Goal: Task Accomplishment & Management: Manage account settings

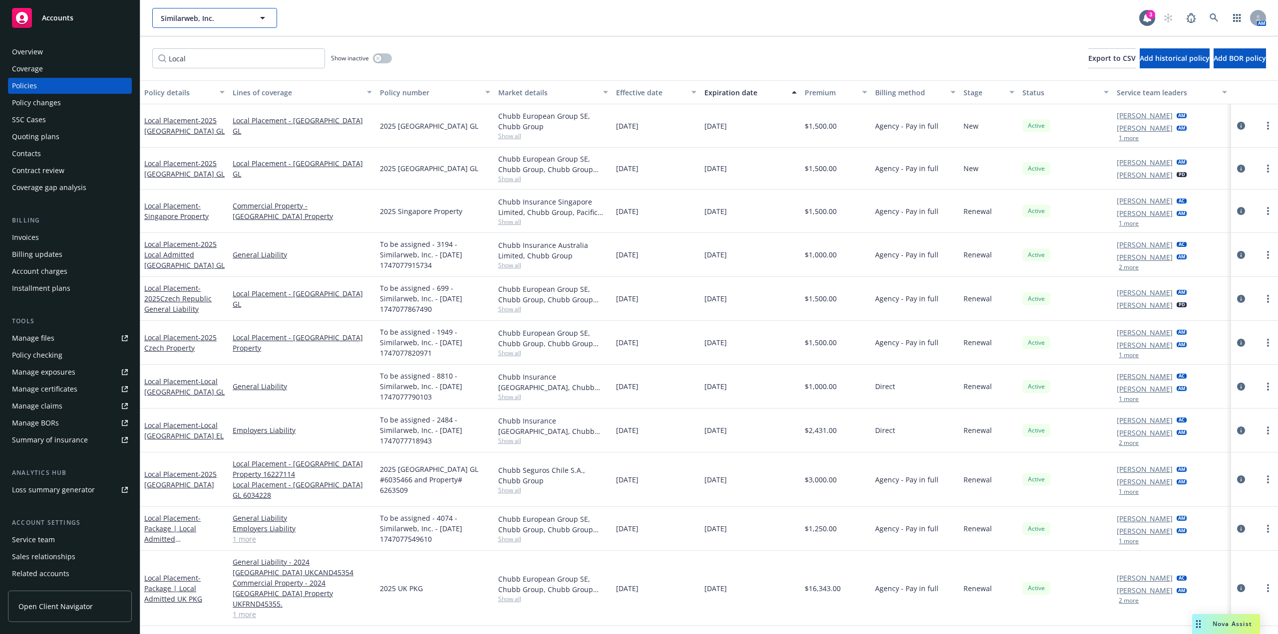
click at [230, 15] on span "Similarweb, Inc." at bounding box center [204, 18] width 86 height 10
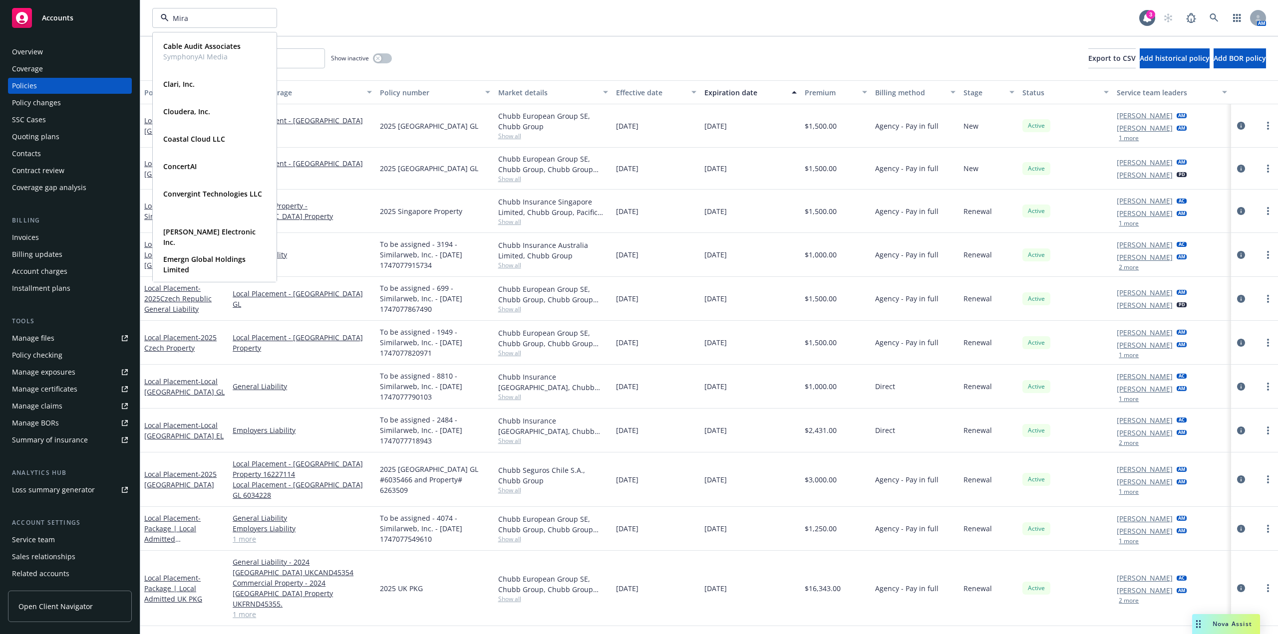
type input "Mirap"
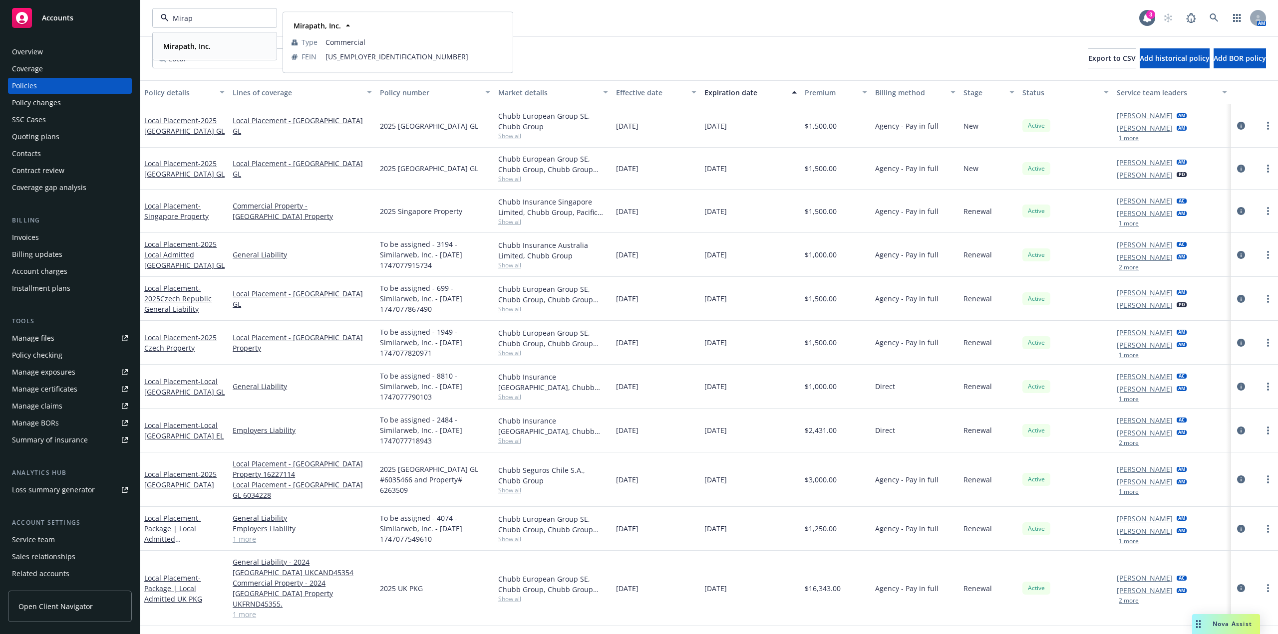
click at [225, 37] on div "Mirapath, Inc. Type Commercial FEIN 11-3671833" at bounding box center [214, 46] width 123 height 26
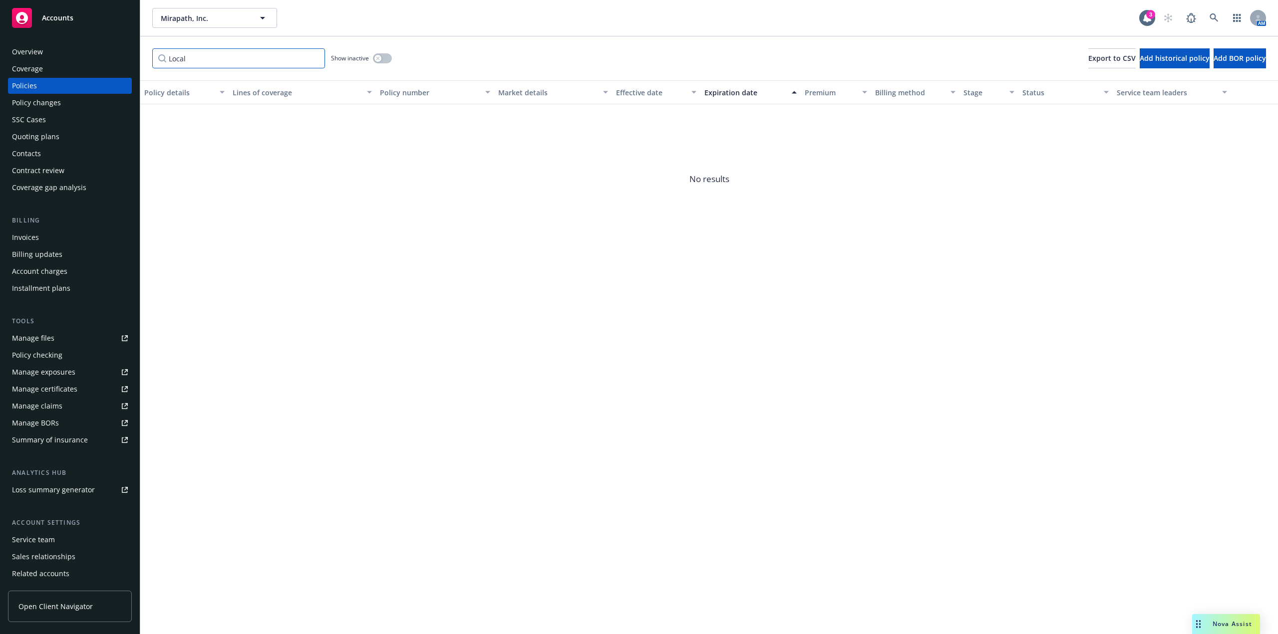
click at [282, 59] on input "Local" at bounding box center [238, 58] width 173 height 20
click at [316, 59] on input "Local" at bounding box center [238, 58] width 173 height 20
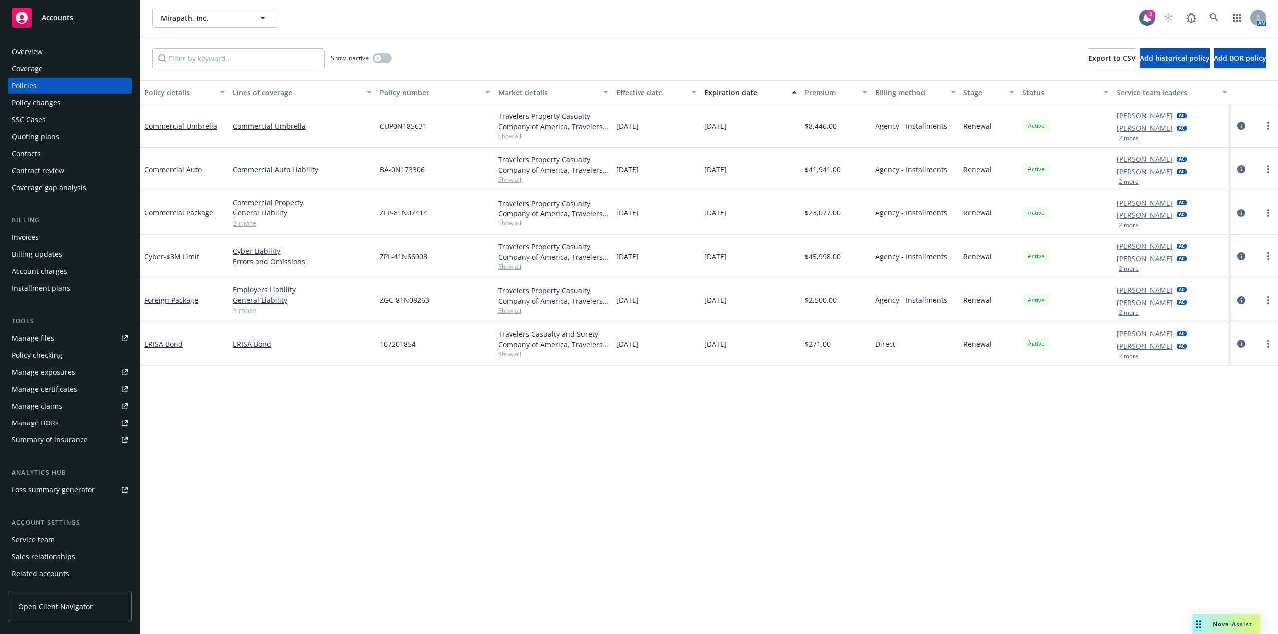
click at [245, 226] on link "2 more" at bounding box center [302, 223] width 139 height 10
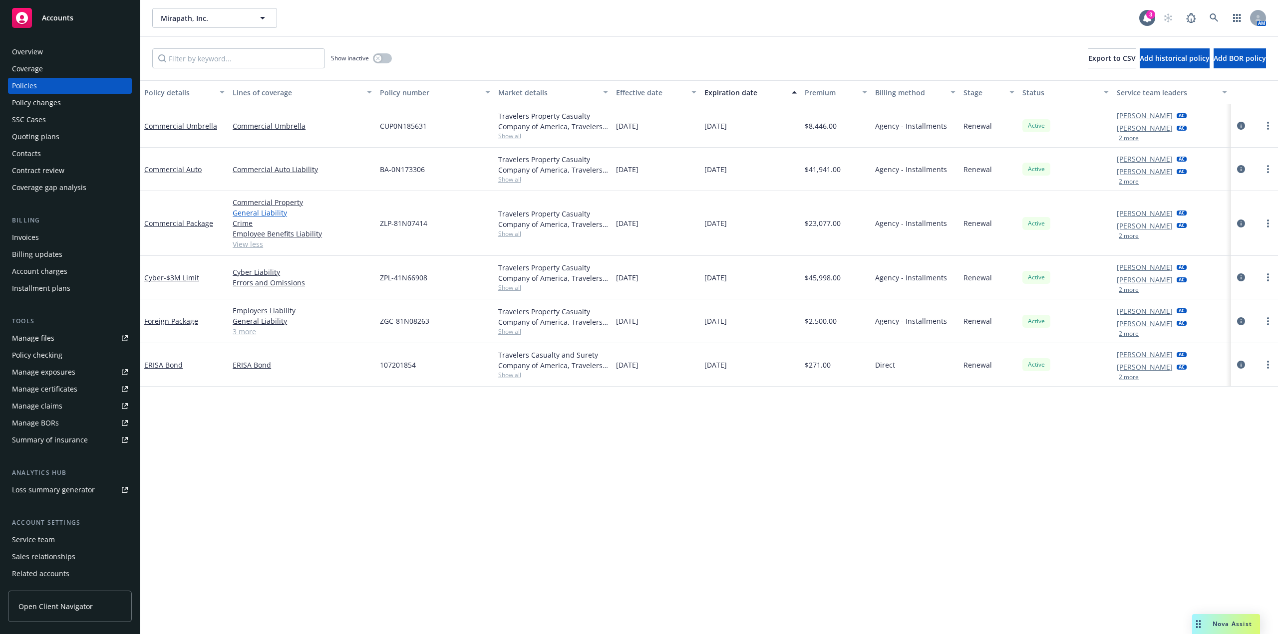
click at [271, 215] on link "General Liability" at bounding box center [302, 213] width 139 height 10
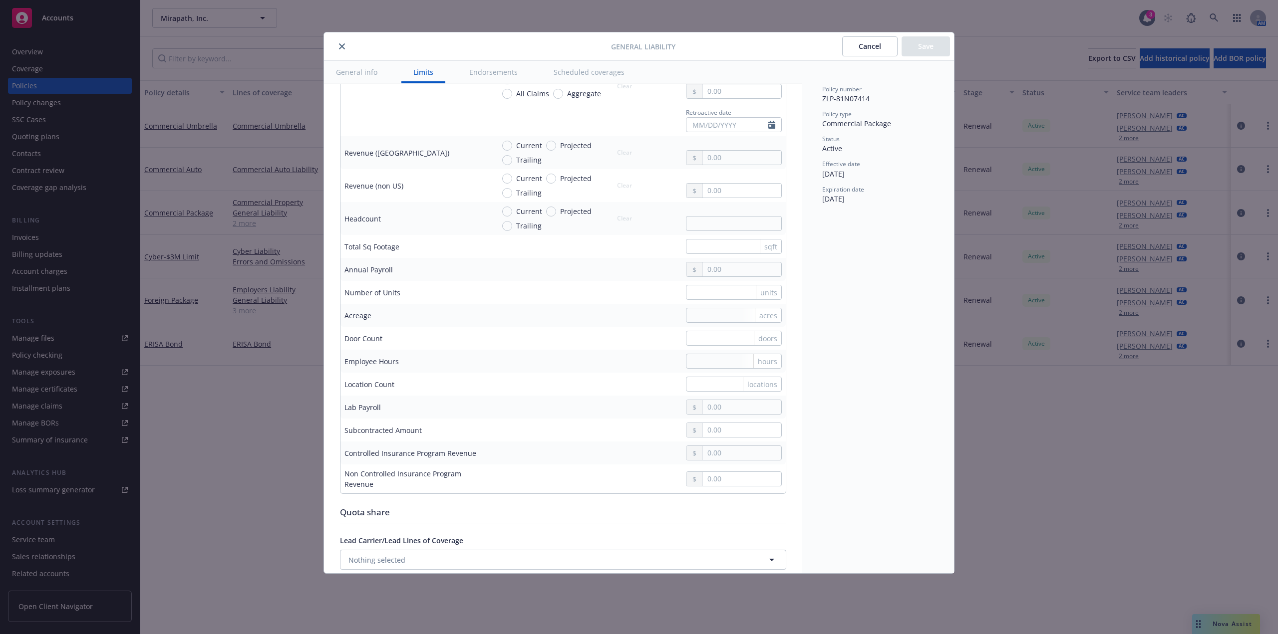
scroll to position [649, 0]
click at [390, 334] on div "Door Count" at bounding box center [415, 332] width 142 height 10
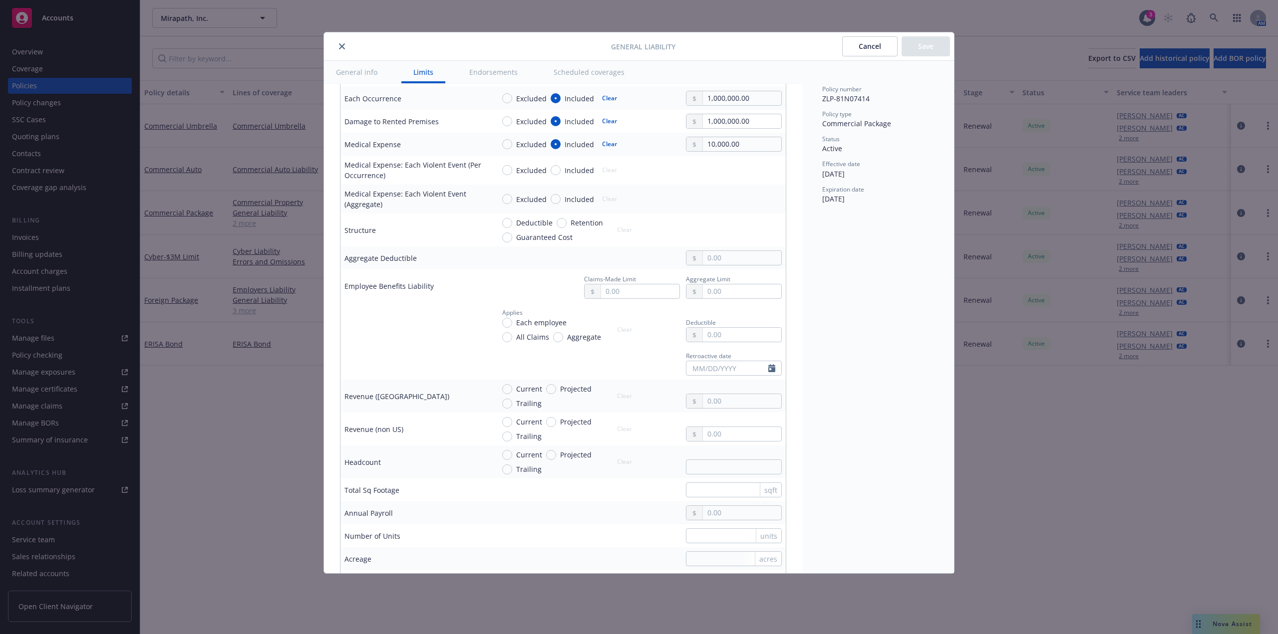
scroll to position [150, 0]
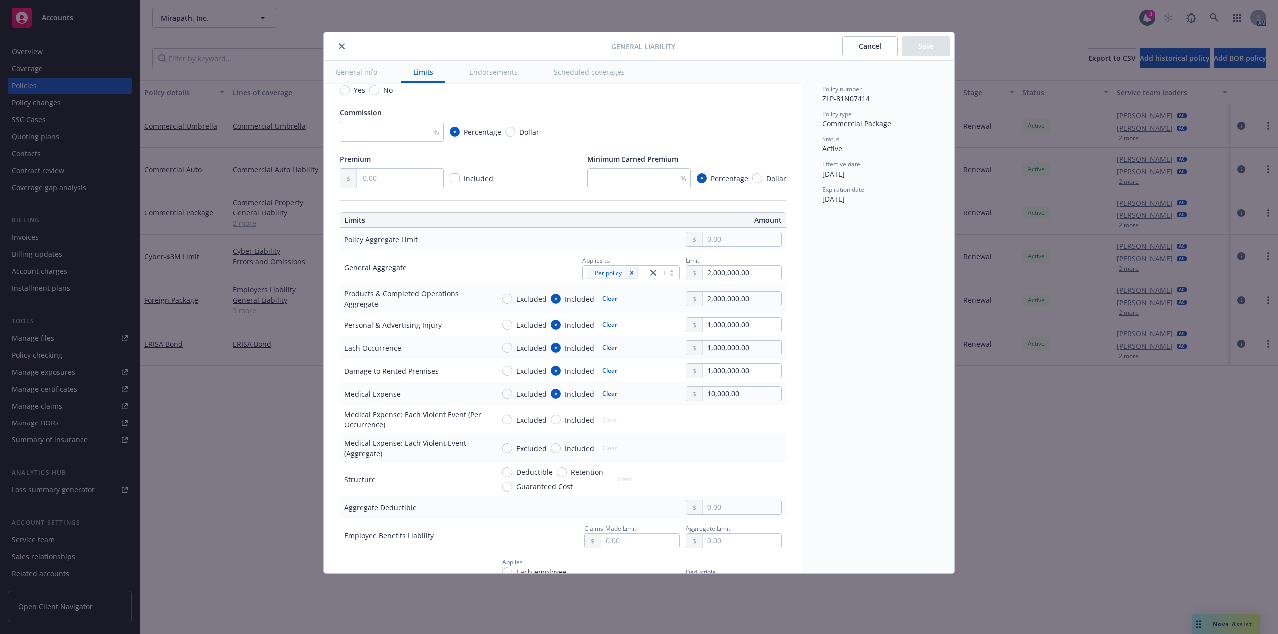
click at [342, 48] on icon "close" at bounding box center [342, 46] width 6 height 6
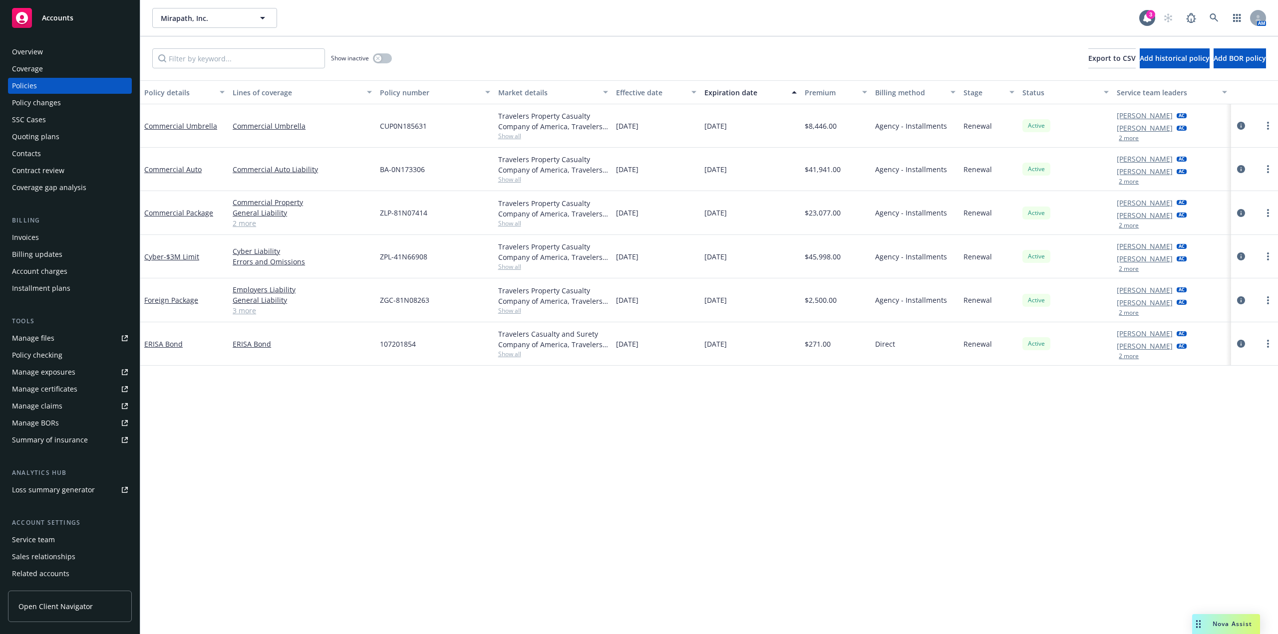
click at [246, 224] on link "2 more" at bounding box center [302, 223] width 139 height 10
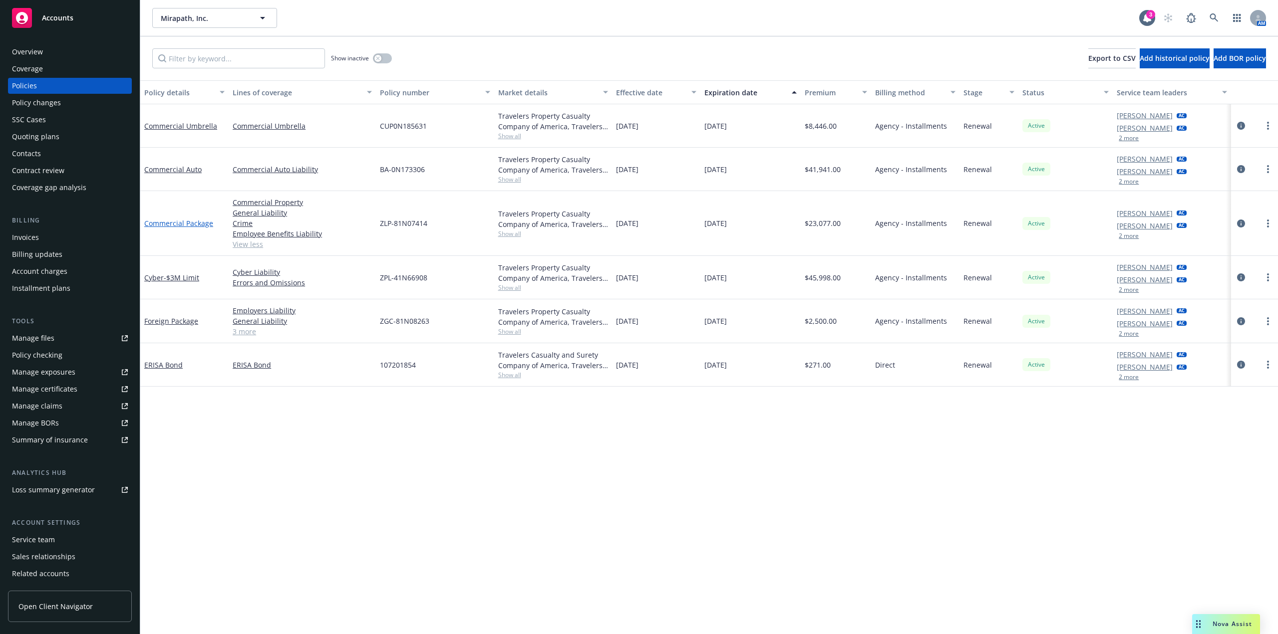
click at [193, 225] on link "Commercial Package" at bounding box center [178, 223] width 69 height 9
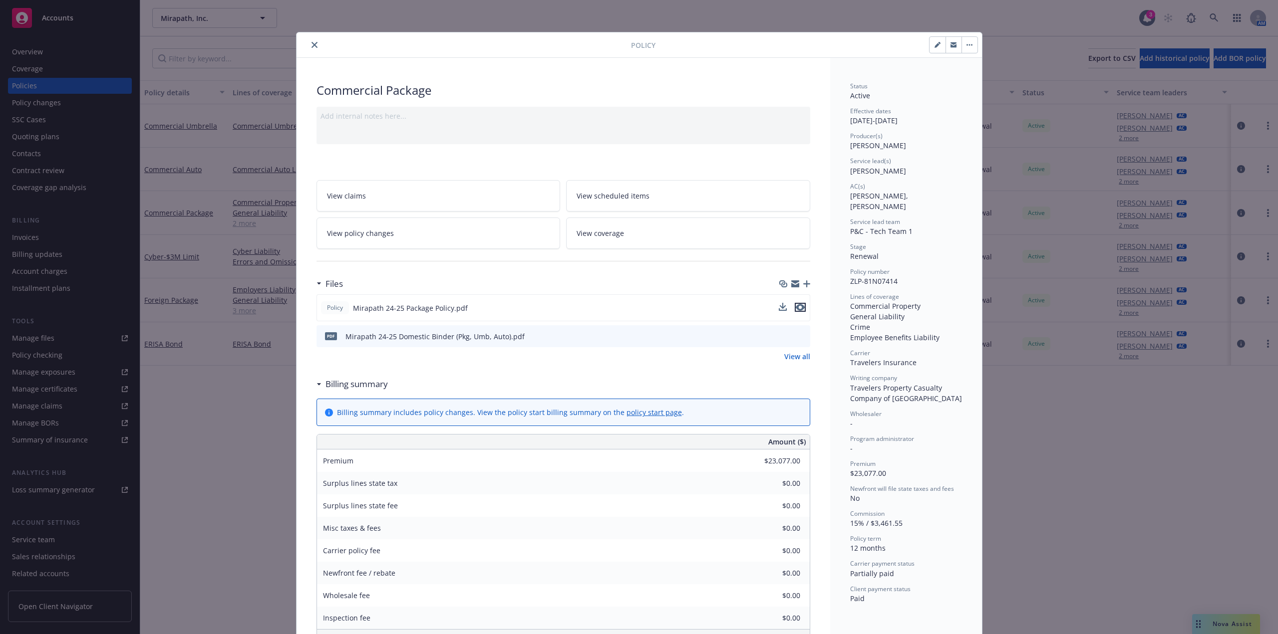
click at [796, 309] on icon "preview file" at bounding box center [800, 307] width 9 height 7
click at [311, 43] on icon "close" at bounding box center [314, 45] width 6 height 6
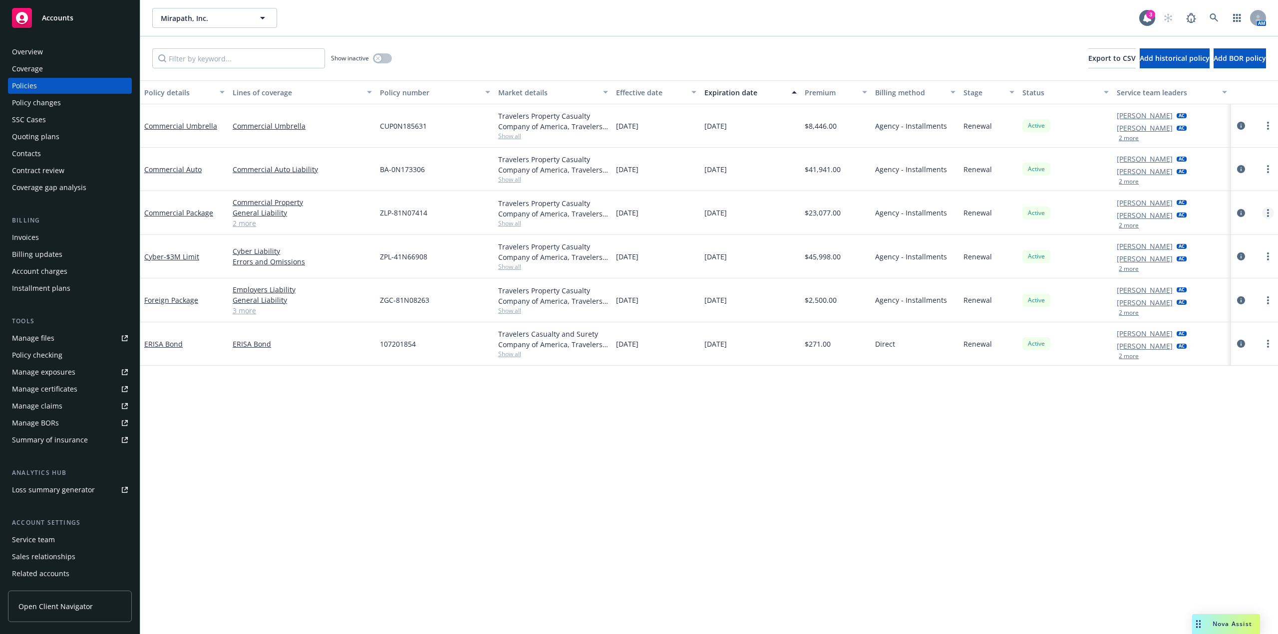
click at [1263, 212] on link "more" at bounding box center [1268, 213] width 12 height 12
click at [1237, 234] on link "Manage lines of coverage" at bounding box center [1214, 234] width 117 height 20
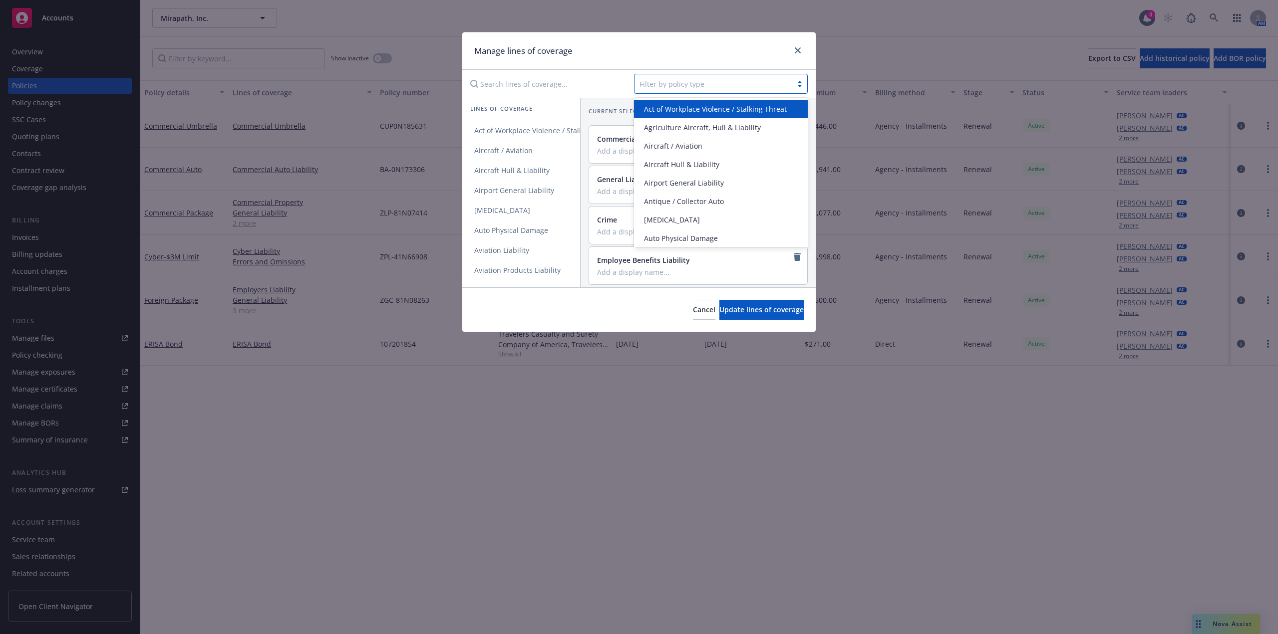
click at [704, 80] on div at bounding box center [713, 84] width 148 height 12
type input "Liqu"
click at [706, 104] on div "Liquor Liability" at bounding box center [721, 109] width 162 height 10
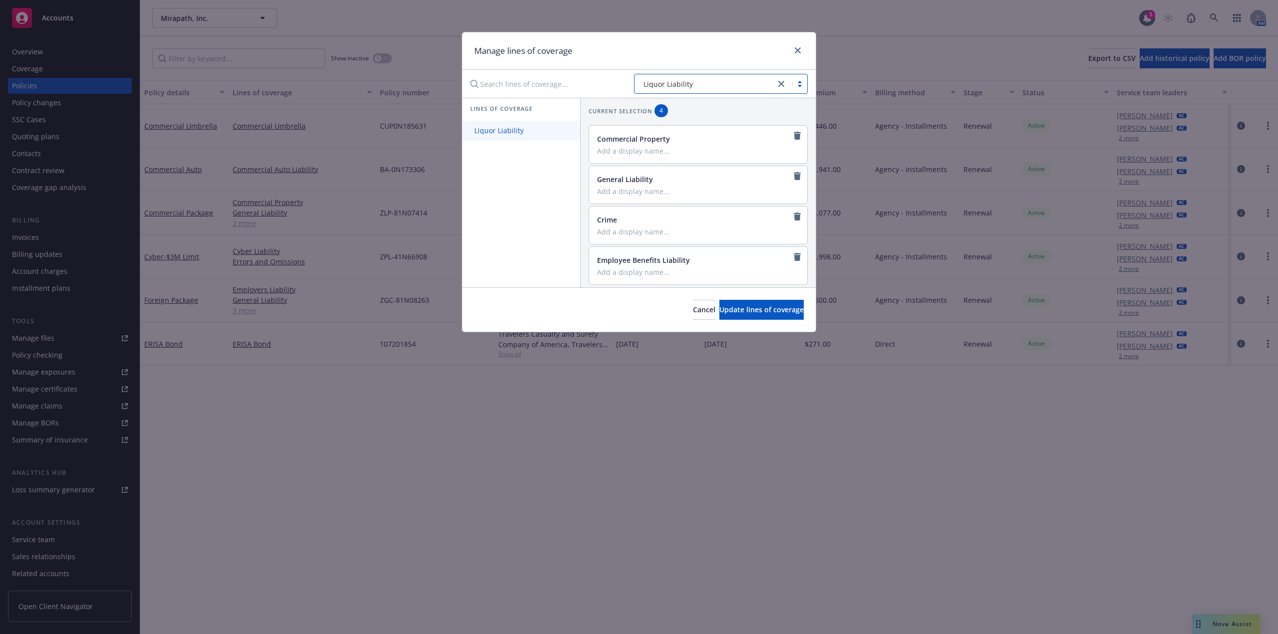
click at [537, 128] on link "Liquor Liability" at bounding box center [521, 131] width 118 height 20
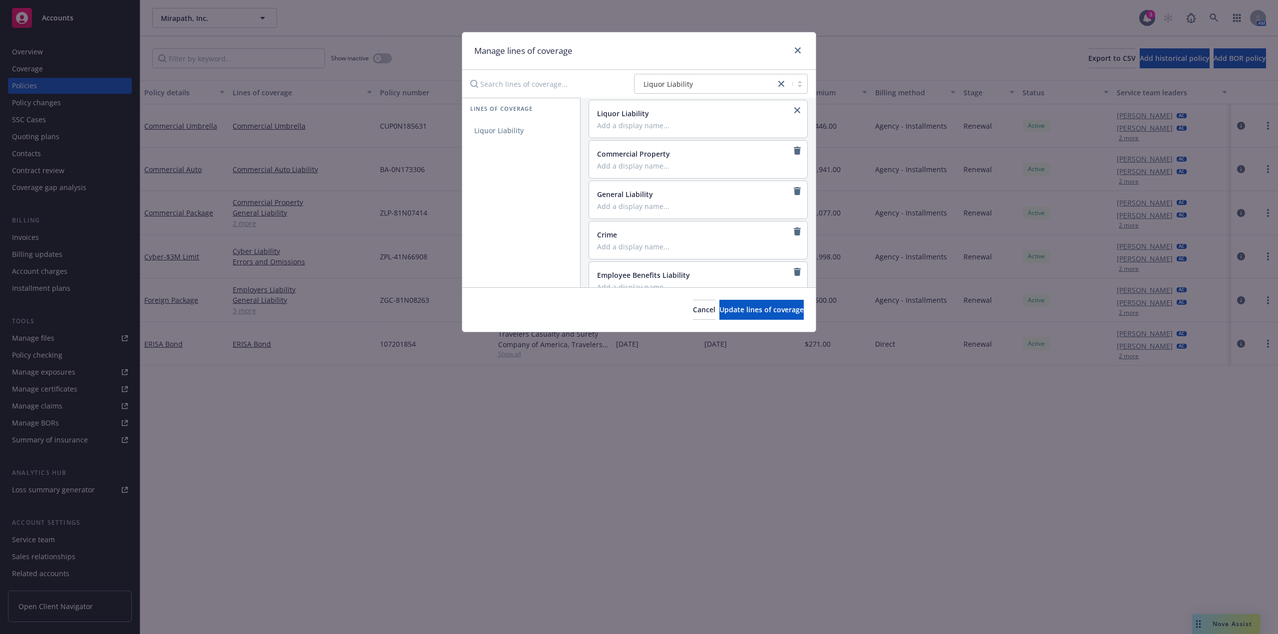
scroll to position [44, 0]
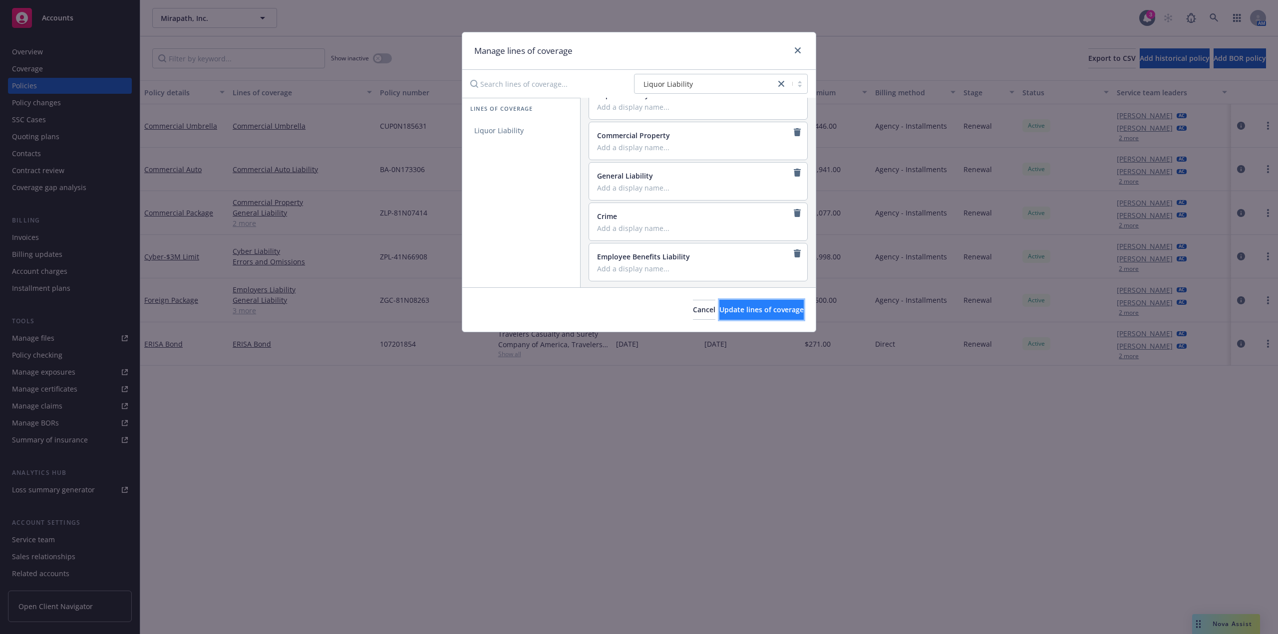
click at [763, 315] on button "Update lines of coverage" at bounding box center [761, 310] width 84 height 20
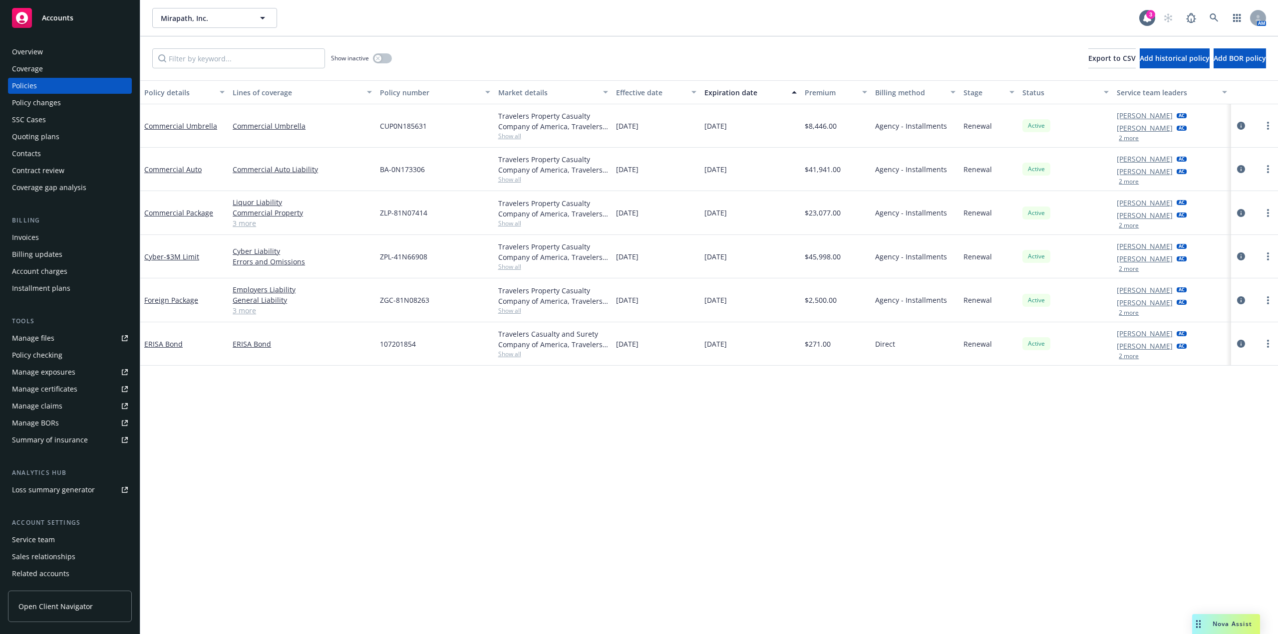
click at [249, 225] on link "3 more" at bounding box center [302, 223] width 139 height 10
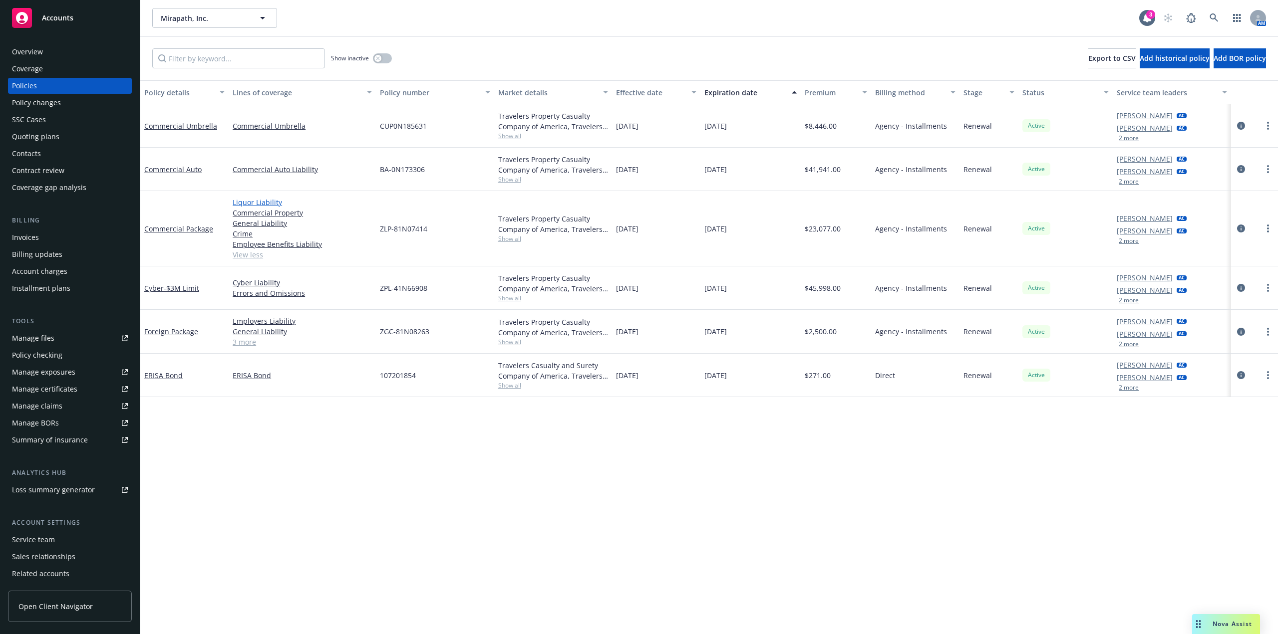
click at [262, 200] on link "Liquor Liability" at bounding box center [302, 202] width 139 height 10
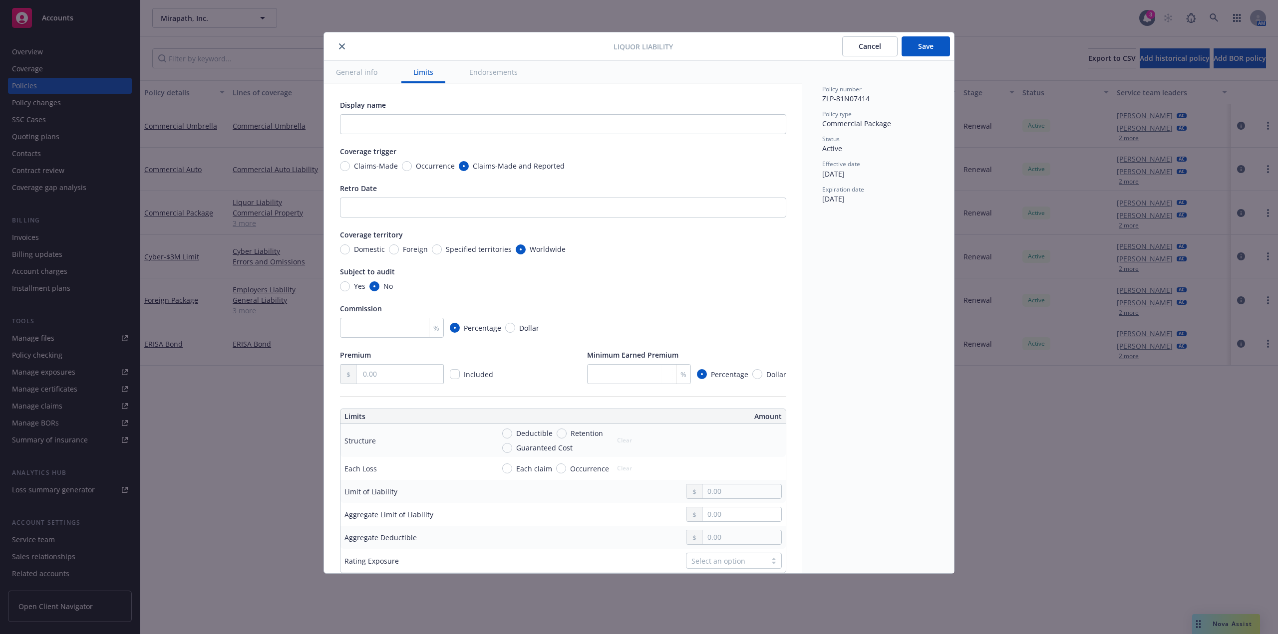
click at [440, 164] on span "Occurrence" at bounding box center [435, 166] width 39 height 10
click at [412, 164] on input "Occurrence" at bounding box center [407, 166] width 10 height 10
radio input "true"
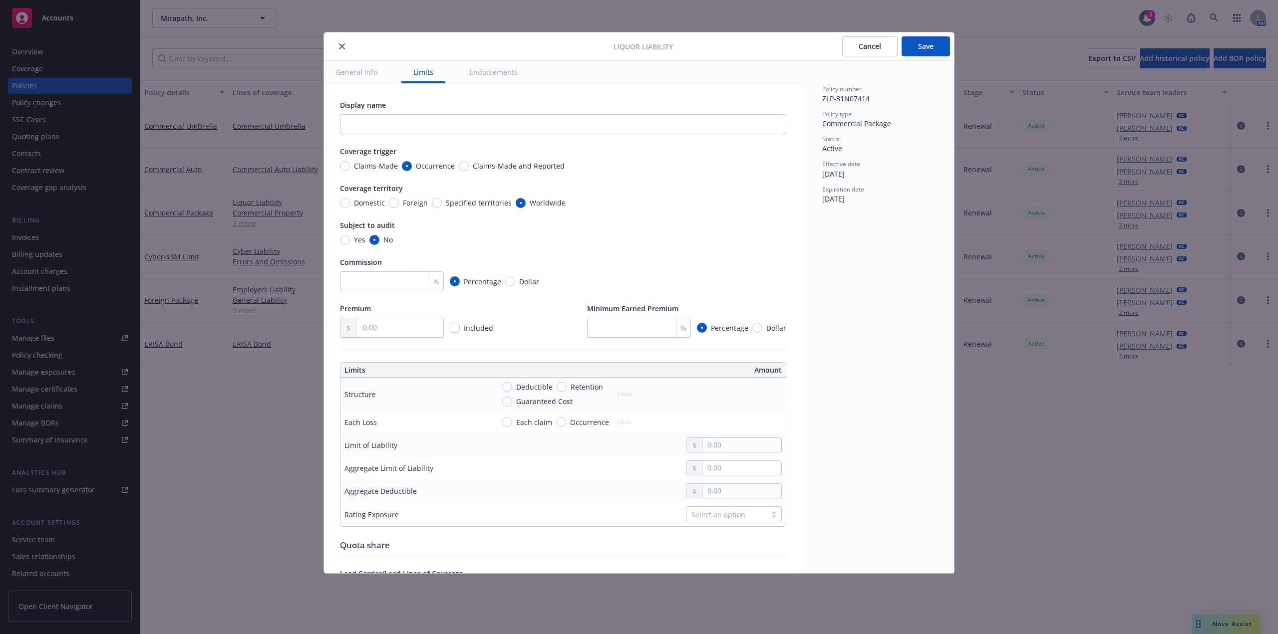
click at [363, 203] on span "Domestic" at bounding box center [369, 203] width 31 height 10
click at [350, 203] on input "Domestic" at bounding box center [345, 203] width 10 height 10
radio input "true"
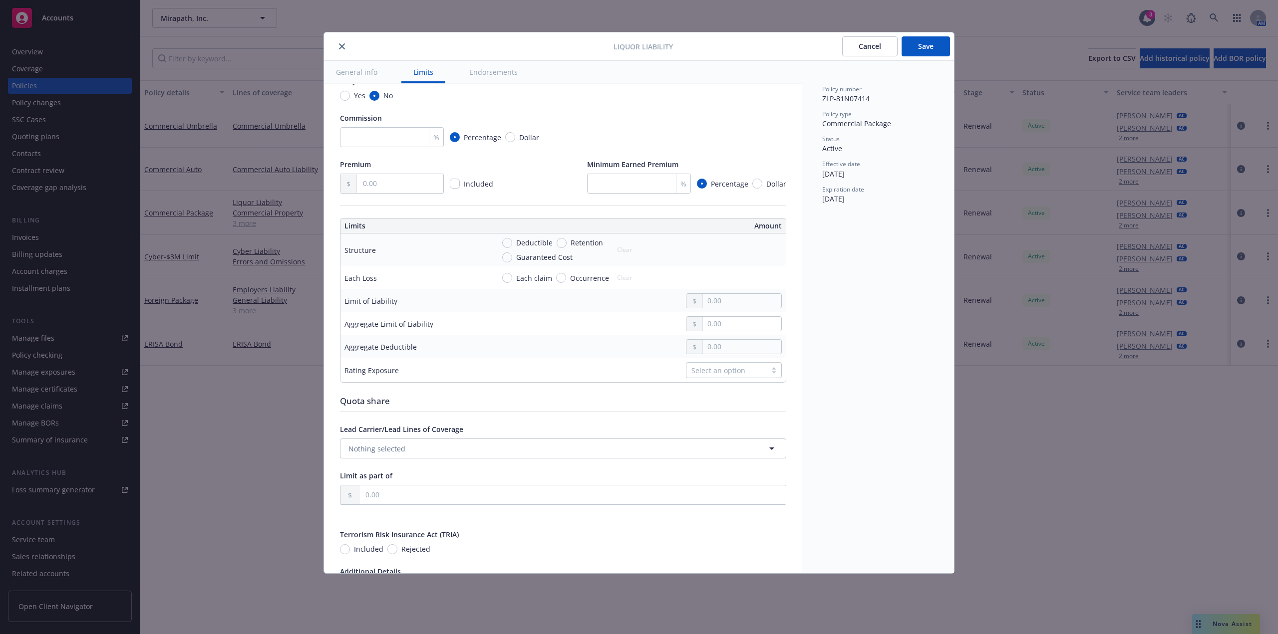
scroll to position [150, 0]
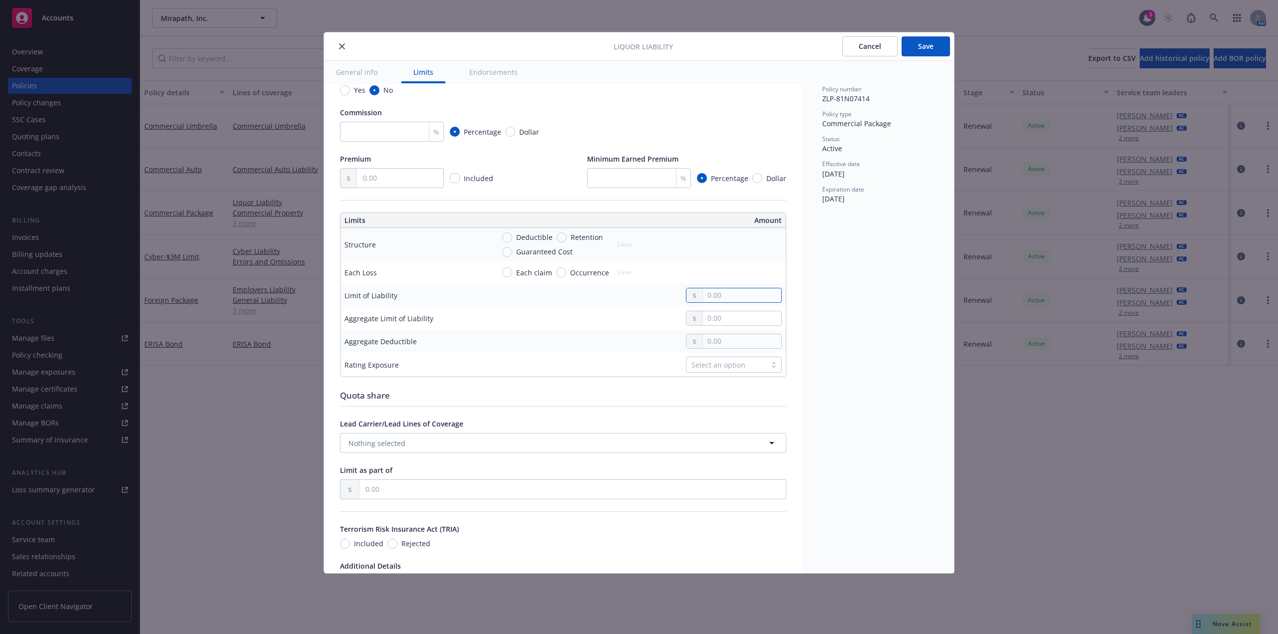
click at [726, 302] on input "text" at bounding box center [742, 295] width 78 height 14
type input "1,000,000.00"
click at [923, 49] on button "Save" at bounding box center [925, 46] width 48 height 20
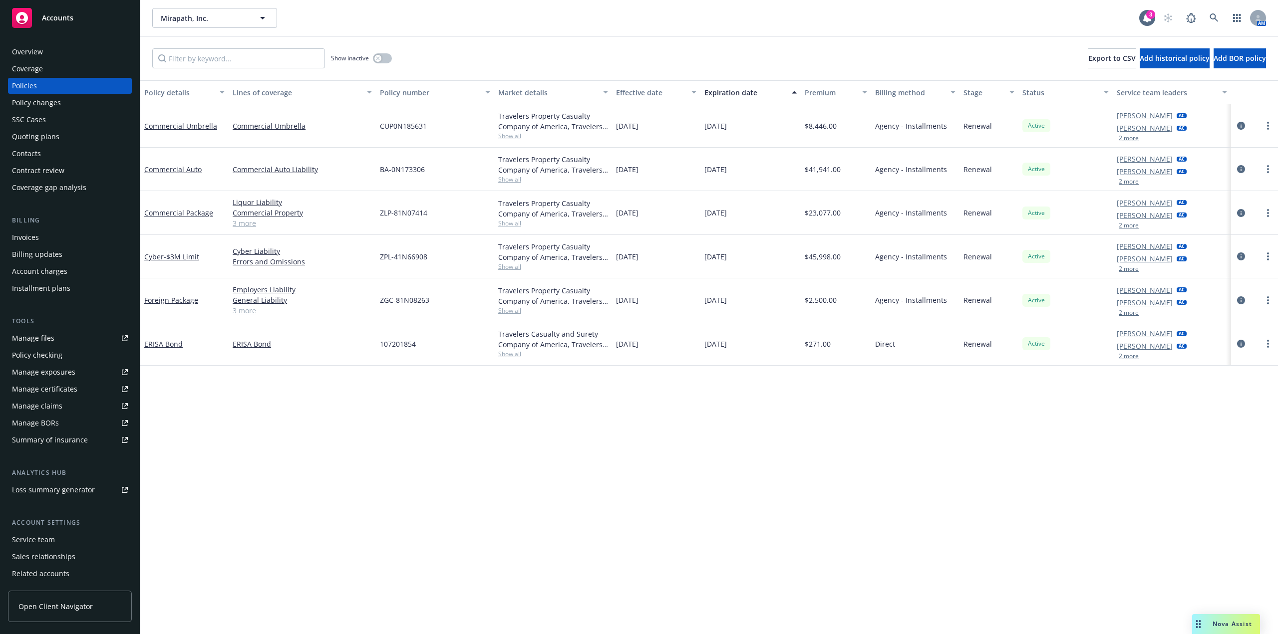
click at [674, 23] on div "Mirapath, Inc. Mirapath, Inc." at bounding box center [645, 18] width 987 height 20
click at [196, 18] on span "Mirapath, Inc." at bounding box center [204, 18] width 86 height 10
drag, startPoint x: 199, startPoint y: 16, endPoint x: 155, endPoint y: 20, distance: 43.6
click at [155, 20] on div "PSi Q" at bounding box center [214, 18] width 125 height 20
type input "PsiQ"
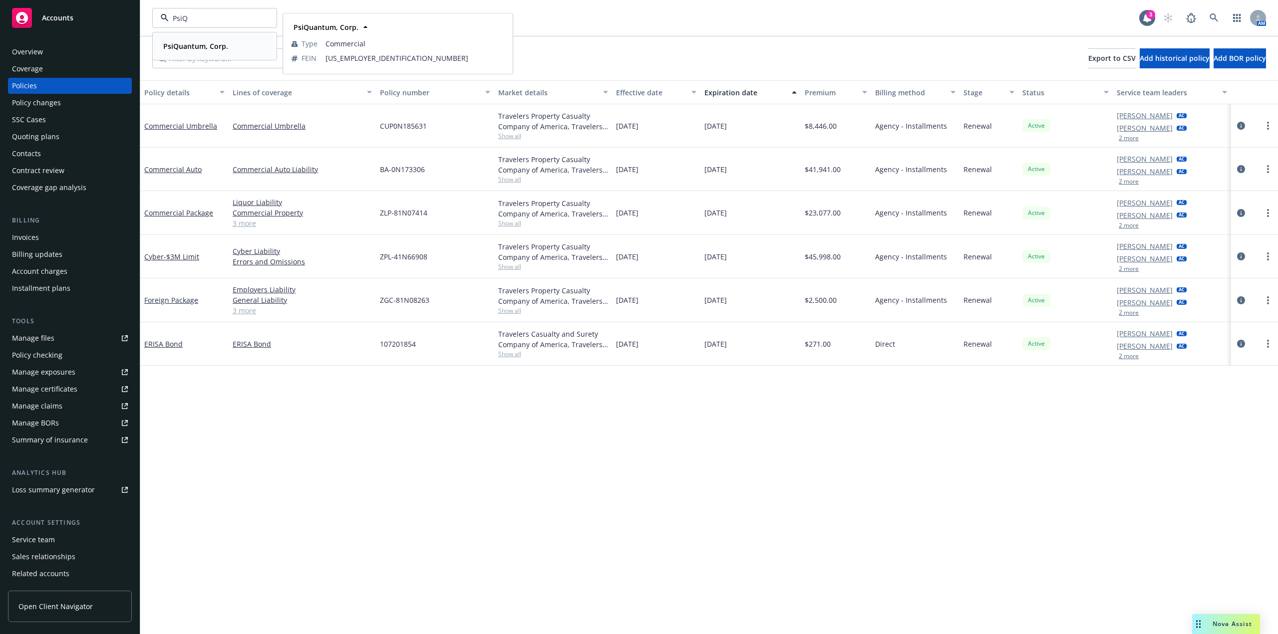
click at [192, 42] on strong "PsiQuantum, Corp." at bounding box center [195, 45] width 65 height 9
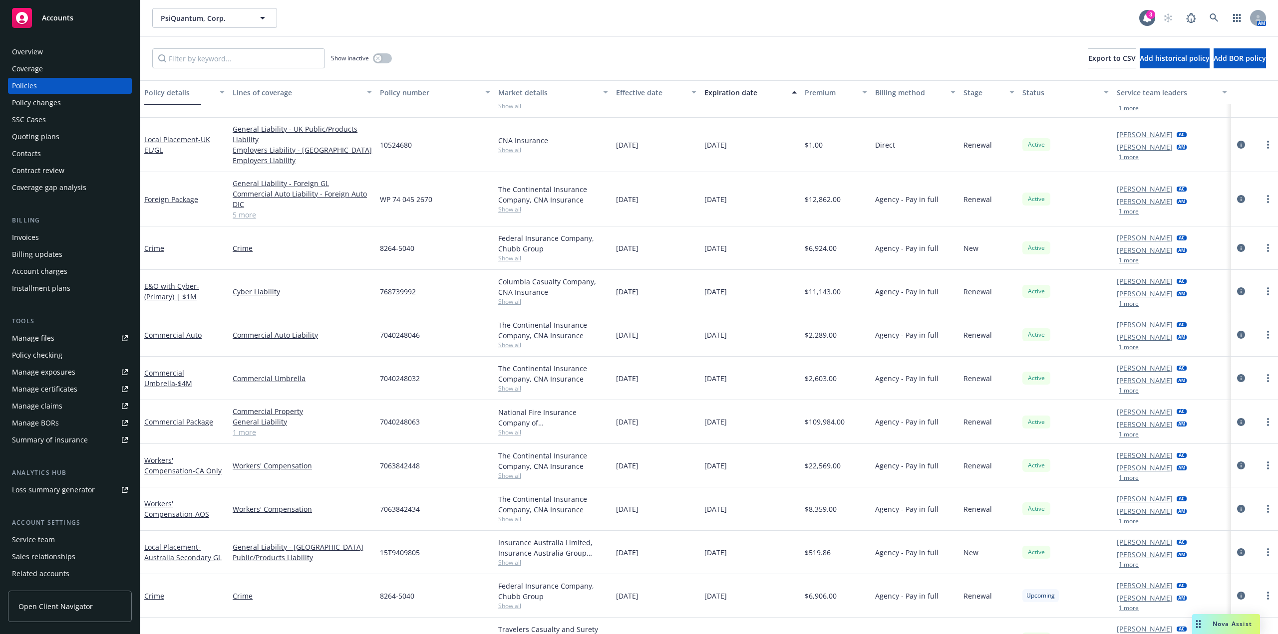
scroll to position [177, 0]
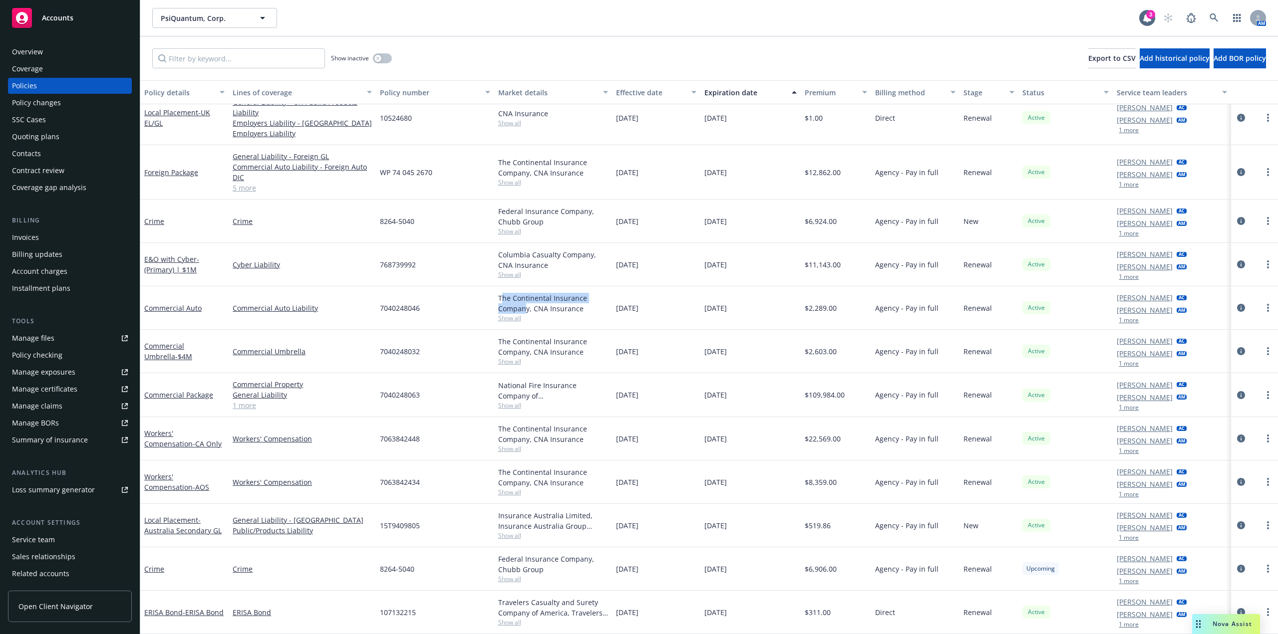
drag, startPoint x: 498, startPoint y: 297, endPoint x: 522, endPoint y: 309, distance: 27.0
click at [522, 309] on div "The Continental Insurance Company, CNA Insurance" at bounding box center [553, 303] width 110 height 21
click at [515, 304] on div "The Continental Insurance Company, CNA Insurance" at bounding box center [553, 303] width 110 height 21
click at [499, 253] on div "Columbia Casualty Company, CNA Insurance" at bounding box center [553, 260] width 110 height 21
drag, startPoint x: 492, startPoint y: 297, endPoint x: 526, endPoint y: 311, distance: 36.2
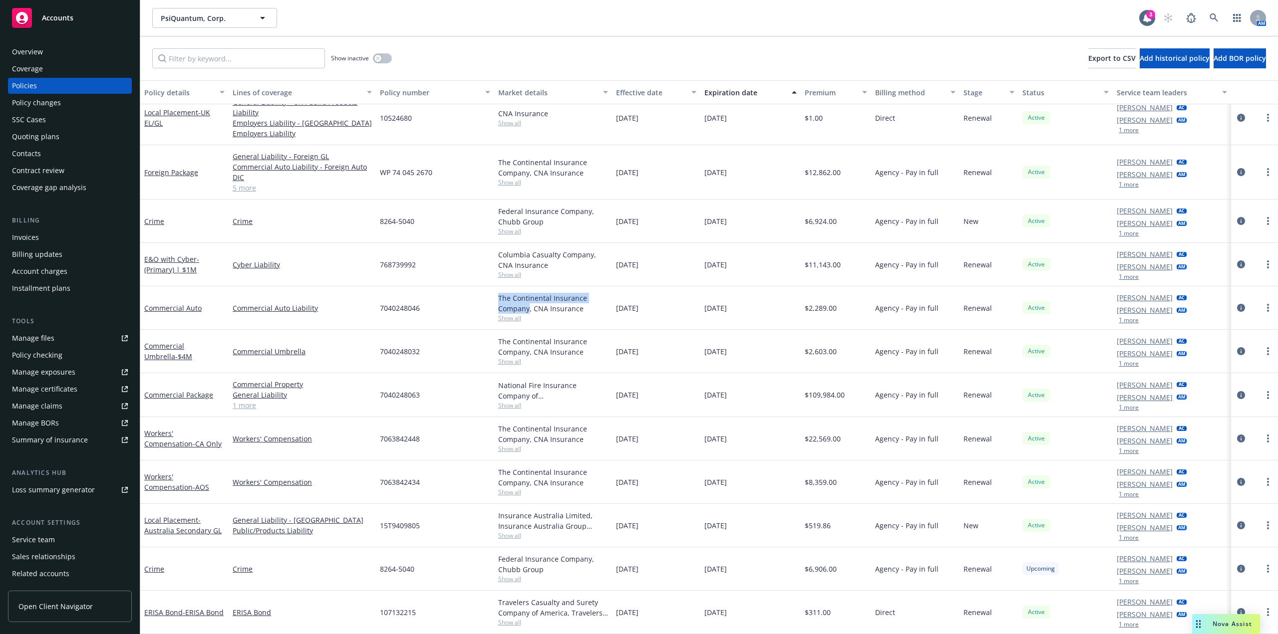
click at [526, 311] on div "The Continental Insurance Company, CNA Insurance Show all" at bounding box center [553, 307] width 118 height 43
copy div "The Continental Insurance Company"
drag, startPoint x: 490, startPoint y: 381, endPoint x: 531, endPoint y: 399, distance: 45.4
click at [531, 399] on div "Commercial Package Commercial Property General Liability Employee Benefits Liab…" at bounding box center [708, 395] width 1137 height 44
copy div "National Fire Insurance Company of Hartford"
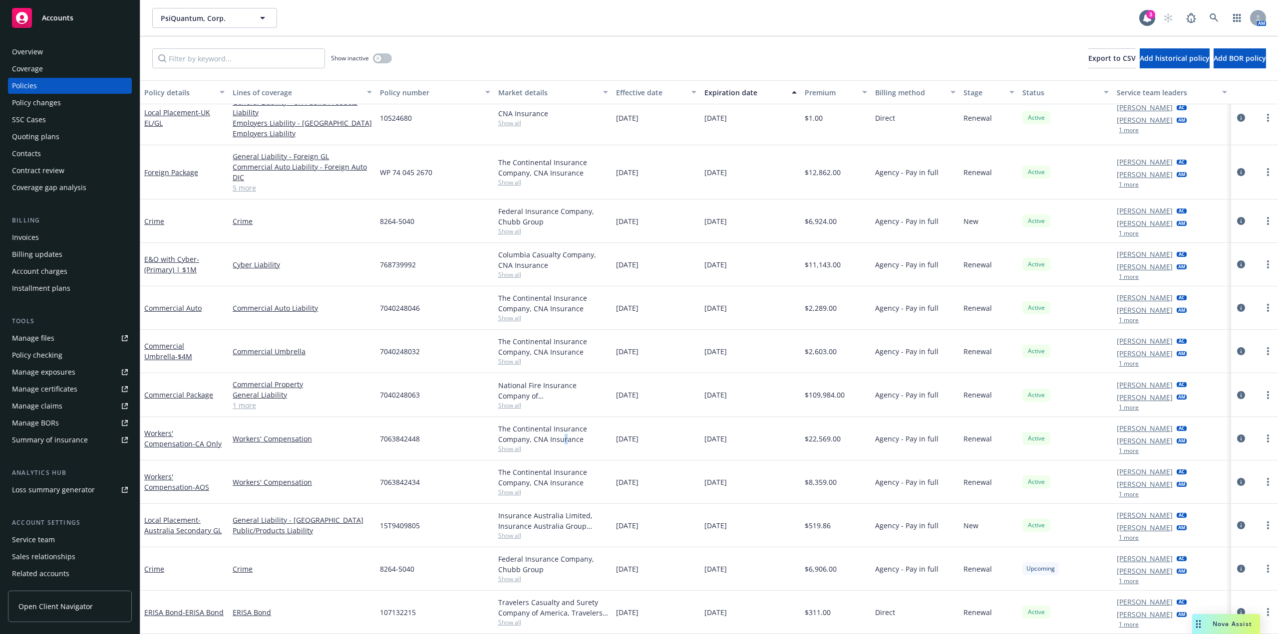
click at [561, 439] on div "The Continental Insurance Company, CNA Insurance" at bounding box center [553, 434] width 110 height 21
click at [570, 524] on div "Insurance Australia Limited, Insurance Australia Group Limited, Elkington Bisho…" at bounding box center [553, 521] width 110 height 21
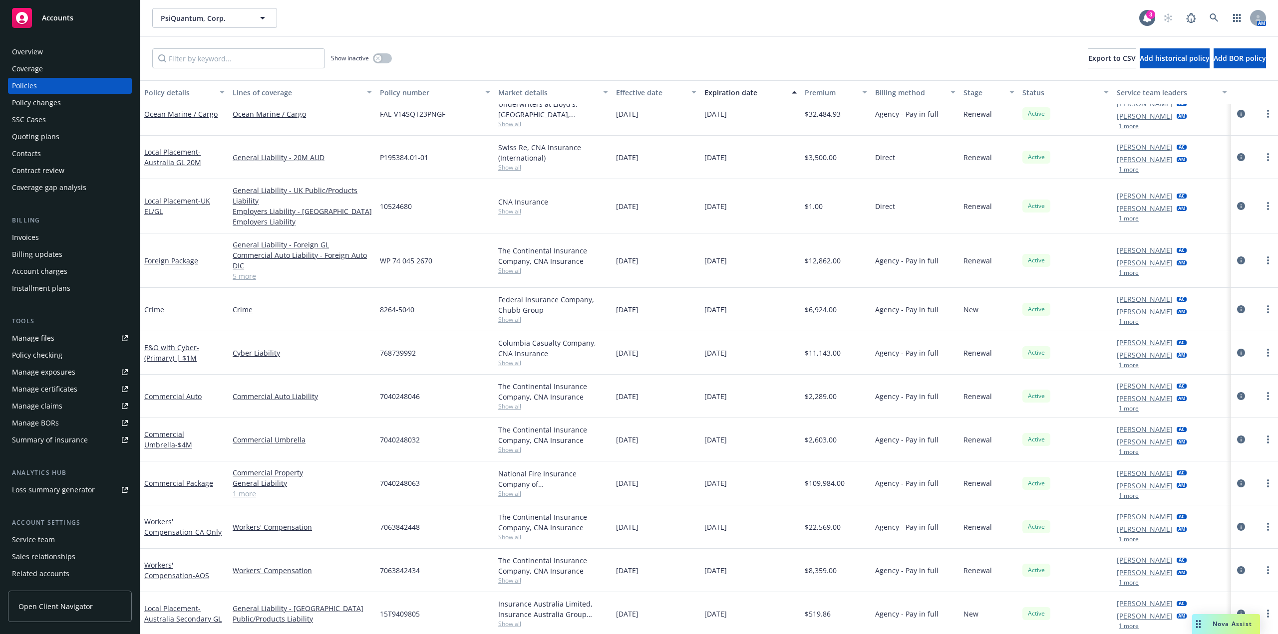
scroll to position [0, 0]
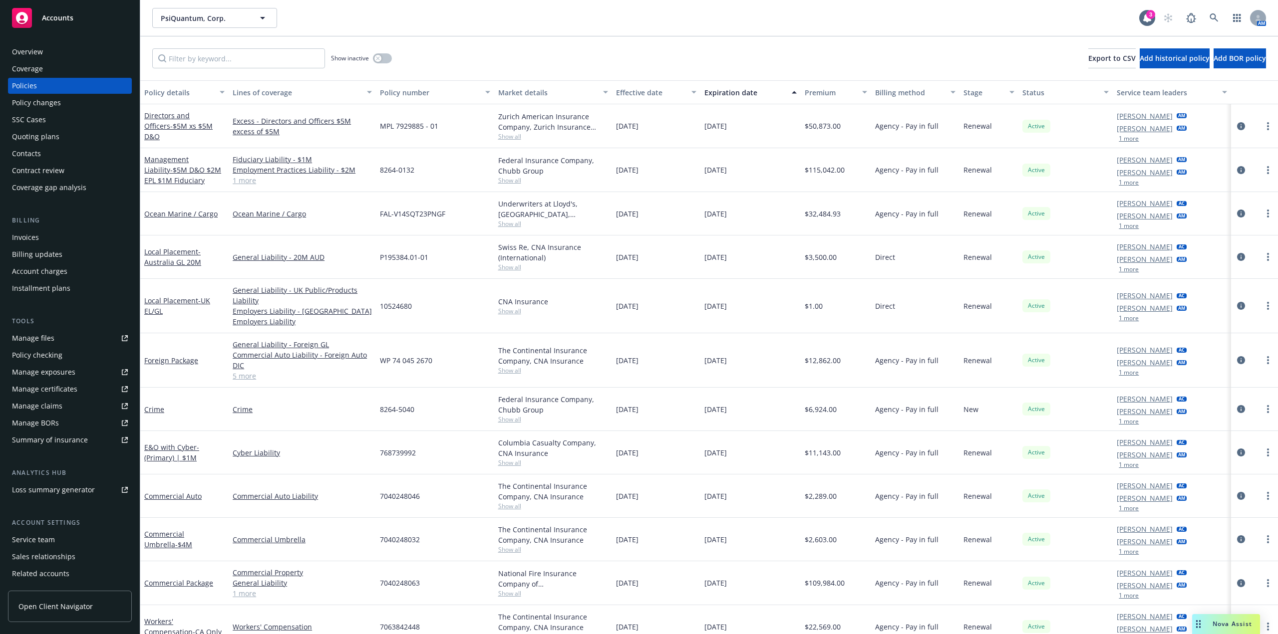
click at [31, 49] on div "Overview" at bounding box center [27, 52] width 31 height 16
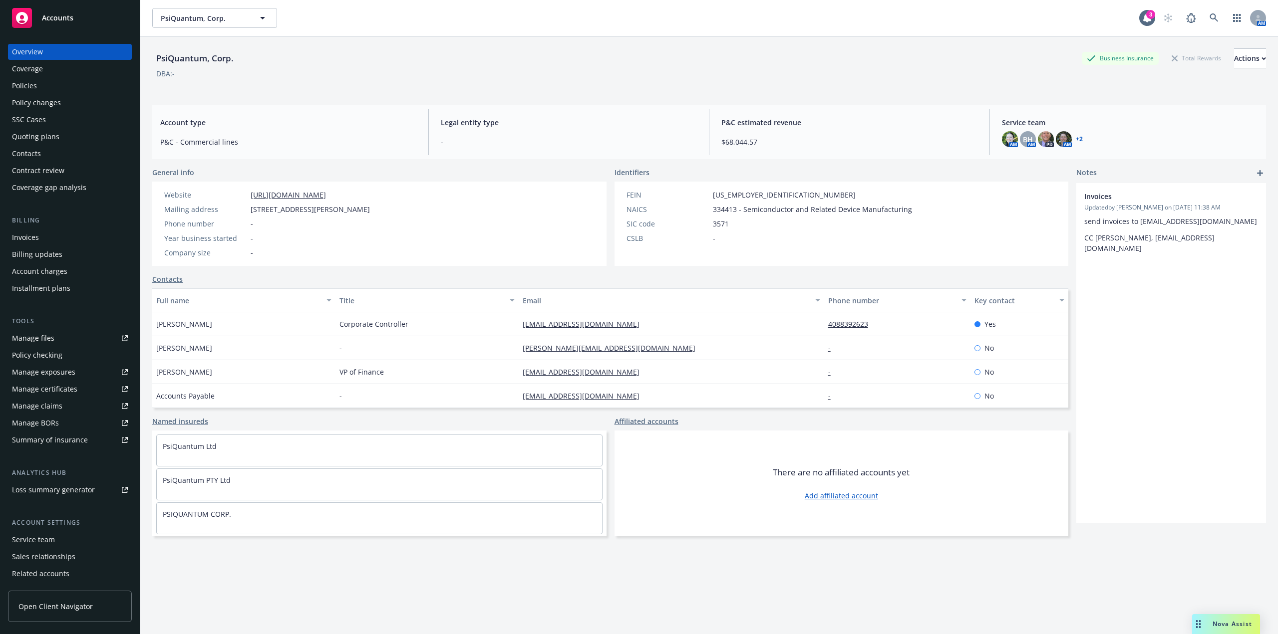
click at [40, 82] on div "Policies" at bounding box center [70, 86] width 116 height 16
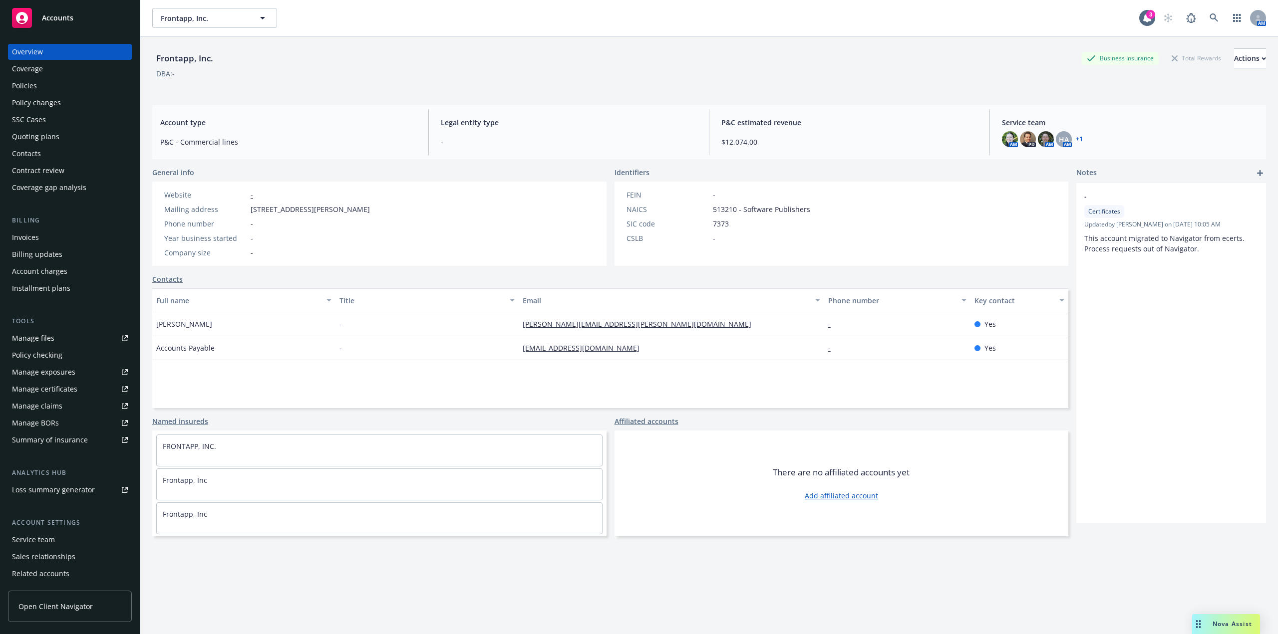
click at [30, 88] on div "Policies" at bounding box center [24, 86] width 25 height 16
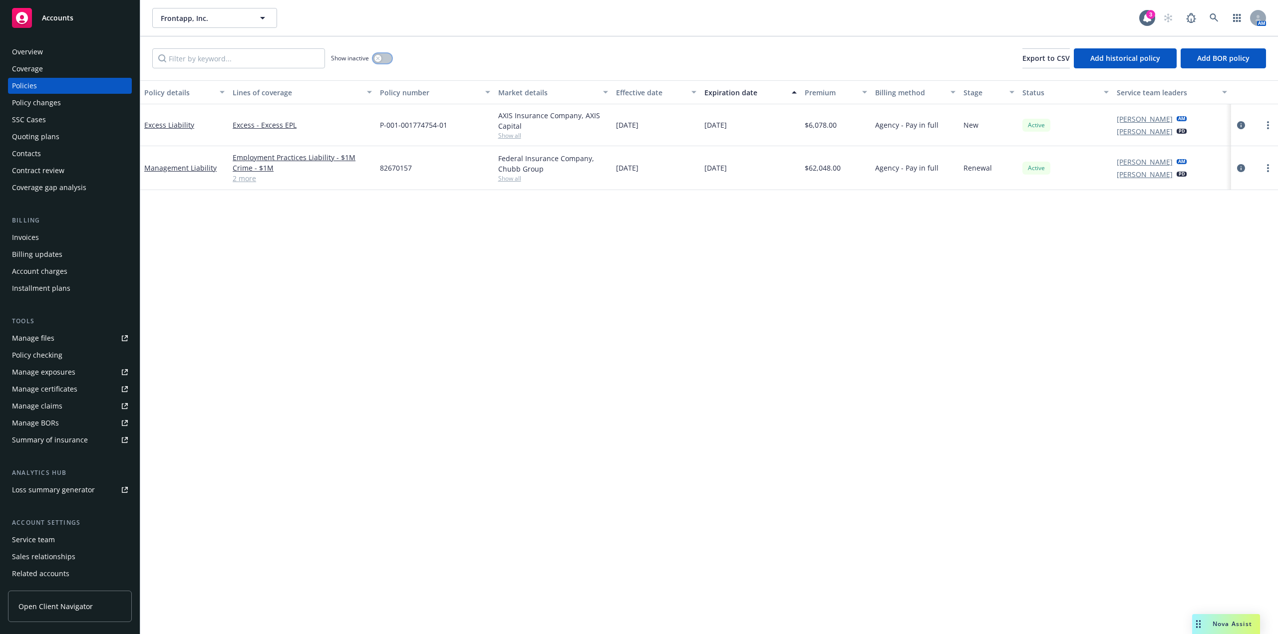
click at [386, 59] on button "button" at bounding box center [382, 58] width 19 height 10
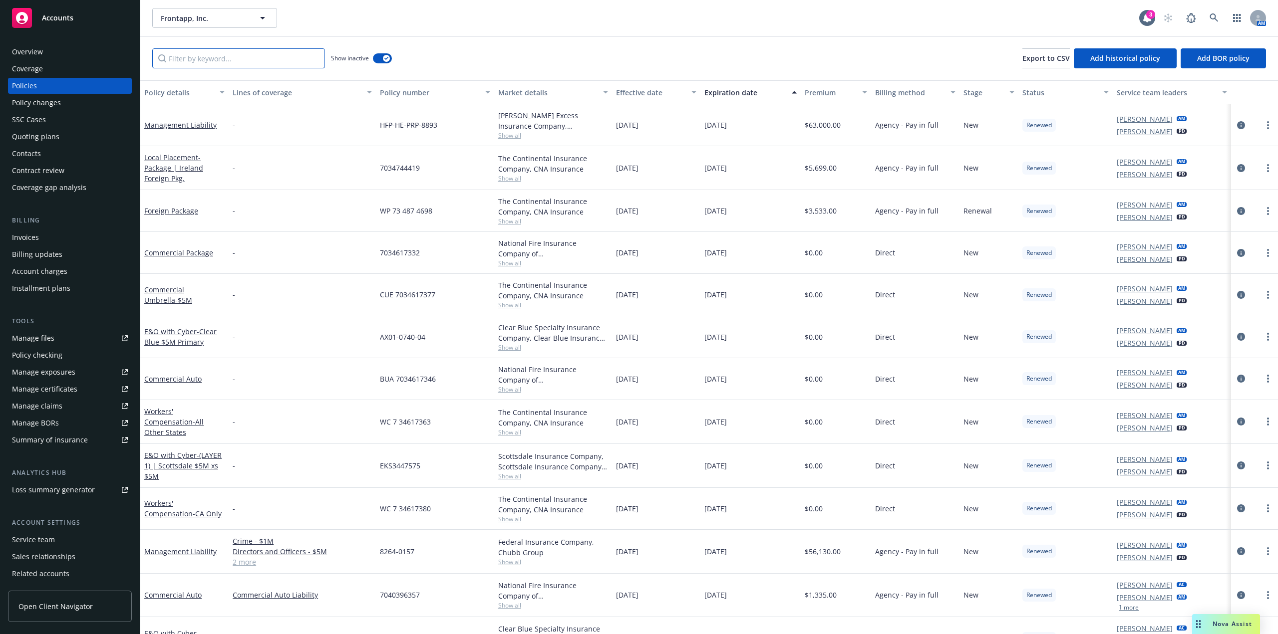
click at [248, 61] on input "Filter by keyword..." at bounding box center [238, 58] width 173 height 20
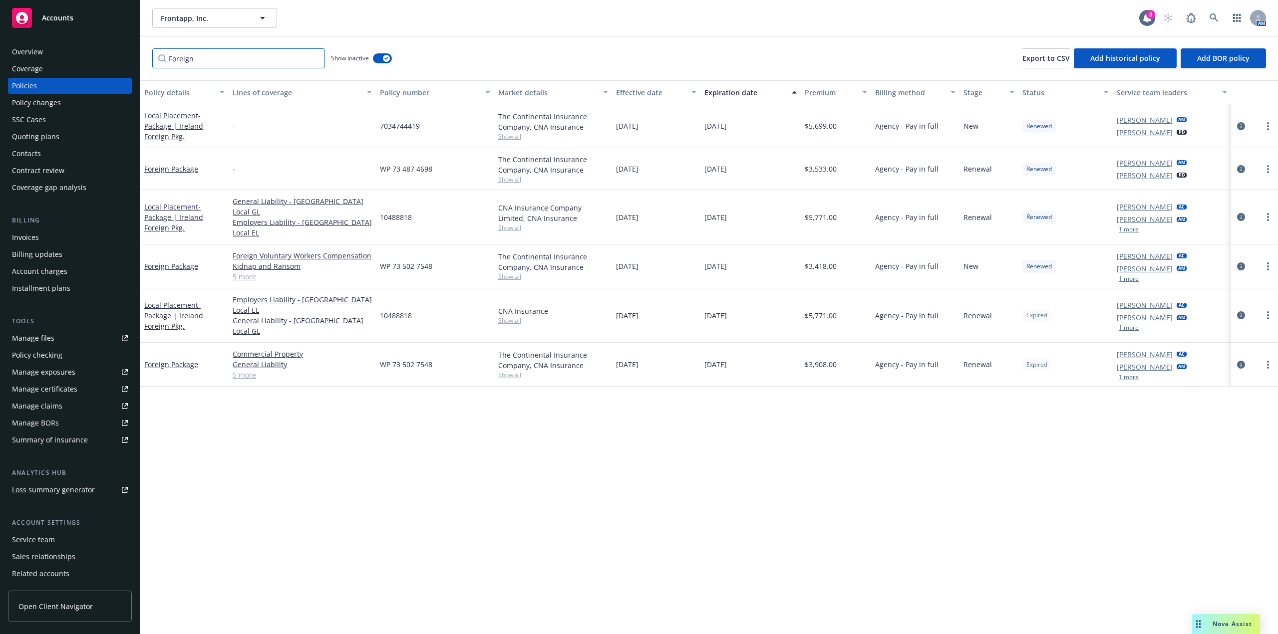
type input "Foreign"
click at [736, 90] on div "Expiration date" at bounding box center [744, 92] width 81 height 10
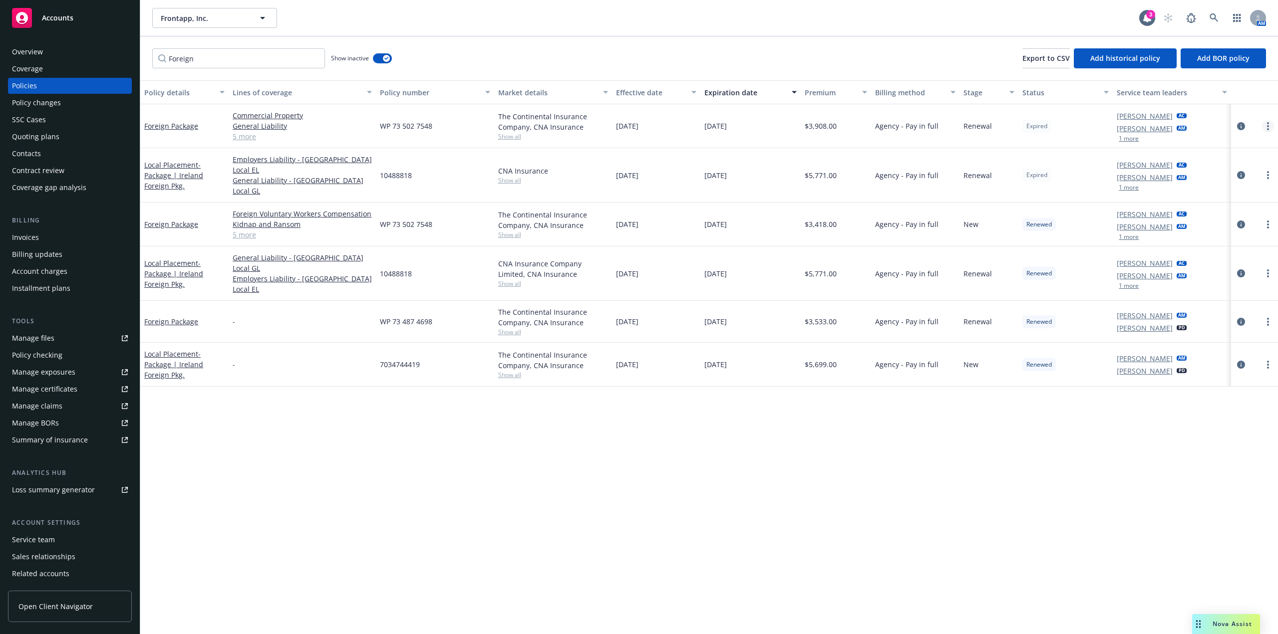
click at [1268, 127] on circle "more" at bounding box center [1268, 126] width 2 height 2
drag, startPoint x: 1222, startPoint y: 172, endPoint x: 1189, endPoint y: 167, distance: 32.8
click at [1222, 172] on link "Renew with incumbent" at bounding box center [1214, 167] width 117 height 20
select select "12"
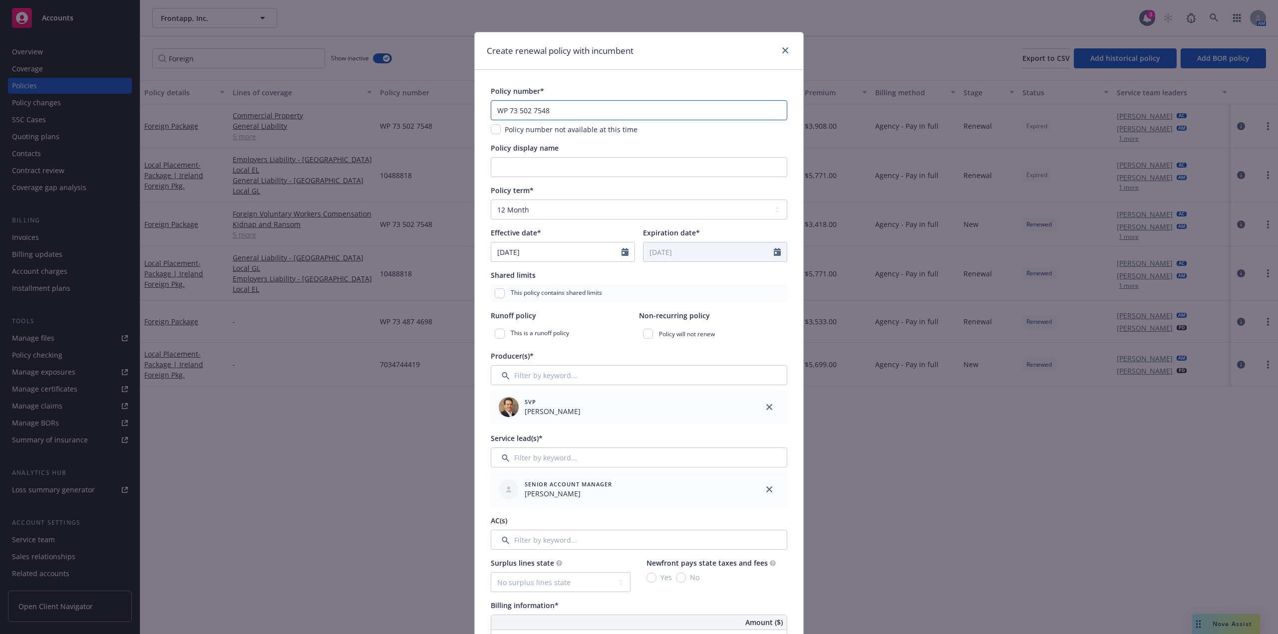
drag, startPoint x: 594, startPoint y: 114, endPoint x: 426, endPoint y: 111, distance: 168.7
click at [426, 111] on div "Create renewal policy with incumbent Policy number* WP 73 502 7548 Policy numbe…" at bounding box center [639, 317] width 1278 height 634
paste input "."
type input "WP 73 502 7548"
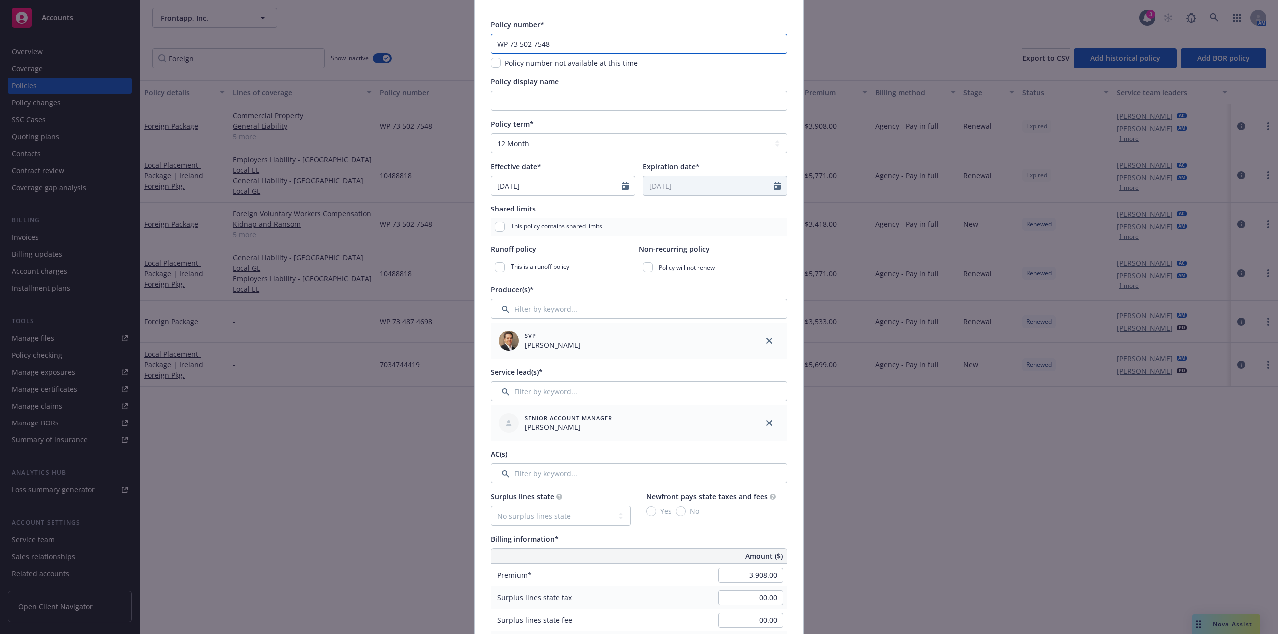
scroll to position [150, 0]
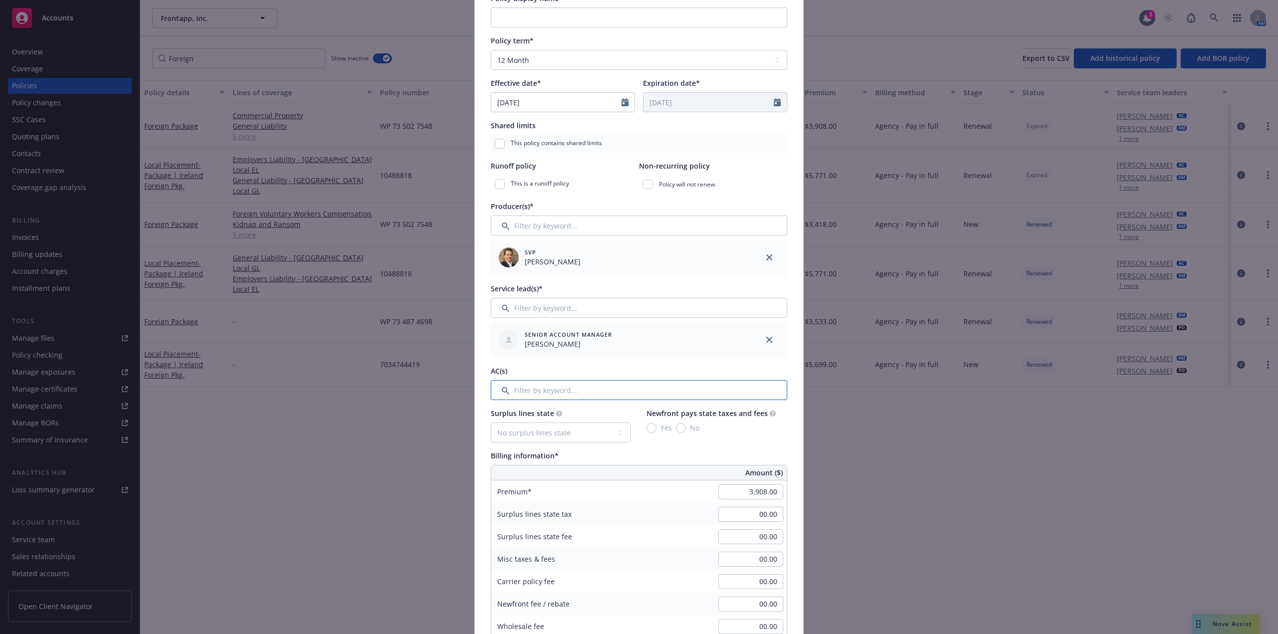
click at [569, 391] on input "Filter by keyword..." at bounding box center [639, 390] width 296 height 20
type input "Alison"
click at [506, 443] on div at bounding box center [504, 442] width 26 height 10
click at [499, 445] on input "checkbox" at bounding box center [504, 442] width 10 height 10
checkbox input "true"
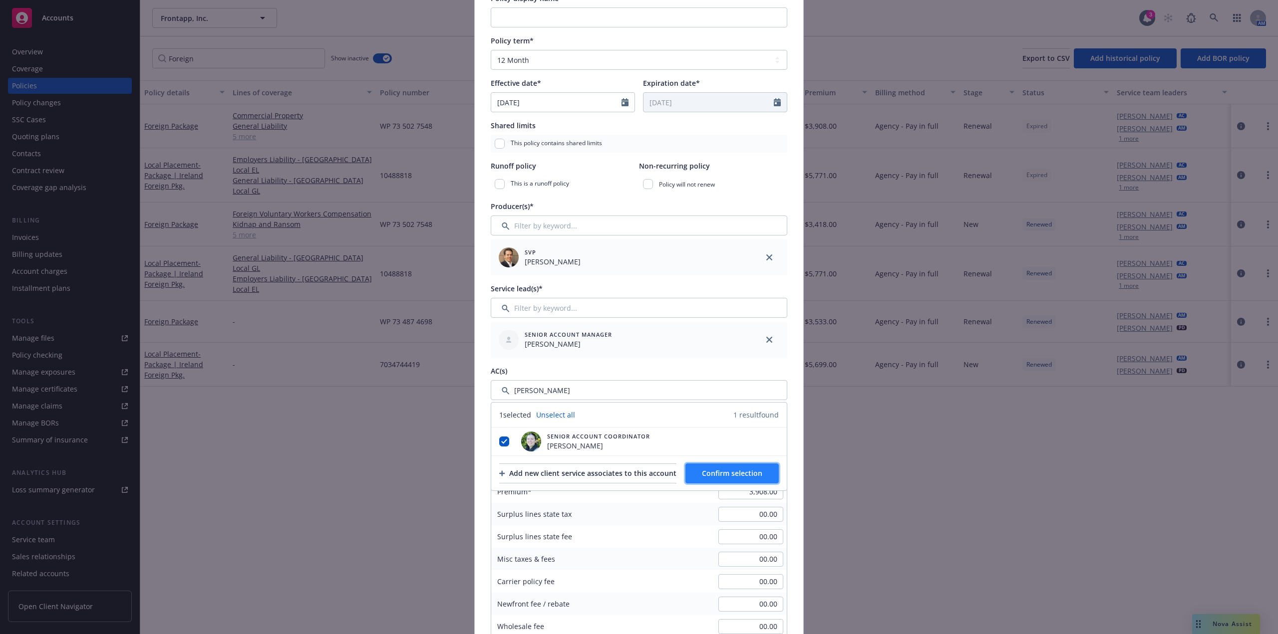
click at [727, 477] on span "Confirm selection" at bounding box center [732, 473] width 60 height 9
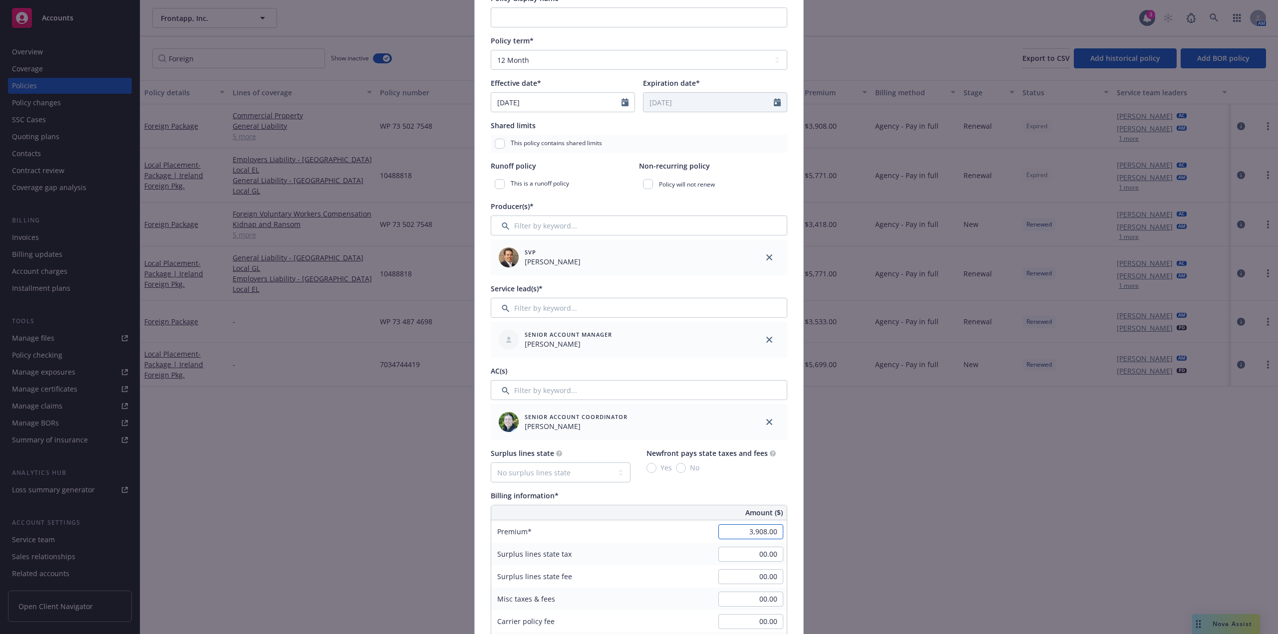
click at [767, 529] on input "3,908.00" at bounding box center [750, 532] width 65 height 15
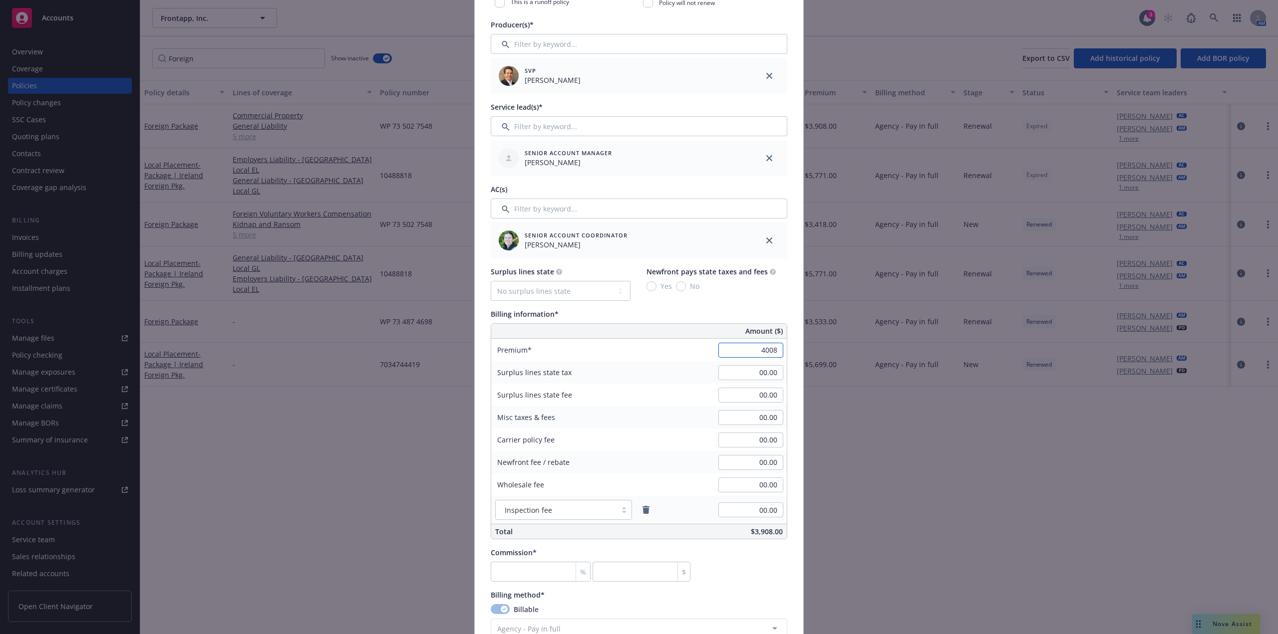
scroll to position [349, 0]
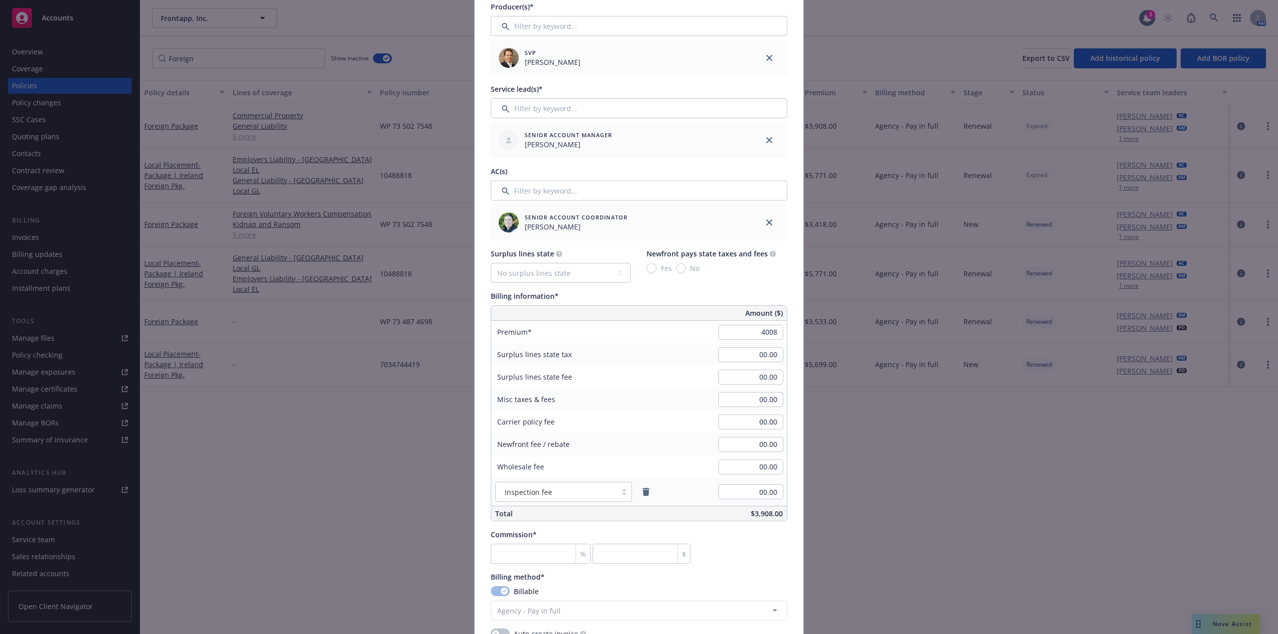
type input "4,008.00"
click at [540, 560] on input "number" at bounding box center [541, 554] width 100 height 20
type input "2"
type input "80.16"
type input "20"
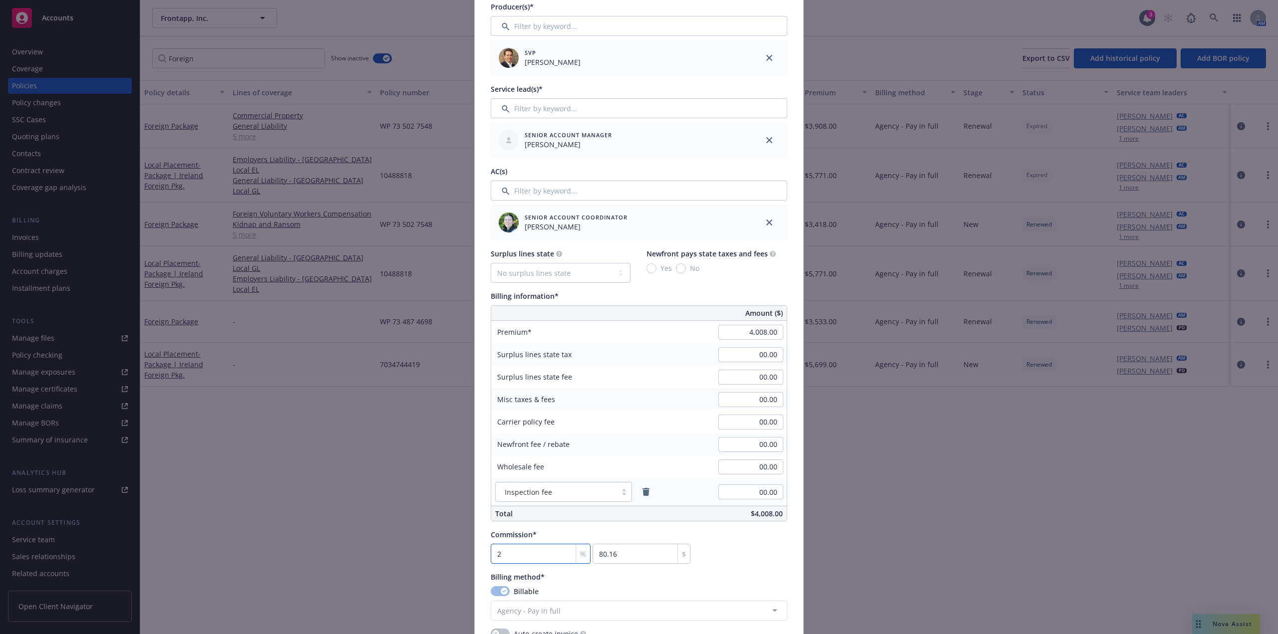
type input "801.6"
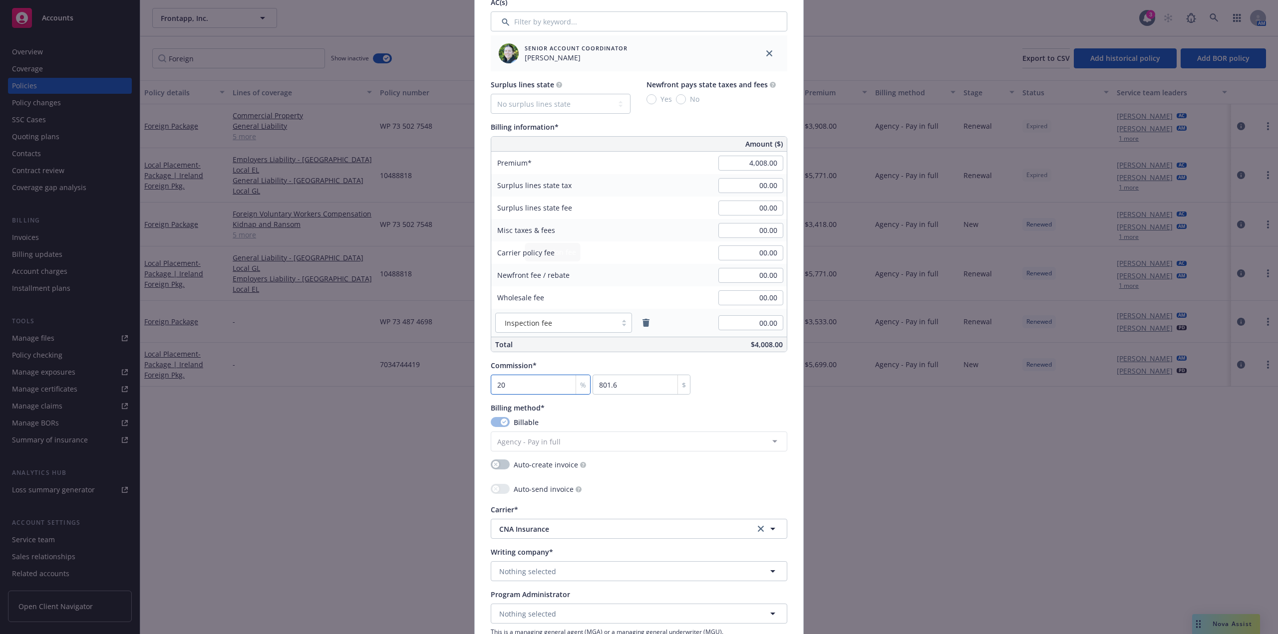
scroll to position [649, 0]
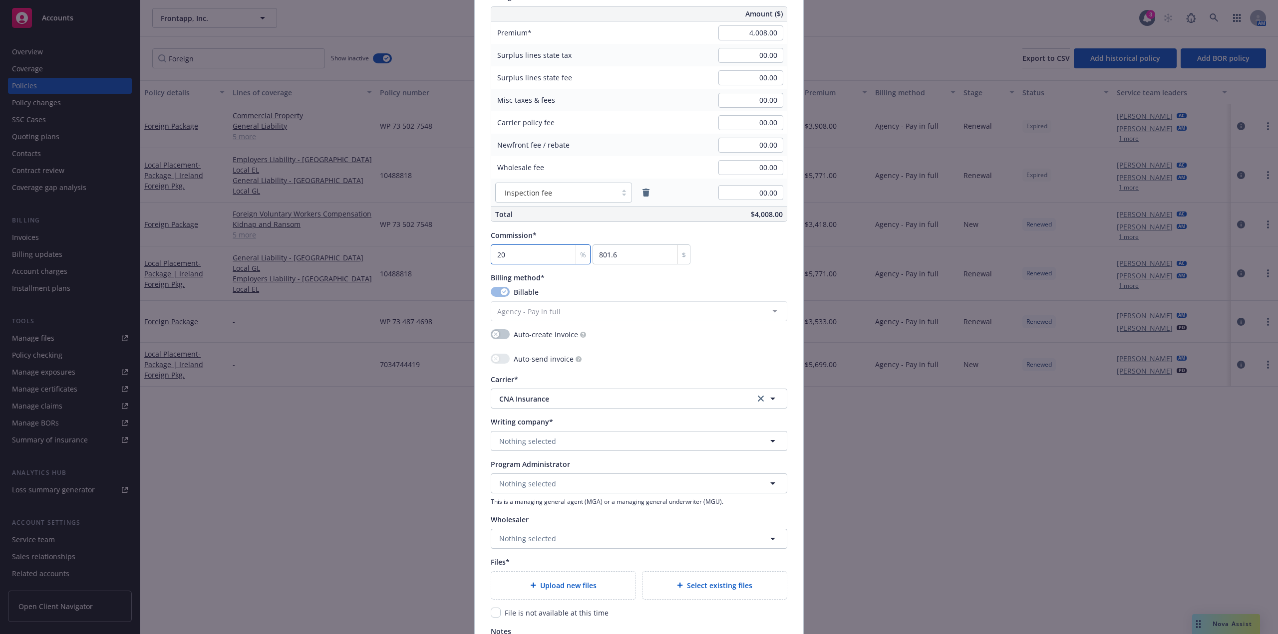
type input "20"
click at [566, 443] on button "Nothing selected" at bounding box center [639, 441] width 296 height 20
type input "Contin"
click at [608, 366] on strong "The Continental Insurance Company" at bounding box center [564, 364] width 125 height 9
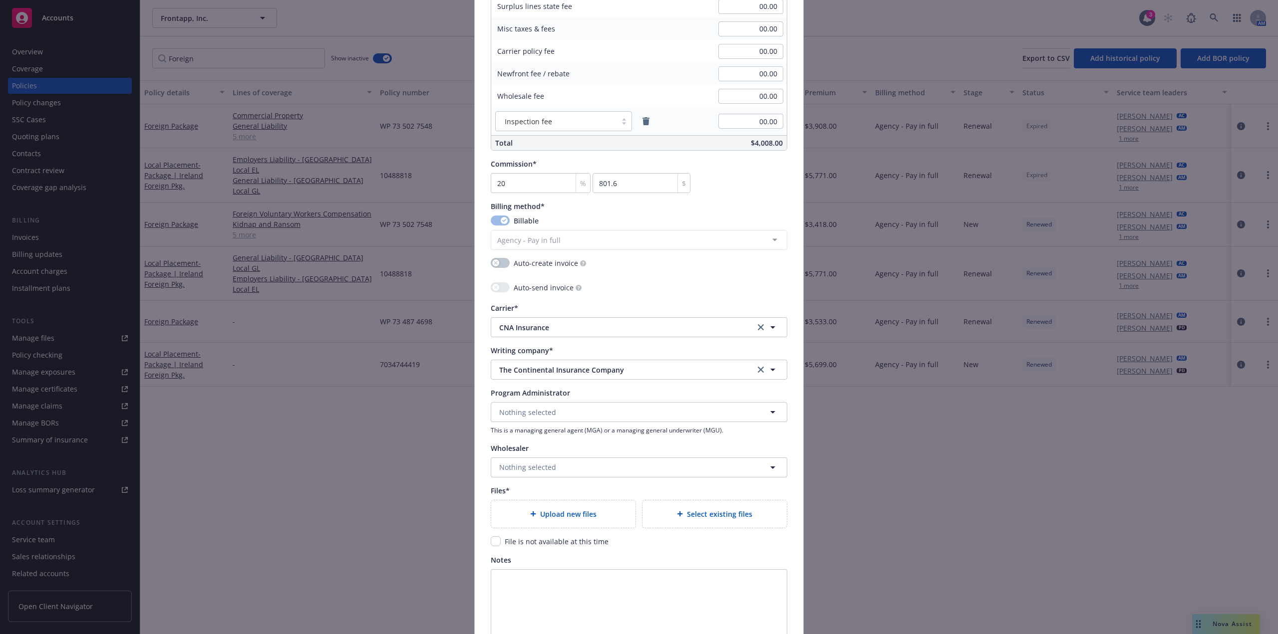
scroll to position [823, 0]
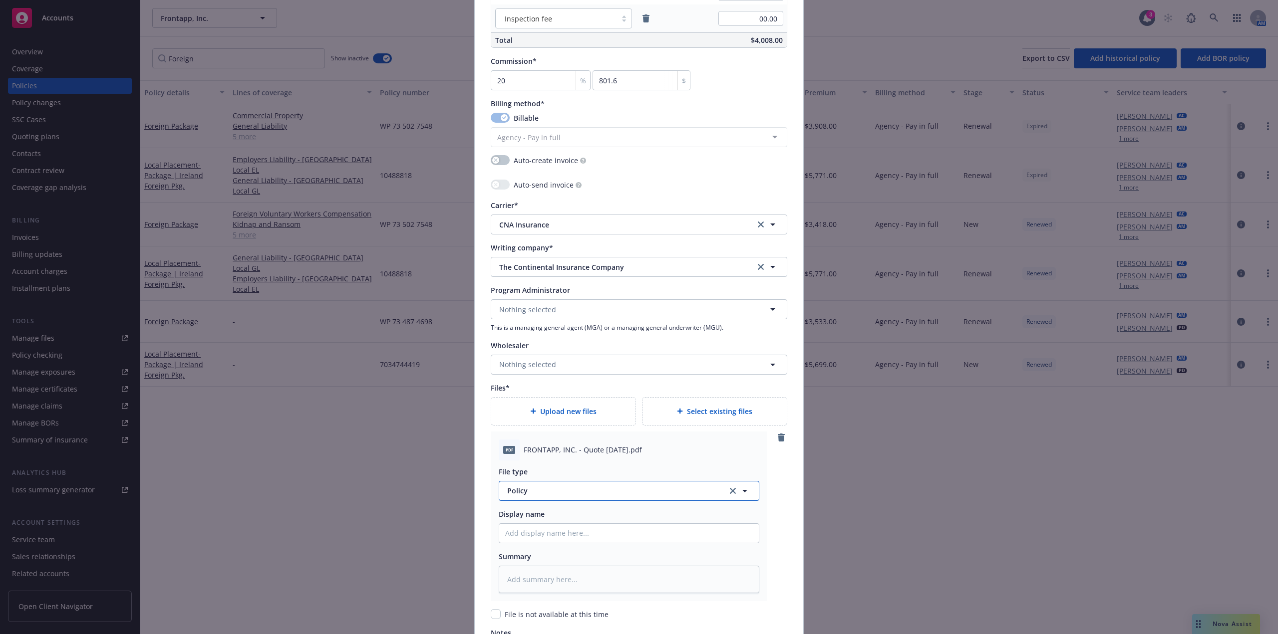
click at [555, 496] on span "Policy" at bounding box center [611, 491] width 209 height 10
type input "Binder"
click at [542, 443] on div "Binder" at bounding box center [629, 437] width 248 height 14
click at [549, 532] on input "Policy display name" at bounding box center [629, 533] width 260 height 19
type textarea "x"
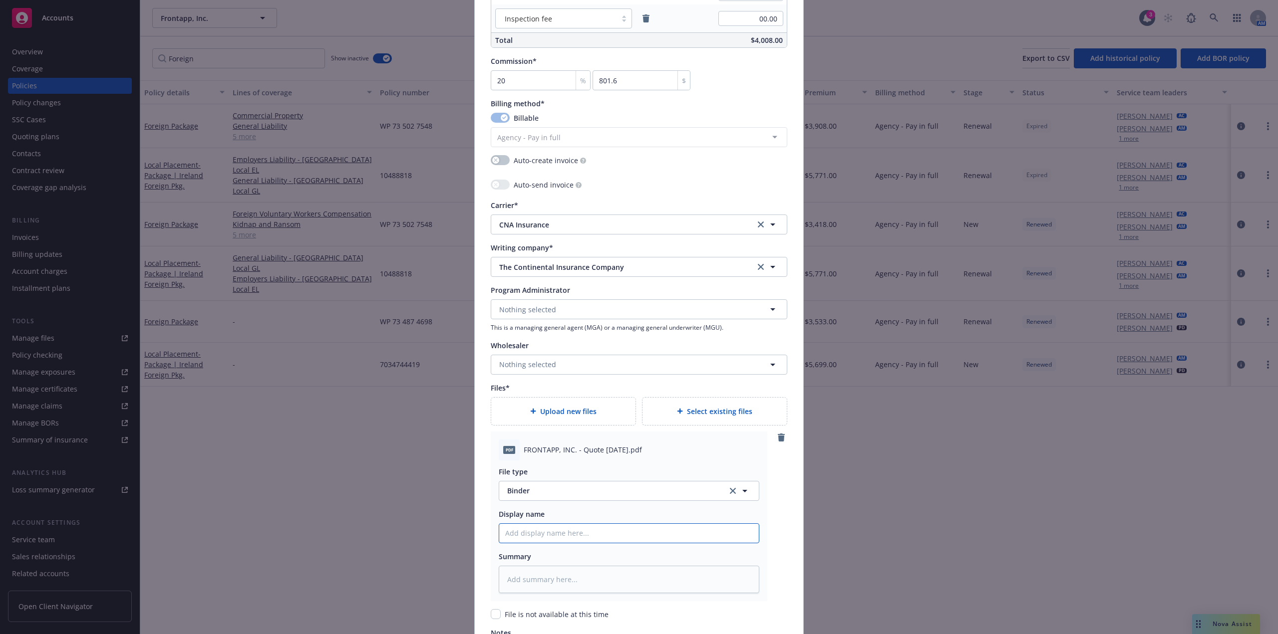
type input "F"
type textarea "x"
type input "Fr"
type textarea "x"
type input "Fron"
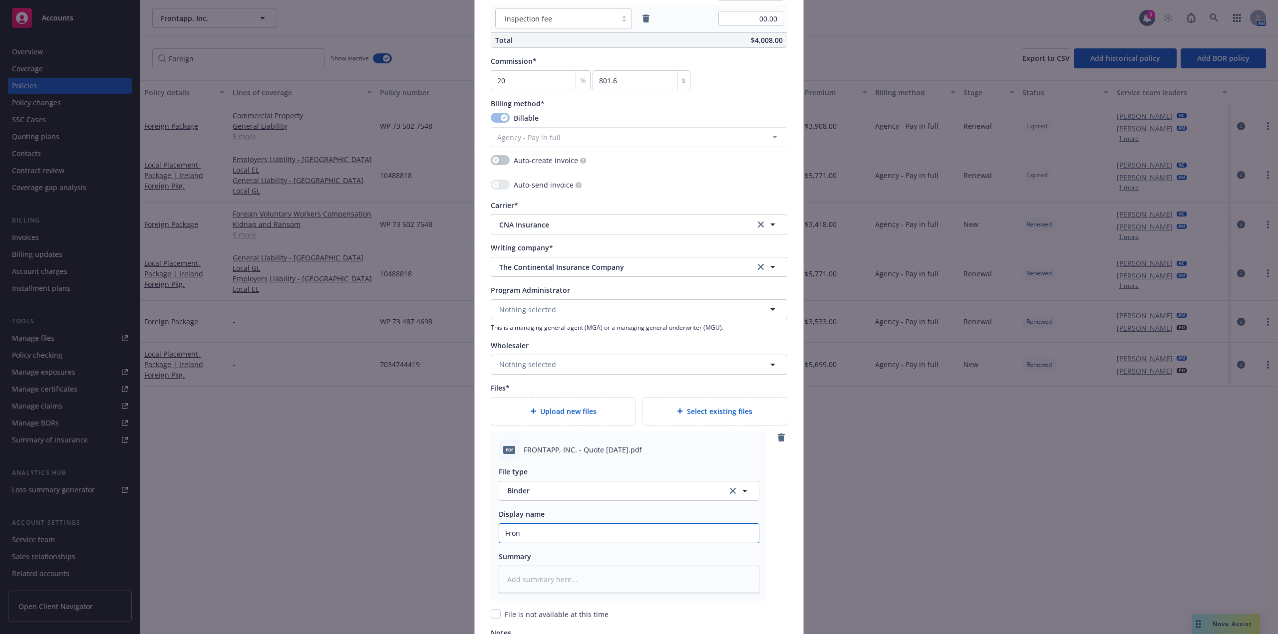
type textarea "x"
type input "Front"
type textarea "x"
type input "Fronta"
type textarea "x"
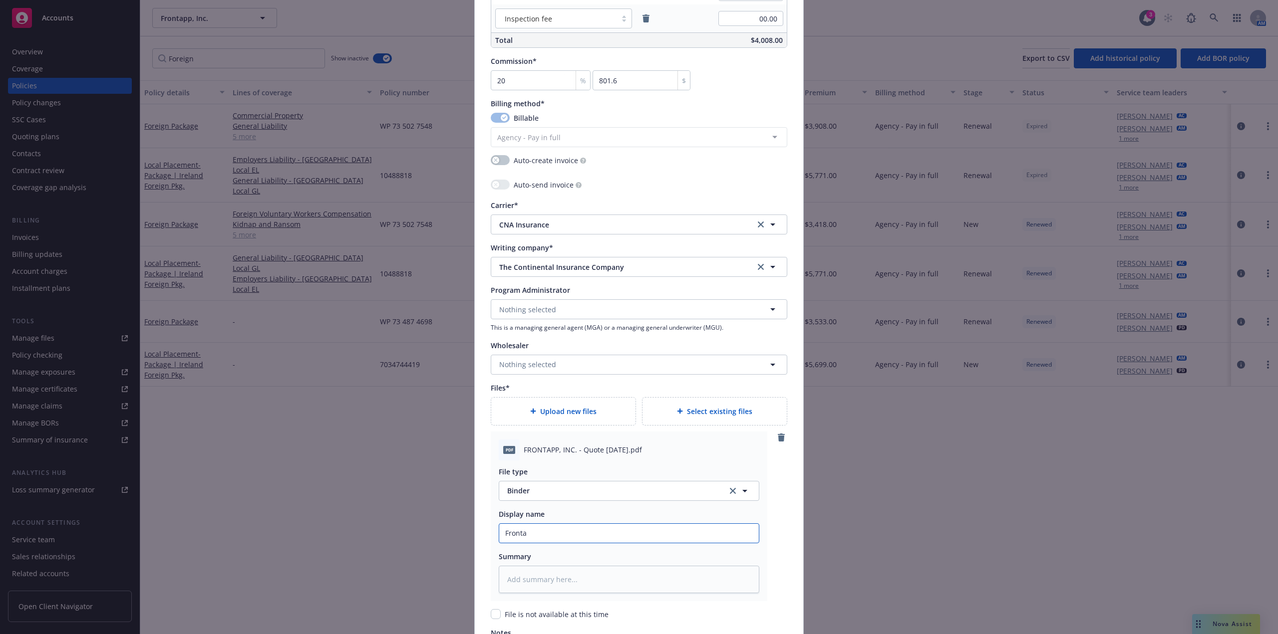
type input "Frontap"
type textarea "x"
type input "Frontapp"
type textarea "x"
type input "Frontapp"
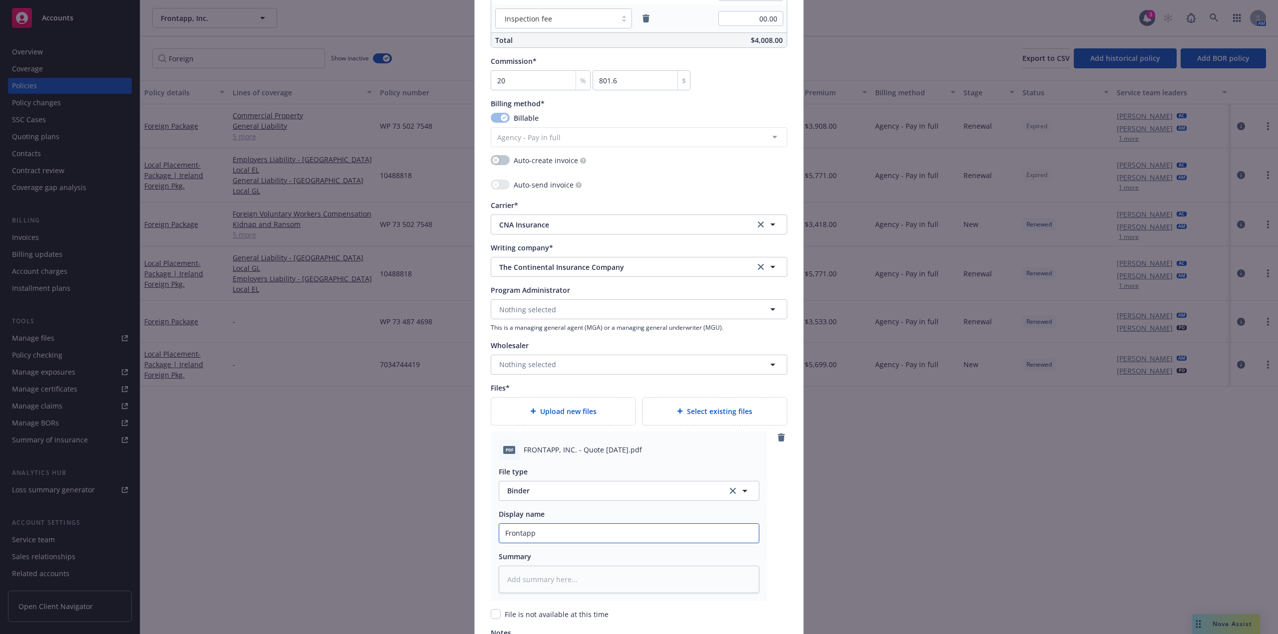
type textarea "x"
type input "Frontapp 2"
type textarea "x"
type input "Frontapp 25"
type textarea "x"
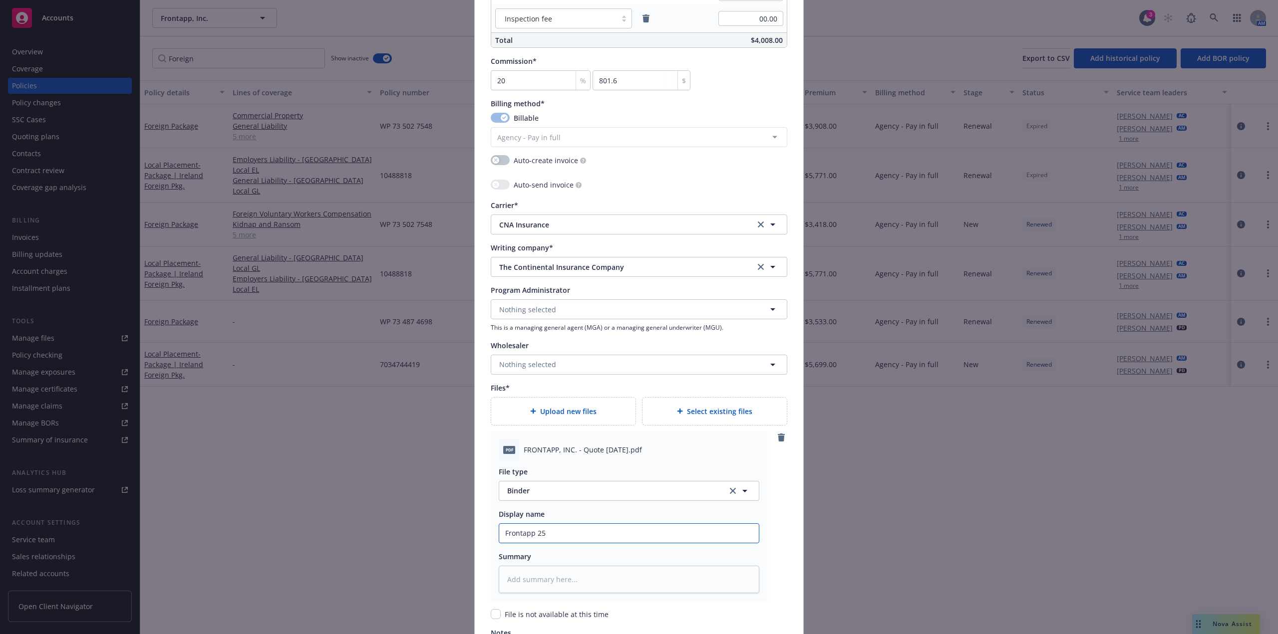
type input "Frontapp 25-"
type textarea "x"
type input "Frontapp 25-2"
type textarea "x"
type input "Frontapp 25-26"
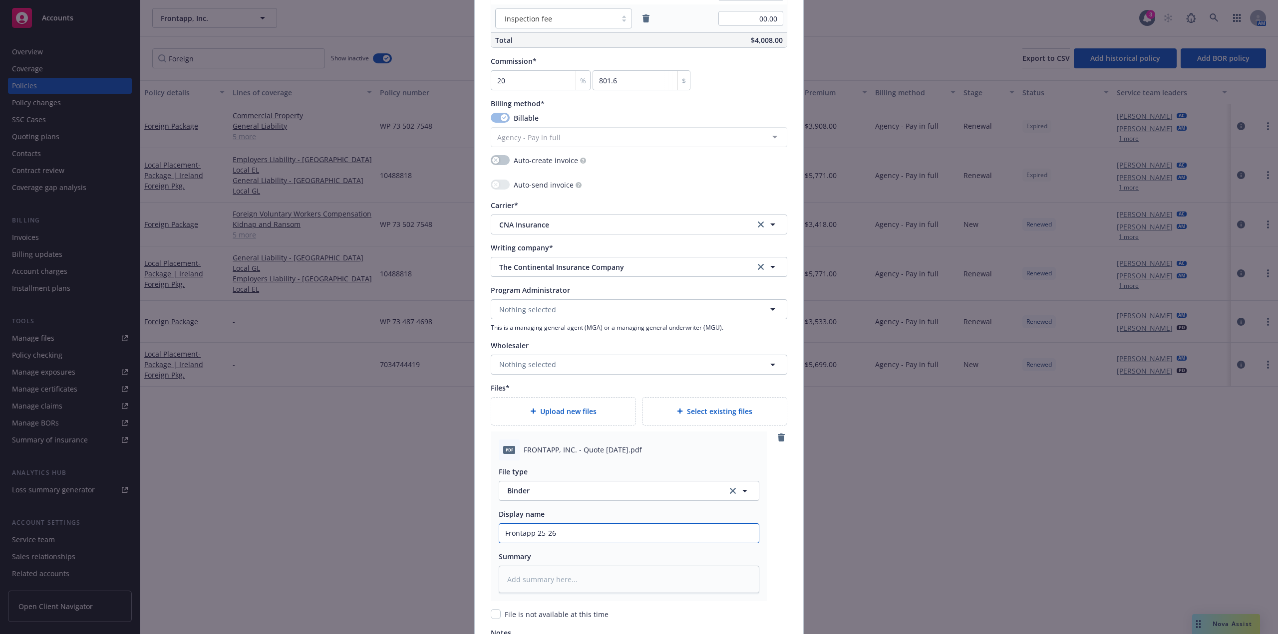
type textarea "x"
type input "Frontapp 25-26"
type textarea "x"
type input "Frontapp 25-26 P"
type textarea "x"
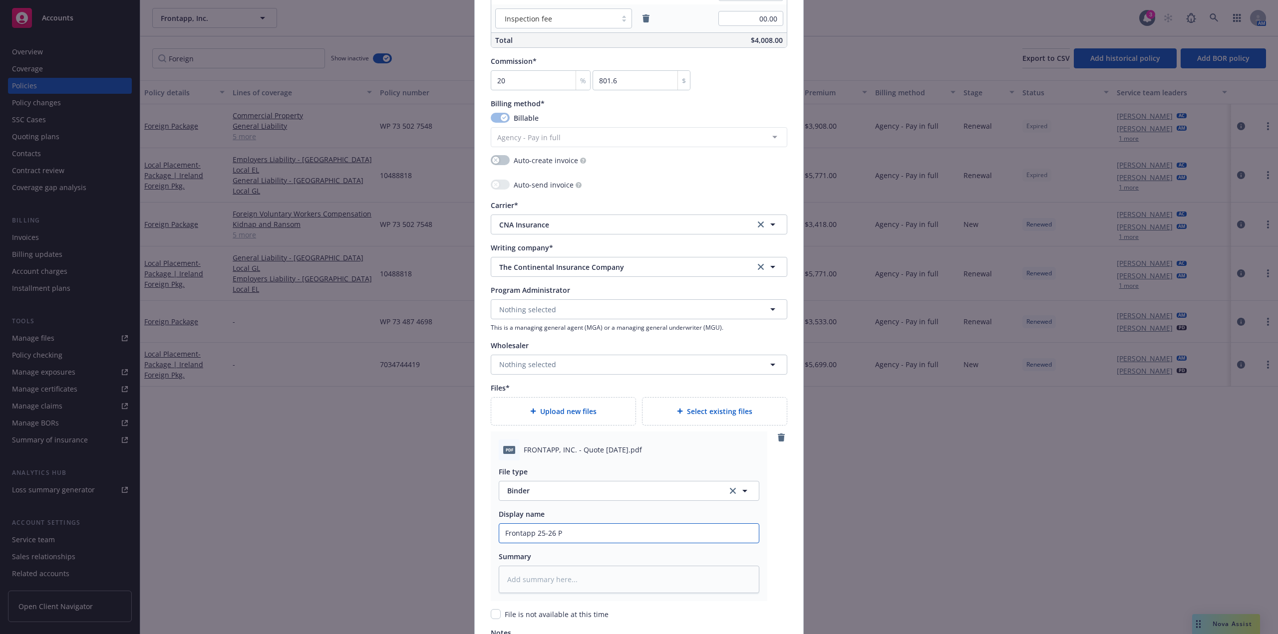
type input "Frontapp 25-26"
type textarea "x"
type input "Frontapp 25-26 F"
type textarea "x"
type input "Frontapp 25-26 For"
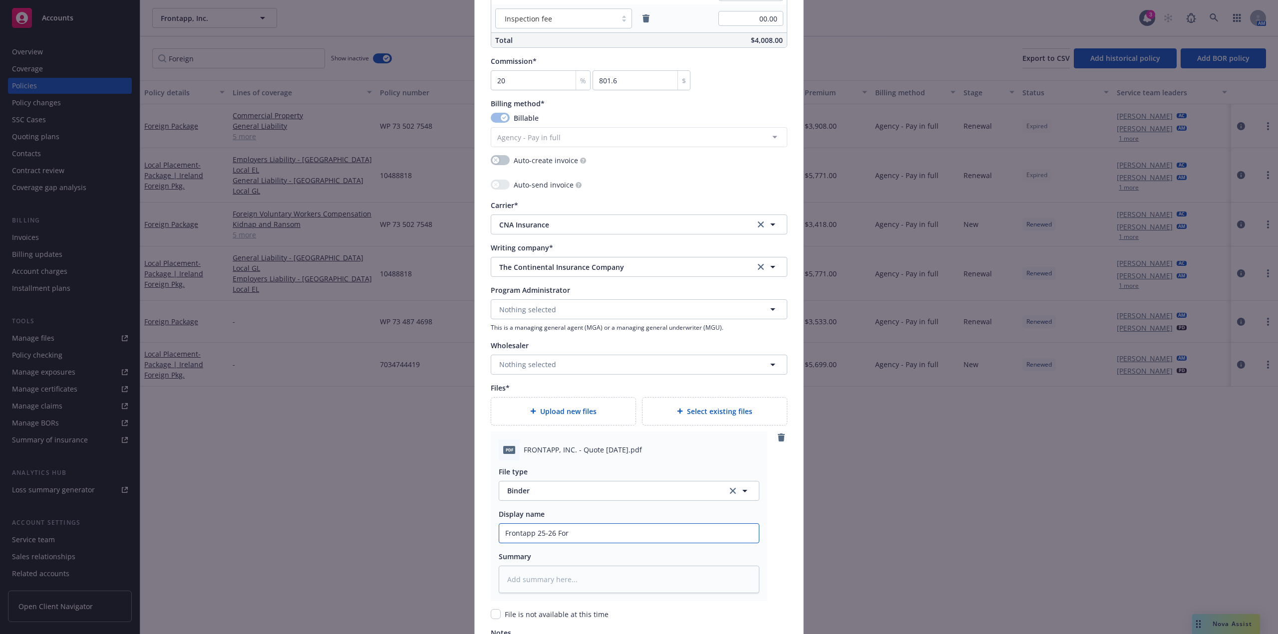
type textarea "x"
type input "Frontapp 25-26 Fore"
type textarea "x"
type input "Frontapp 25-26 Forei"
type textarea "x"
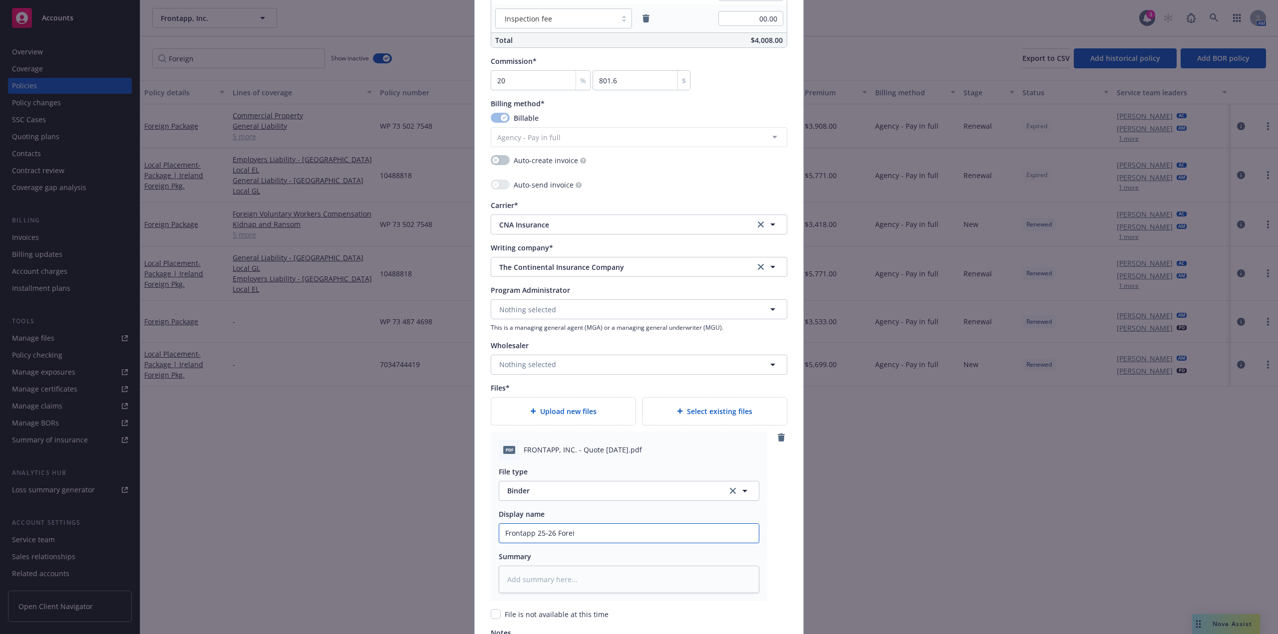
type input "Frontapp 25-26 Foreig"
type textarea "x"
type input "Frontapp 25-26 Foreign"
type textarea "x"
type input "Frontapp 25-26 Foreign"
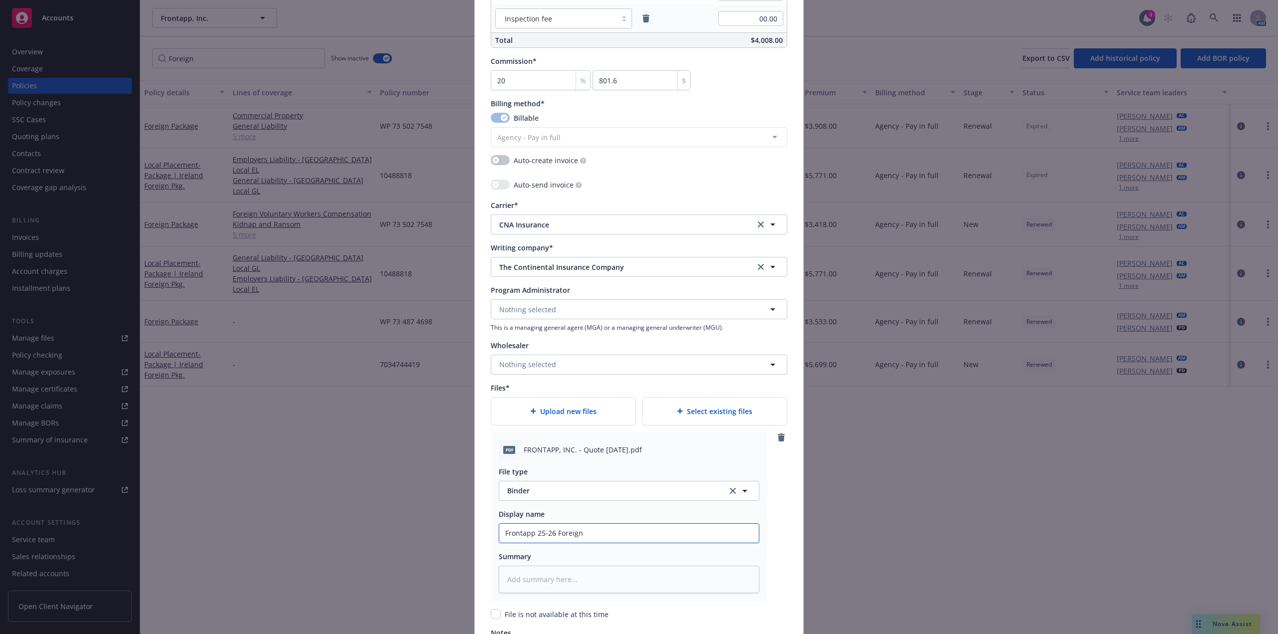
type textarea "x"
type input "Frontapp 25-26 Foreign P"
type textarea "x"
type input "Frontapp 25-26 Foreign Pk"
type textarea "x"
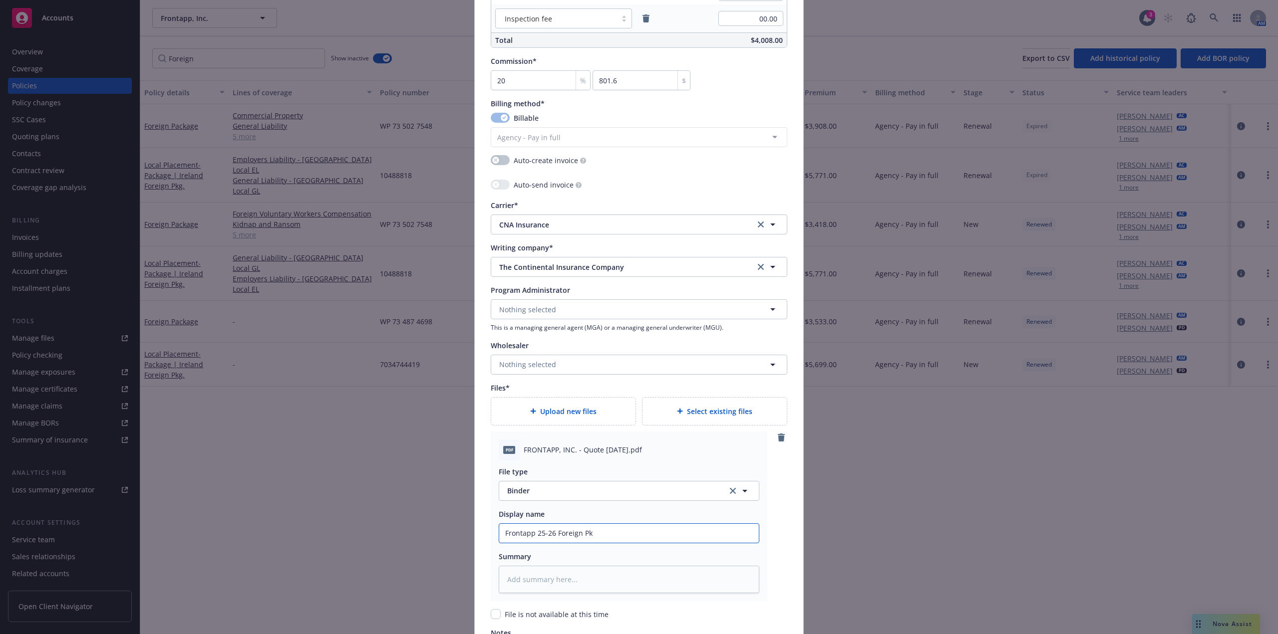
type input "Frontapp 25-26 Foreign Pkg"
type textarea "x"
type input "Frontapp 25-26 Foreign Pkg."
type textarea "x"
type input "Frontapp 25-26 Foreign Pkg."
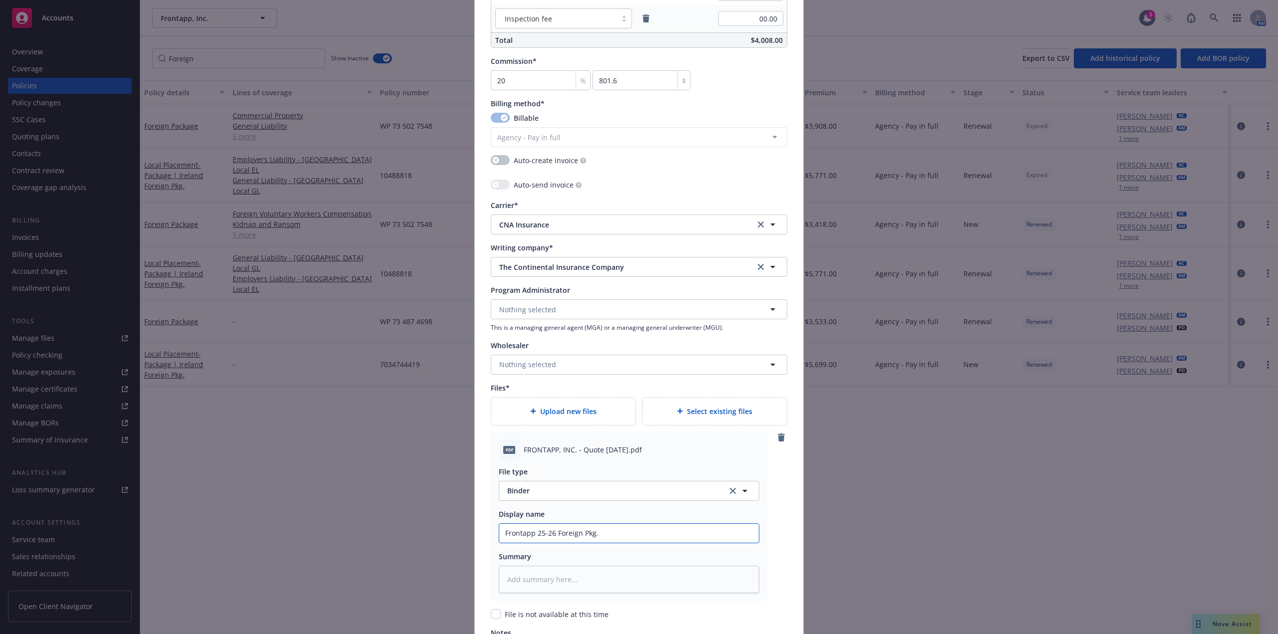
type textarea "x"
type input "Frontapp 25-26 Foreign Pkg. B"
type textarea "x"
type input "Frontapp 25-26 Foreign Pkg. Bin"
type textarea "x"
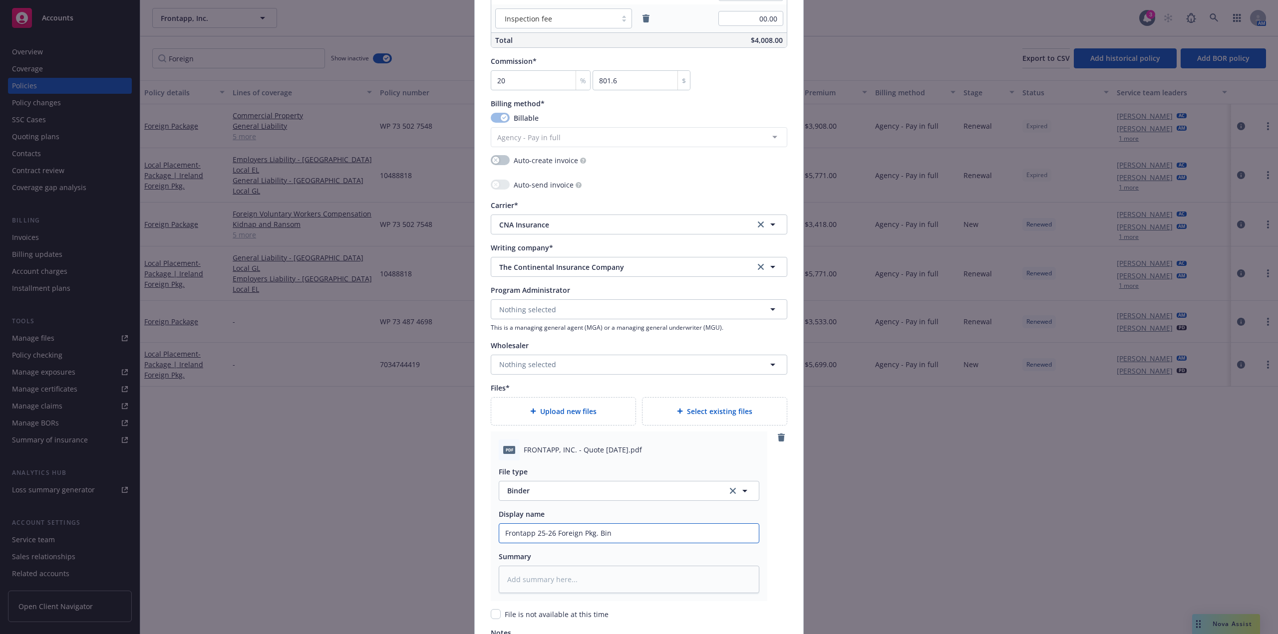
type input "Frontapp 25-26 Foreign Pkg. Bind"
type textarea "x"
type input "Frontapp 25-26 Foreign Pkg. Binde"
type textarea "x"
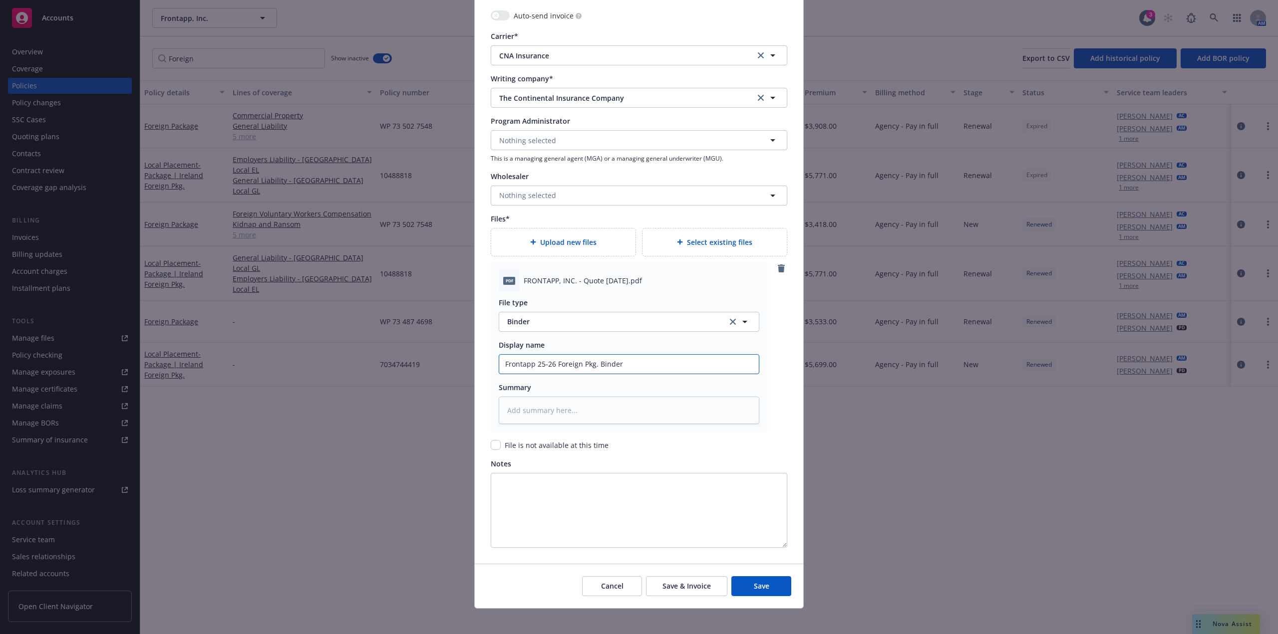
scroll to position [999, 0]
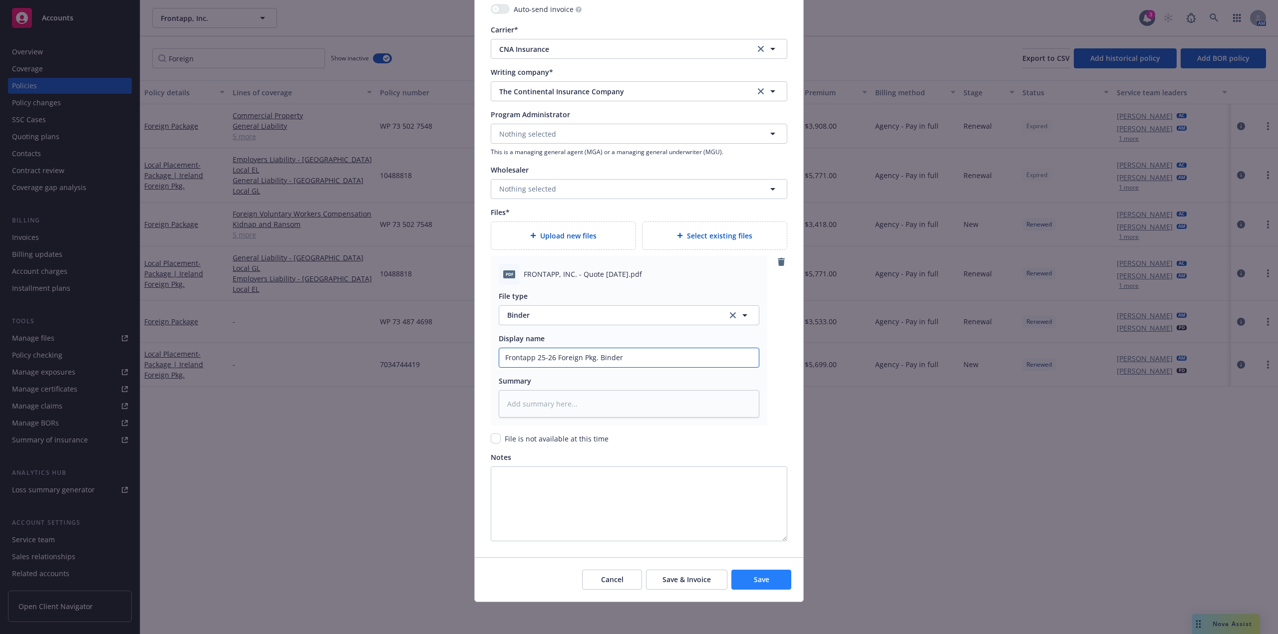
type input "Frontapp 25-26 Foreign Pkg. Binder"
click at [769, 579] on button "Save" at bounding box center [761, 580] width 60 height 20
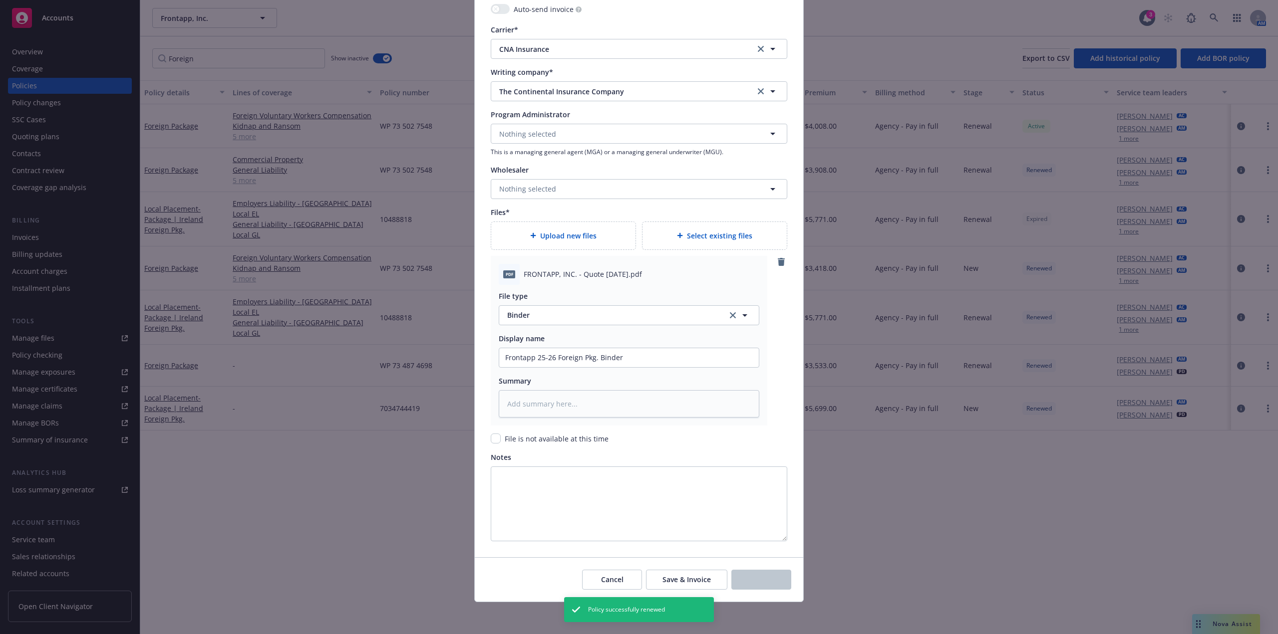
type textarea "x"
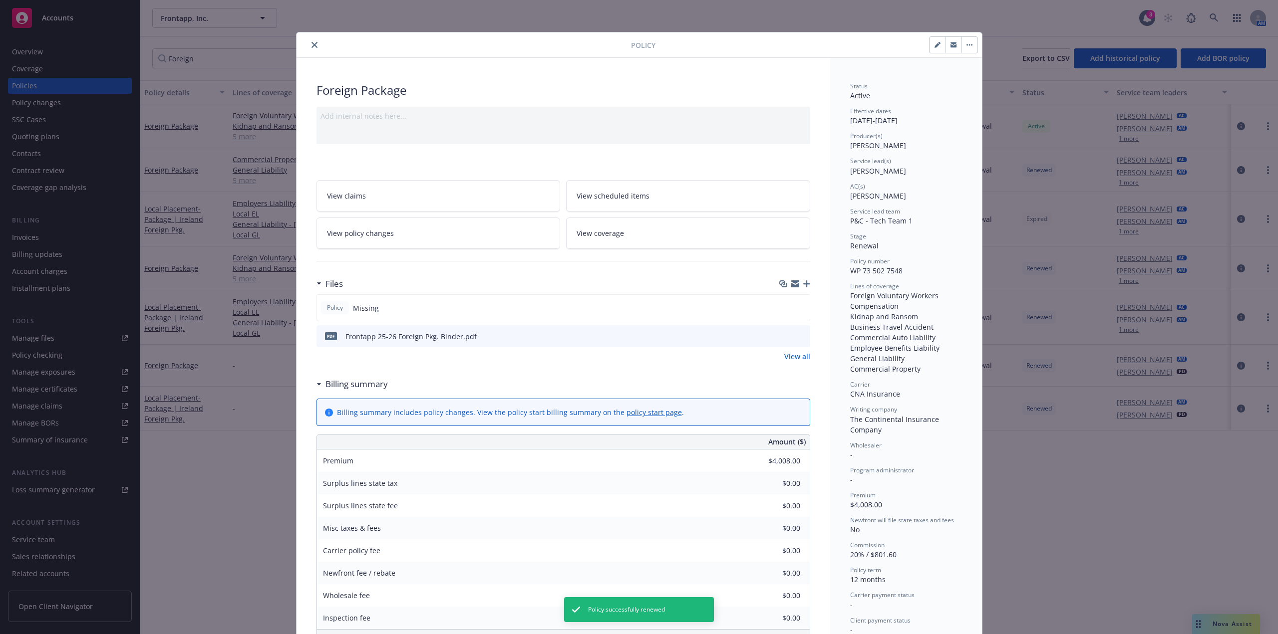
click at [311, 46] on icon "close" at bounding box center [314, 45] width 6 height 6
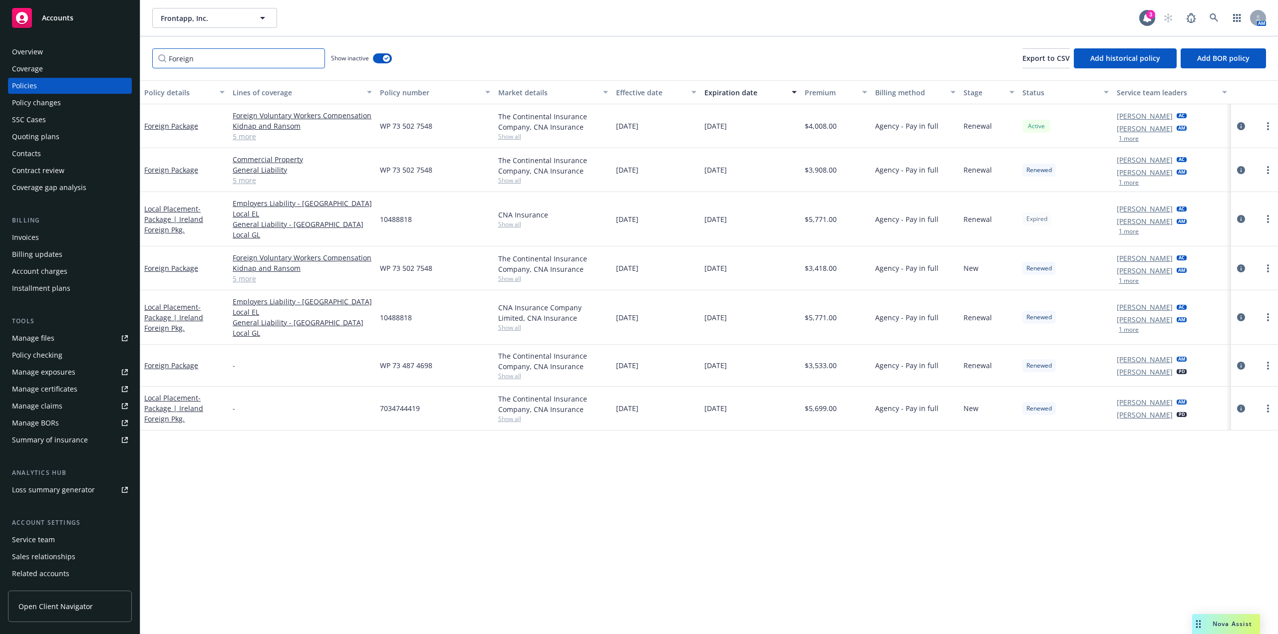
click at [313, 58] on input "Foreign" at bounding box center [238, 58] width 173 height 20
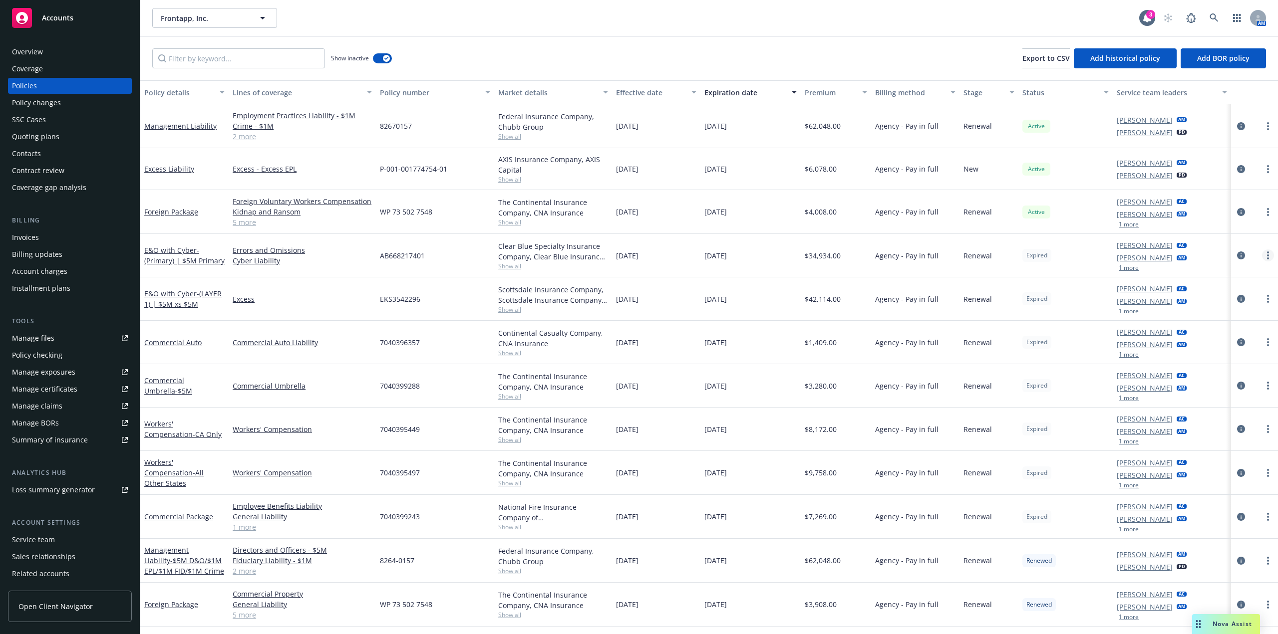
click at [1267, 257] on icon "more" at bounding box center [1268, 256] width 2 height 8
click at [526, 266] on span "Show all" at bounding box center [553, 266] width 110 height 8
click at [1262, 260] on link "more" at bounding box center [1268, 256] width 12 height 12
click at [1214, 297] on link "Renew with incumbent" at bounding box center [1206, 296] width 117 height 20
select select "12"
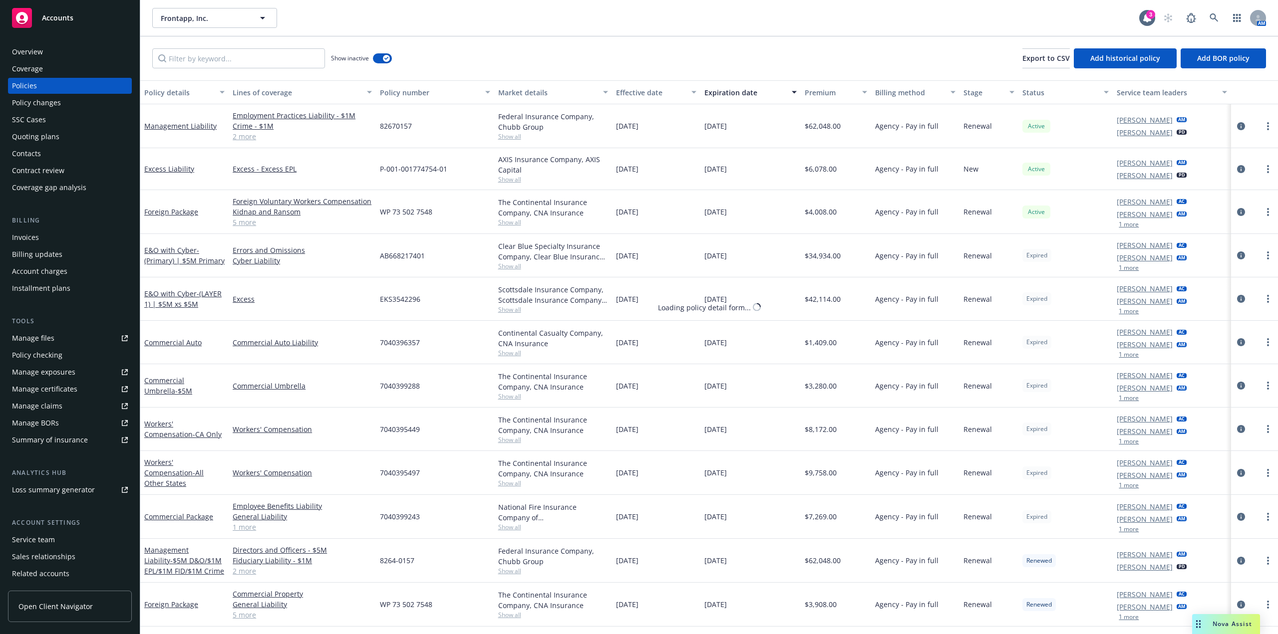
select select "CA"
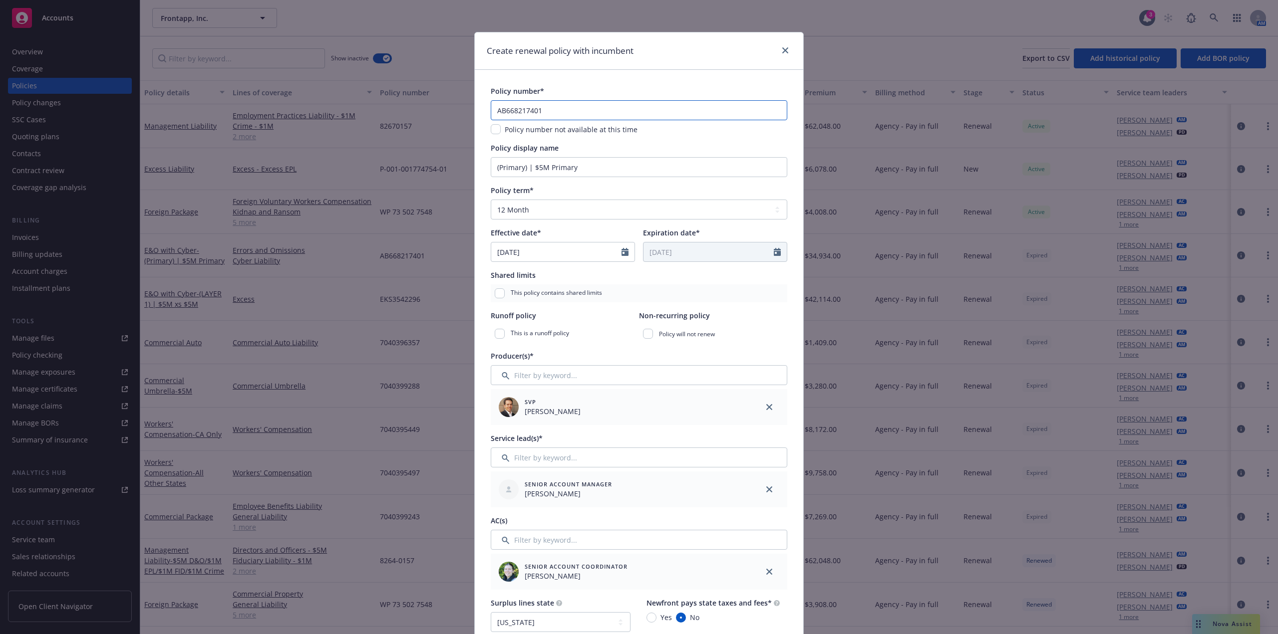
click at [523, 112] on input "AB668217401" at bounding box center [639, 110] width 296 height 20
paste input "2"
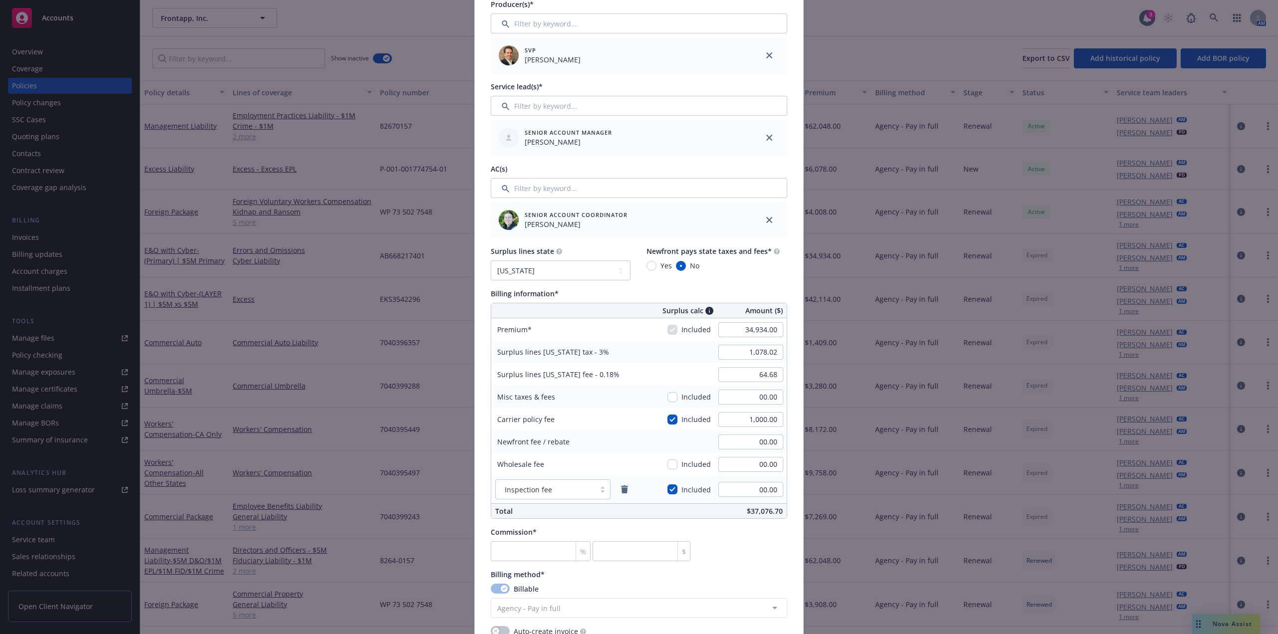
scroll to position [399, 0]
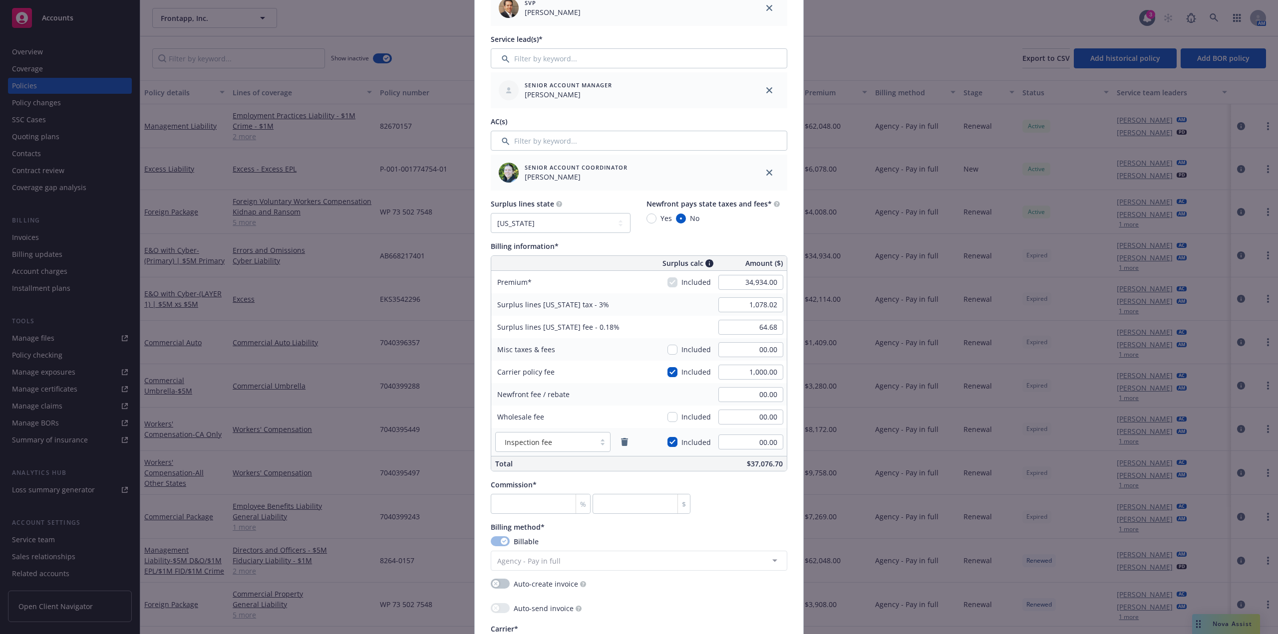
type input "AB668217402"
click at [760, 284] on input "34,934.00" at bounding box center [750, 282] width 65 height 15
paste input "42,181"
type input "42,181.00"
type input "1,295.43"
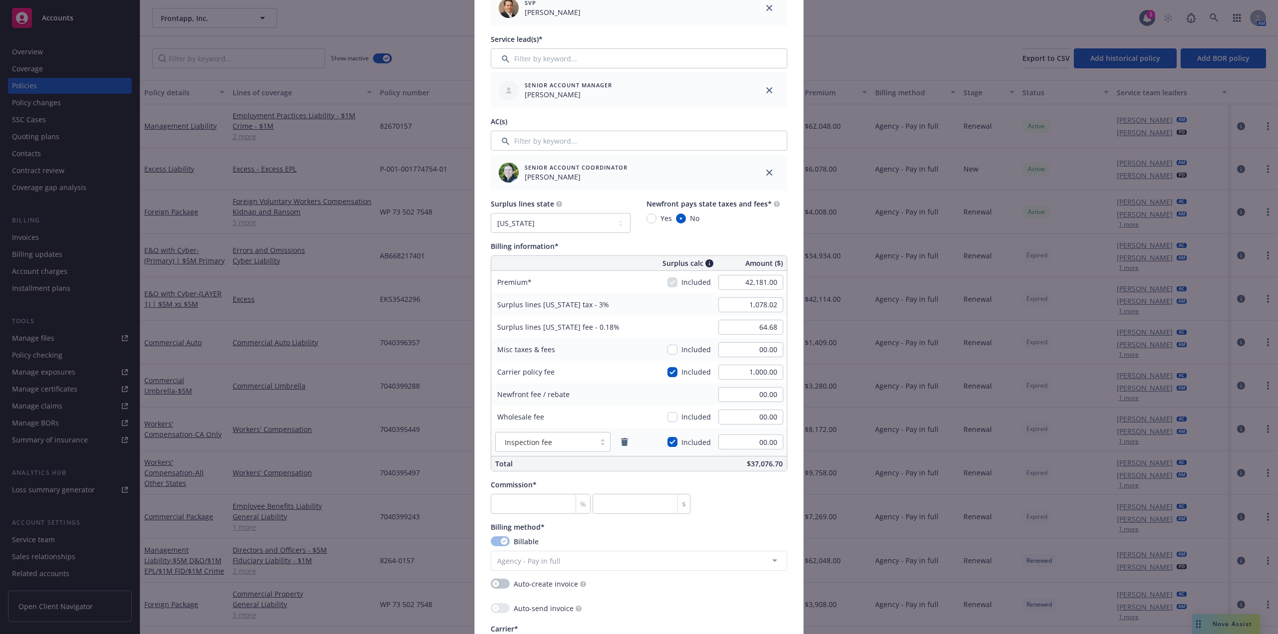
type input "77.73"
click at [554, 443] on div "Inspection fee" at bounding box center [545, 442] width 89 height 10
click at [550, 445] on div "Inspection fee" at bounding box center [545, 442] width 89 height 10
click at [751, 356] on input "00.00" at bounding box center [750, 349] width 65 height 15
click at [521, 509] on input "number" at bounding box center [541, 504] width 100 height 20
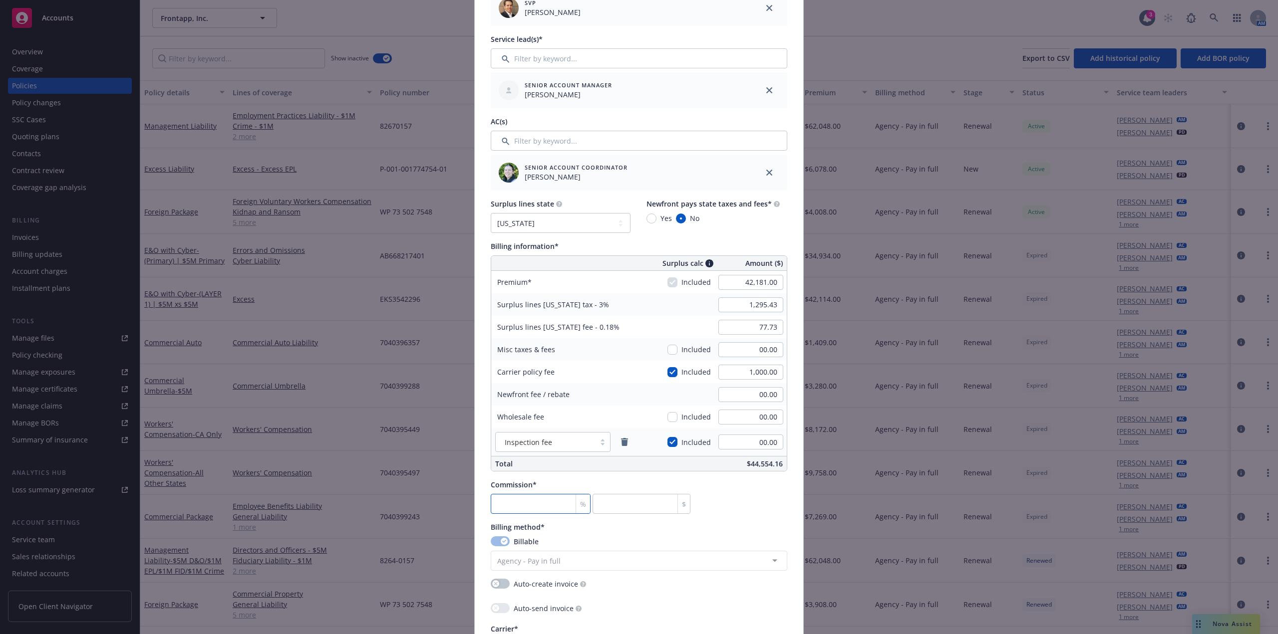
type input "1"
type input "421.81"
type input "12"
type input "5061.72"
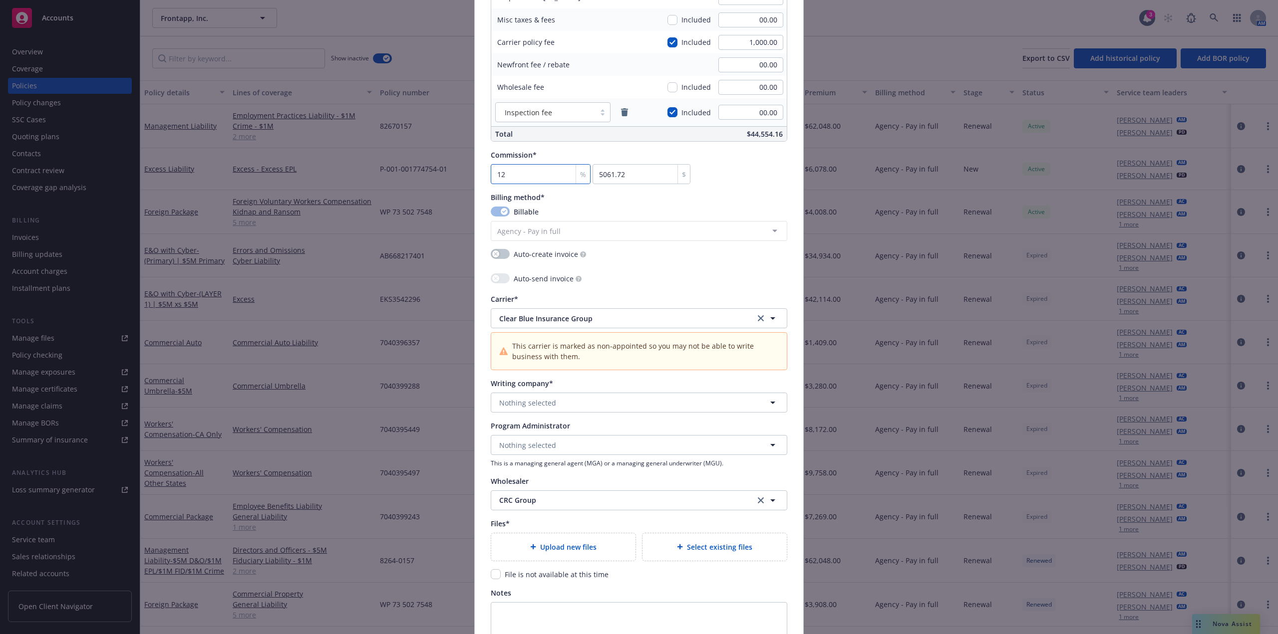
scroll to position [749, 0]
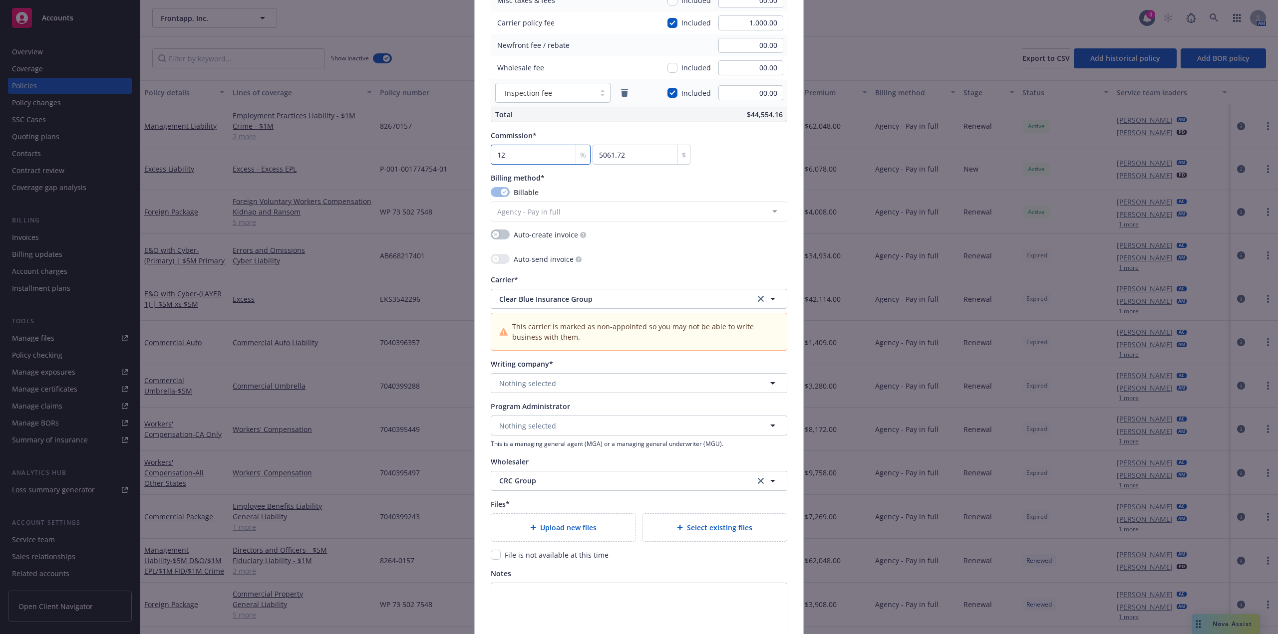
type input "12"
click at [533, 389] on button "Nothing selected" at bounding box center [639, 383] width 296 height 20
click at [758, 300] on icon "clear selection" at bounding box center [761, 299] width 6 height 6
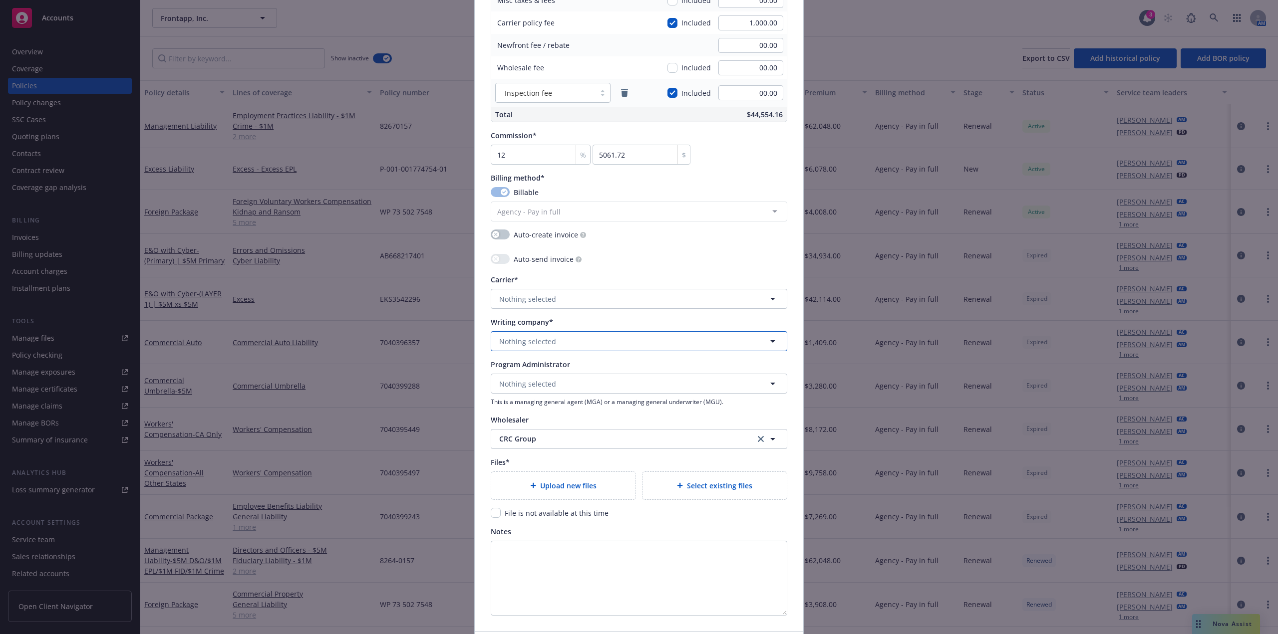
click at [537, 341] on span "Nothing selected" at bounding box center [527, 341] width 57 height 10
type input "at-bay"
click at [558, 369] on strong "At-Bay Specialty Insurance Company" at bounding box center [564, 369] width 125 height 9
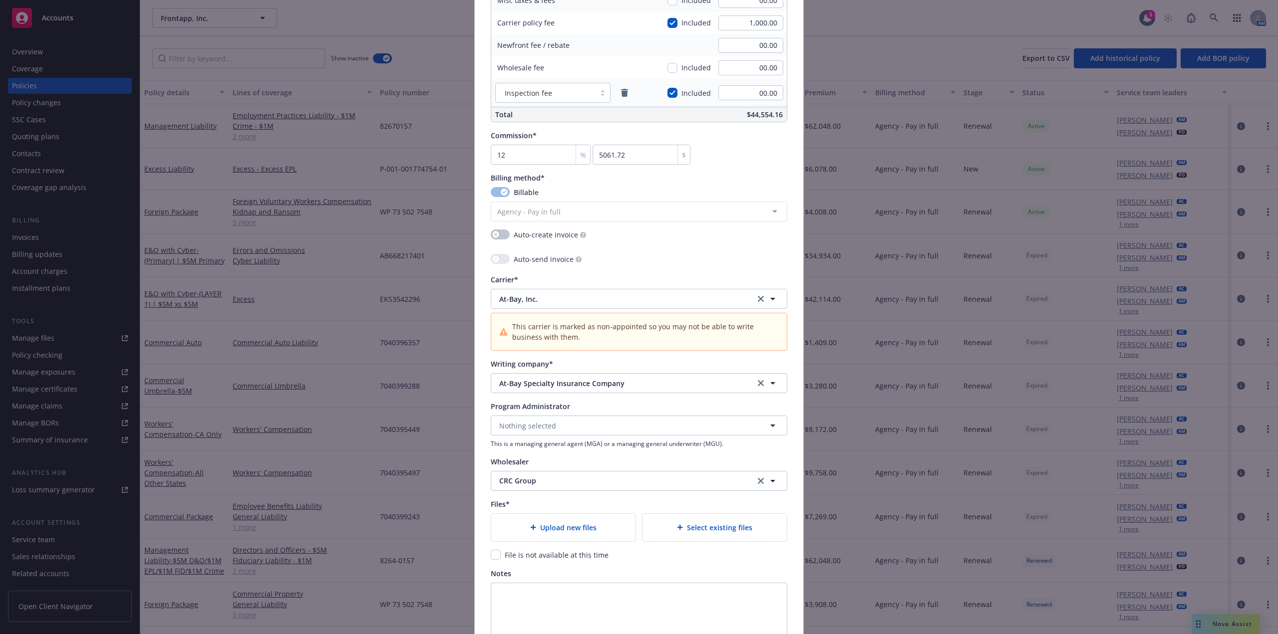
scroll to position [799, 0]
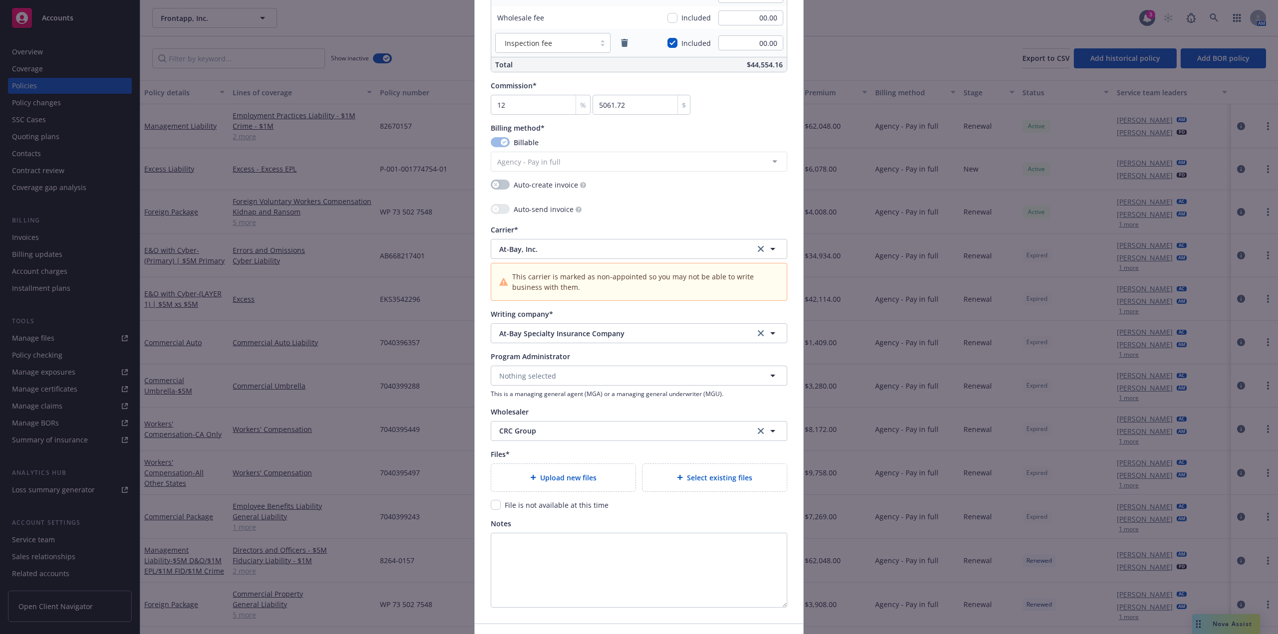
type textarea "x"
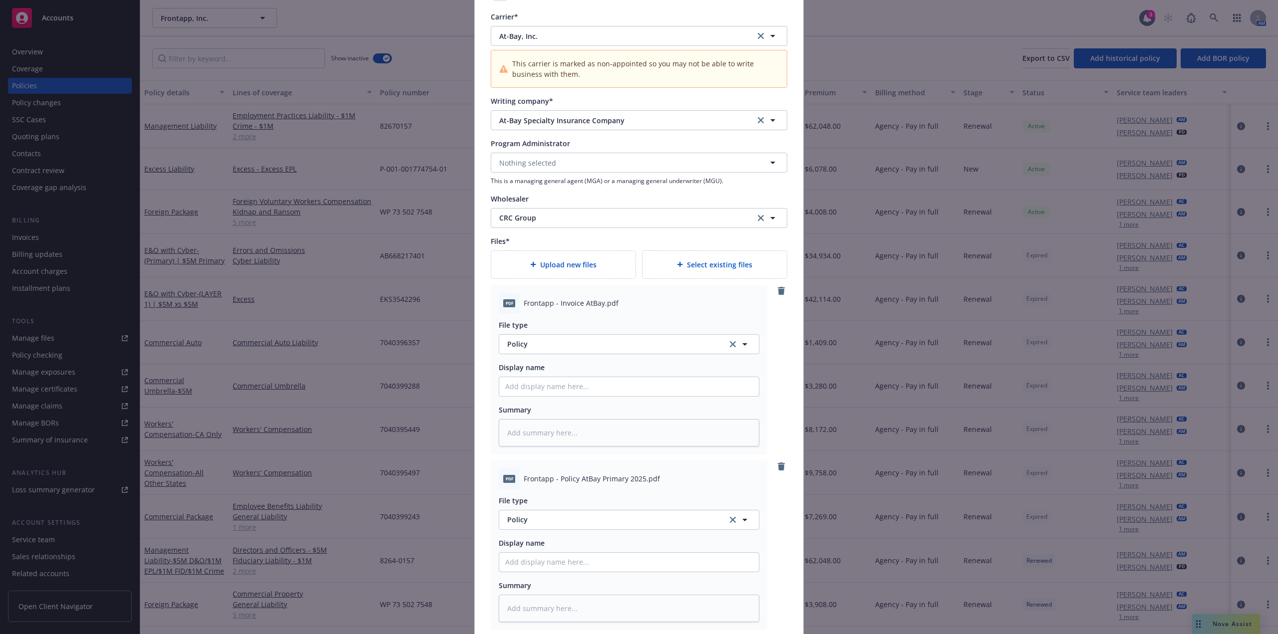
scroll to position [1048, 0]
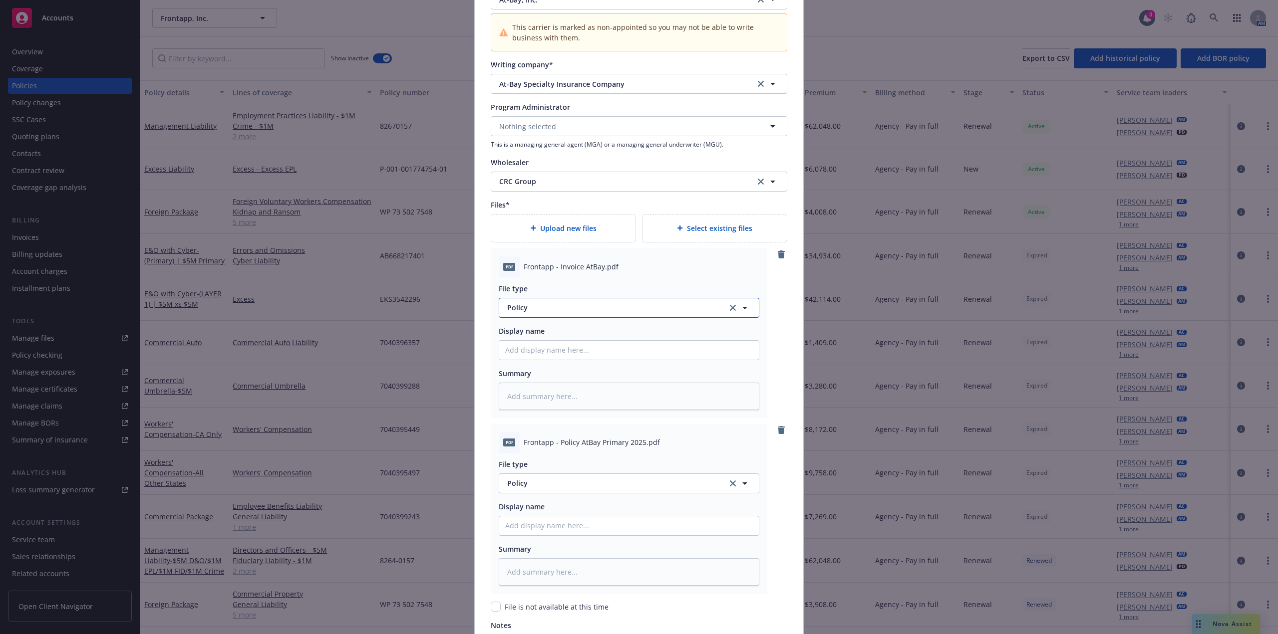
click at [572, 314] on button "Policy" at bounding box center [629, 308] width 261 height 20
type input "Inv"
click at [593, 357] on div "Invoice - Third Party" at bounding box center [629, 362] width 248 height 14
click at [579, 348] on input "Policy display name" at bounding box center [629, 350] width 260 height 19
click at [573, 354] on input "Policy display name" at bounding box center [629, 350] width 260 height 19
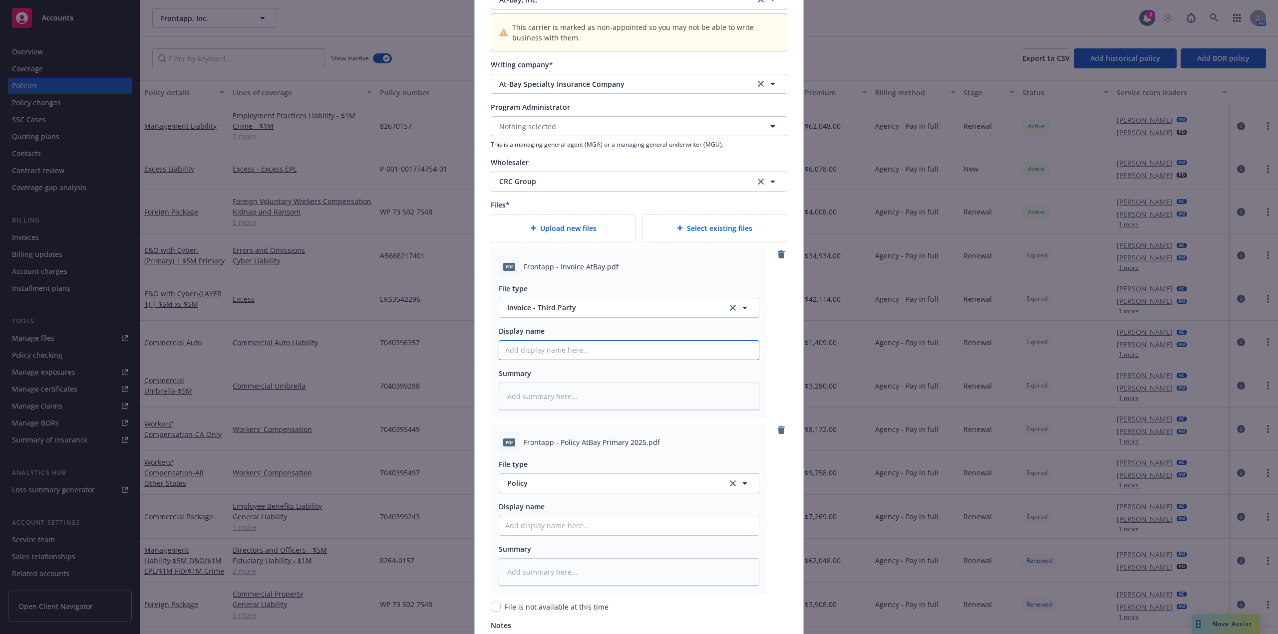
paste input "FrontApp 25-26 E&O Primary Binder"
type textarea "x"
type input "FrontApp 25-26 E&O Primary Binder"
click at [608, 350] on input "FrontApp 25-26 E&O Primary Binder" at bounding box center [629, 350] width 260 height 19
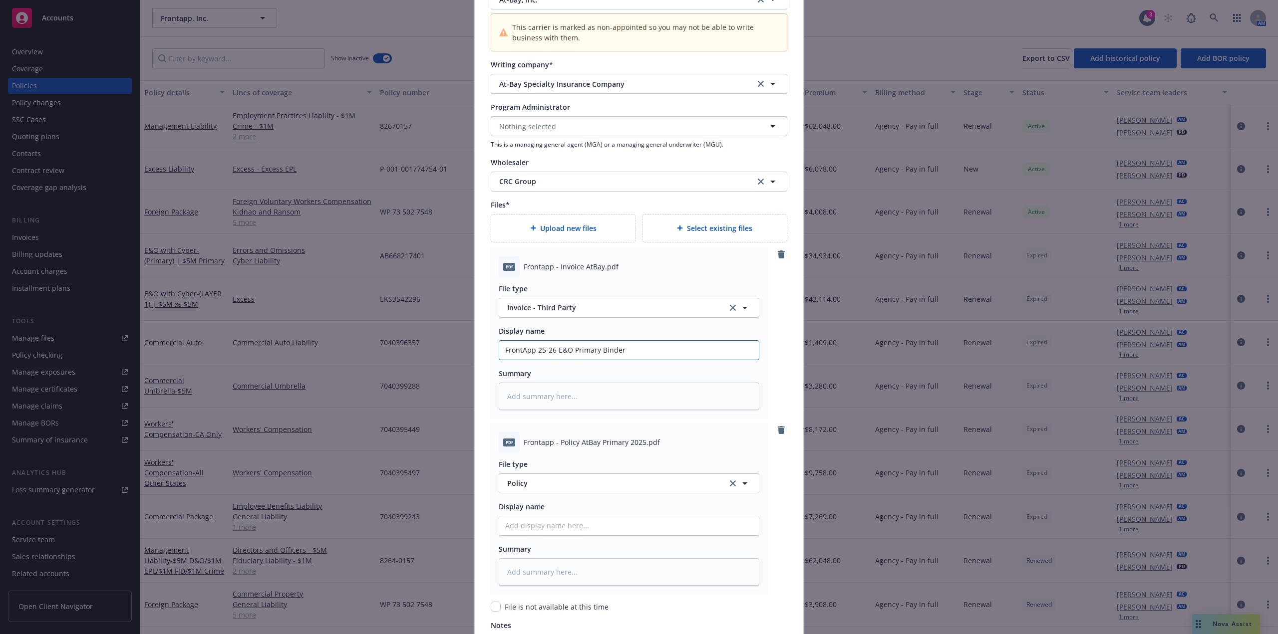
type textarea "x"
type input "FrontApp 25-26 E&O Primary I"
type textarea "x"
type input "FrontApp 25-26 E&O Primary Inv"
type textarea "x"
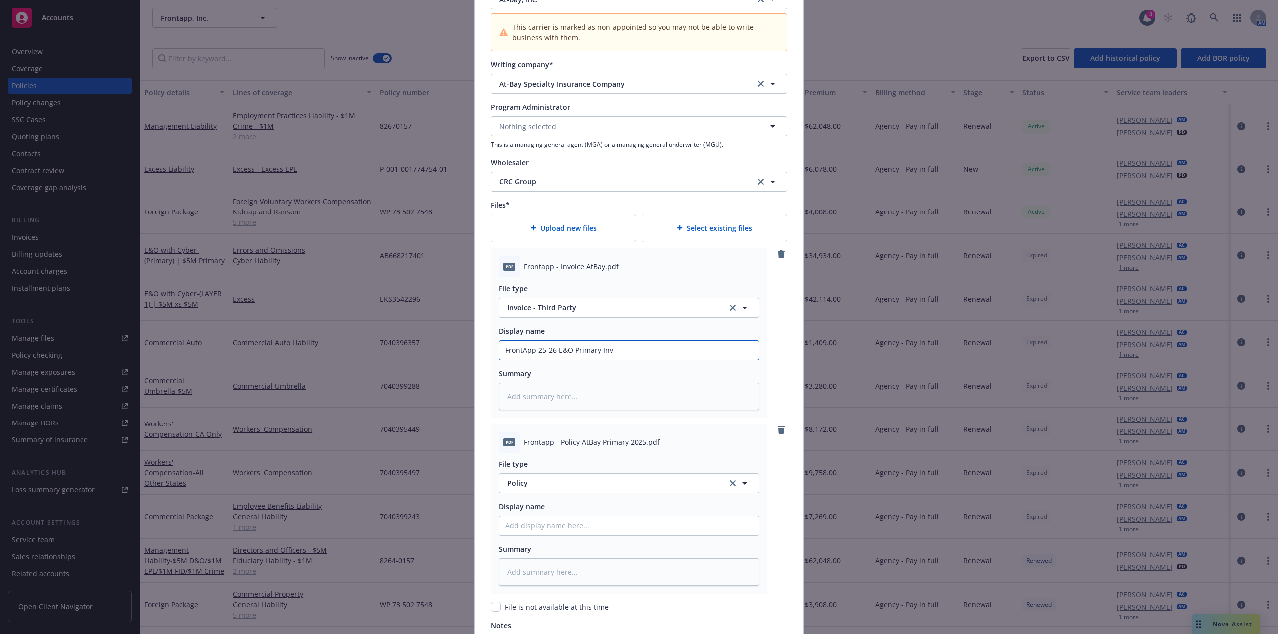
type input "FrontApp 25-26 E&O Primary Invo"
type textarea "x"
type input "FrontApp 25-26 E&O Primary Invoic"
type textarea "x"
type input "FrontApp 25-26 E&O Primary Invoice"
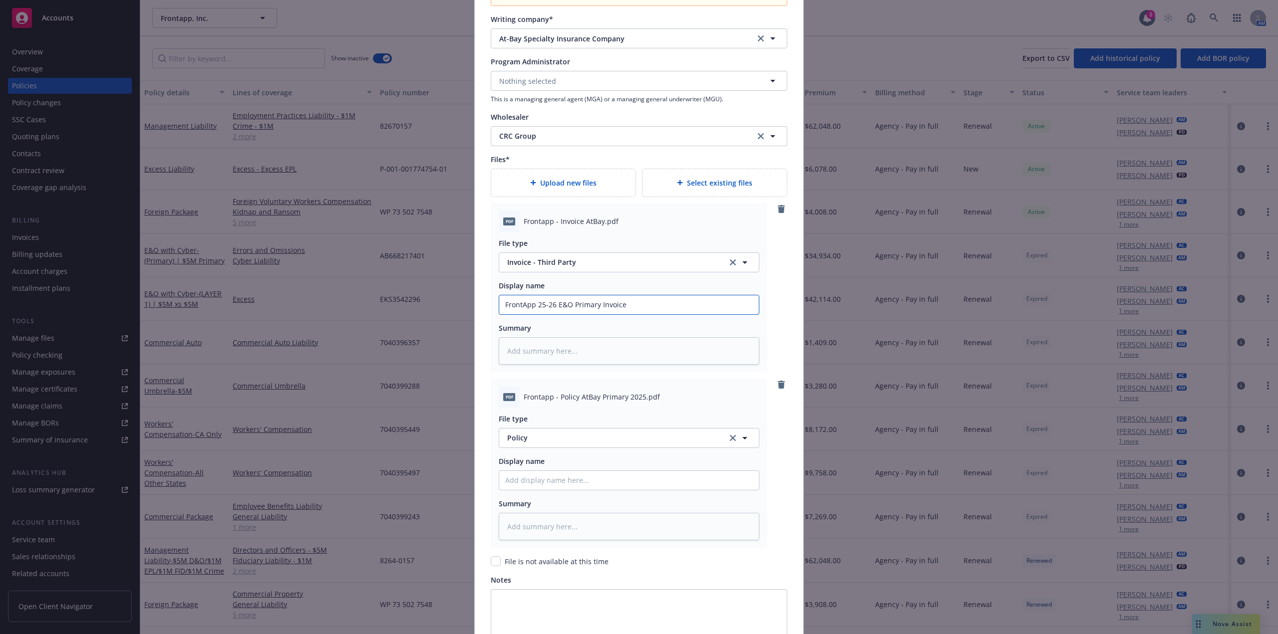
scroll to position [1148, 0]
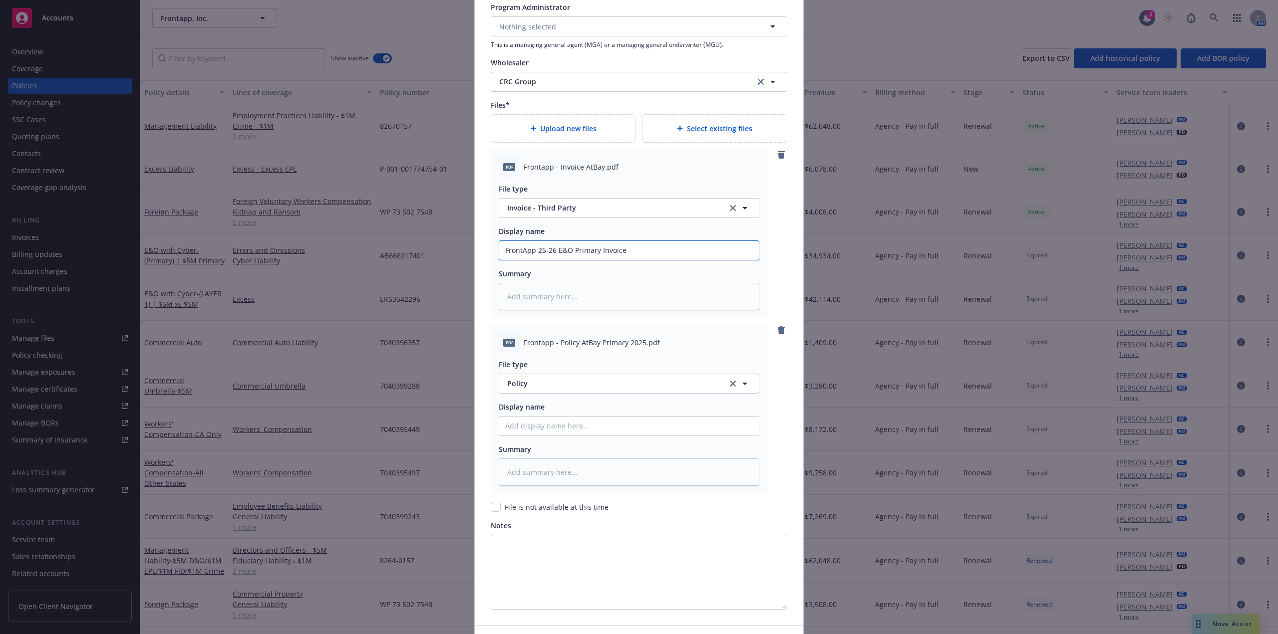
click at [596, 252] on input "FrontApp 25-26 E&O Primary Invoice" at bounding box center [629, 250] width 260 height 19
type textarea "x"
type input "FrontApp 25-26 E&O Primary Invoice"
type textarea "x"
type input "FrontApp 25-26 E&O Primary $ Invoice"
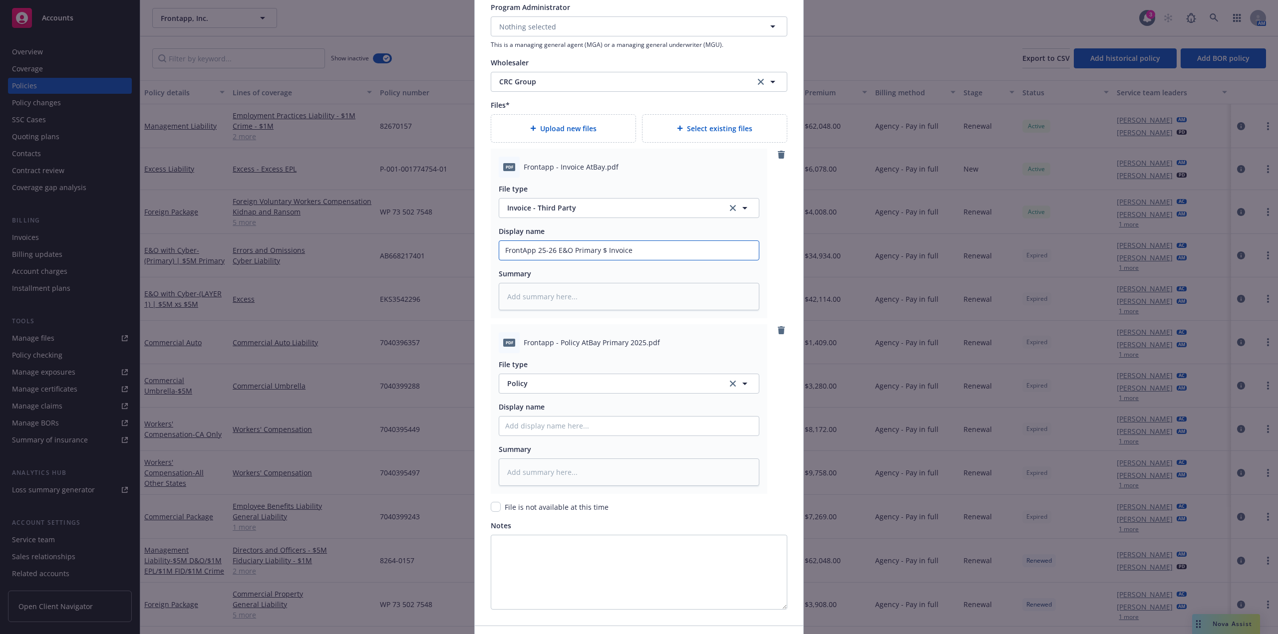
type textarea "x"
type input "FrontApp 25-26 E&O Primary $5 Invoice"
type textarea "x"
drag, startPoint x: 660, startPoint y: 249, endPoint x: 328, endPoint y: 249, distance: 331.4
click at [328, 249] on div "Create renewal policy with incumbent Policy number* AB668217402 Policy number n…" at bounding box center [639, 317] width 1278 height 634
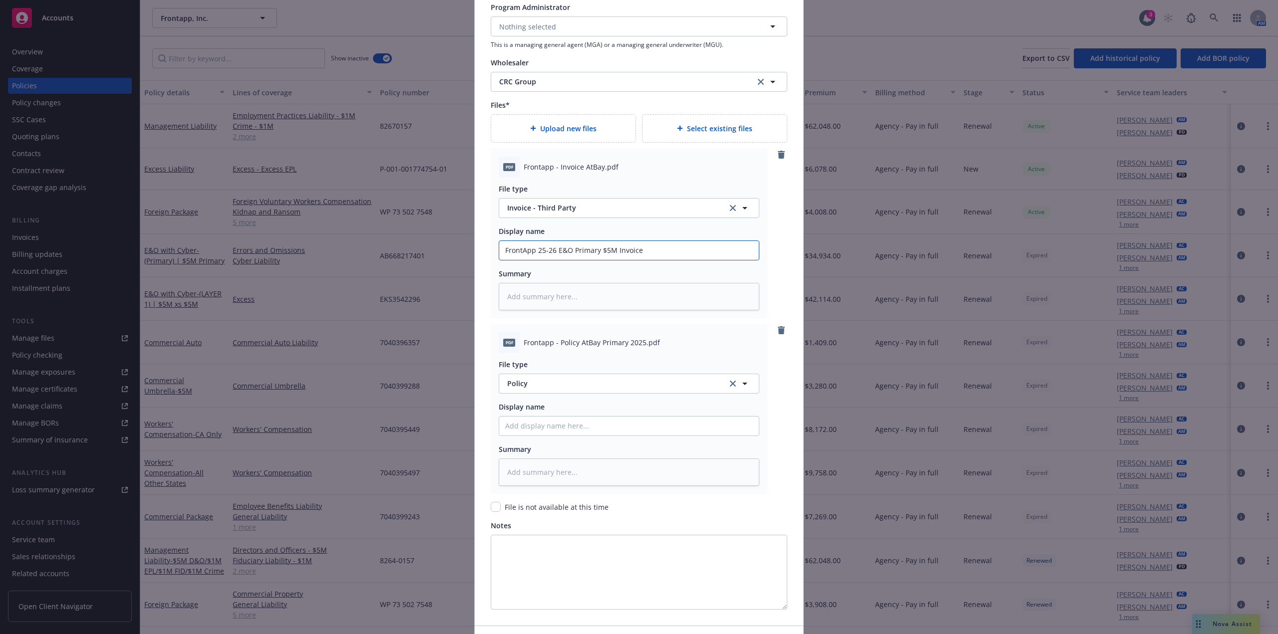
type input "FrontApp 25-26 E&O Primary $5M Invoice"
click at [595, 427] on input "Policy display name" at bounding box center [629, 426] width 260 height 19
paste input "FrontApp 25-26 E&O Primary $5M Invoice"
type textarea "x"
type input "FrontApp 25-26 E&O Primary $5M Invoice"
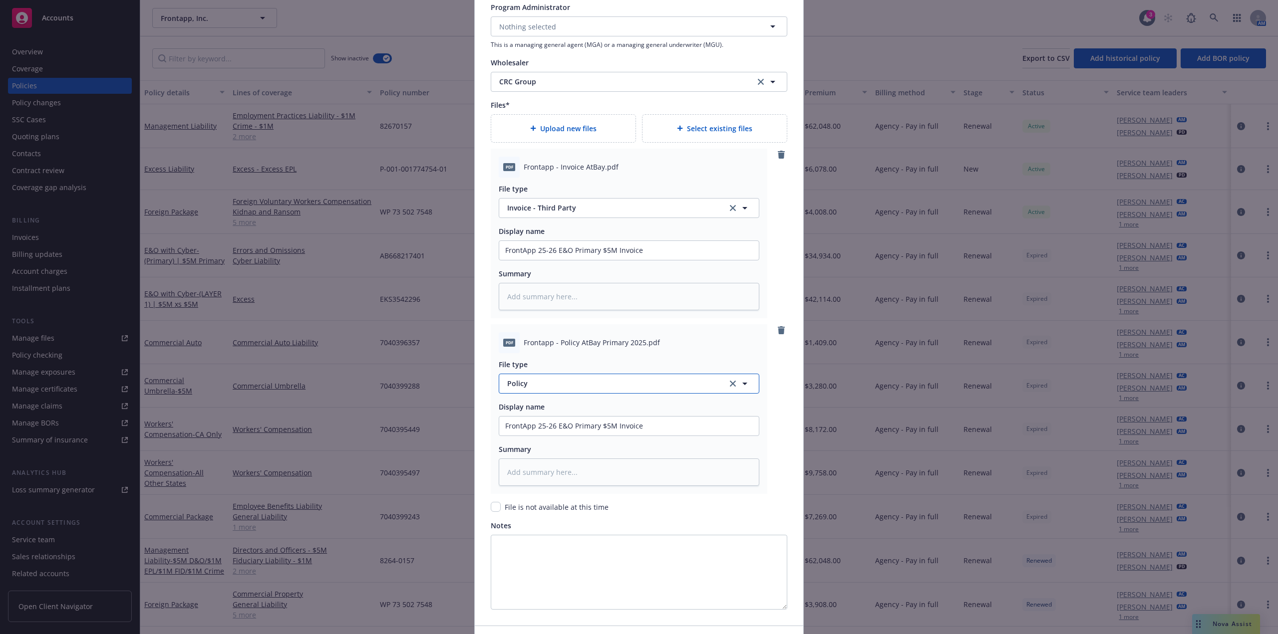
click at [535, 389] on button "Policy" at bounding box center [629, 384] width 261 height 20
type input "Binder"
click at [545, 331] on div "Binder" at bounding box center [629, 329] width 248 height 14
click at [629, 424] on input "FrontApp 25-26 E&O Primary $5M Invoice" at bounding box center [629, 426] width 260 height 19
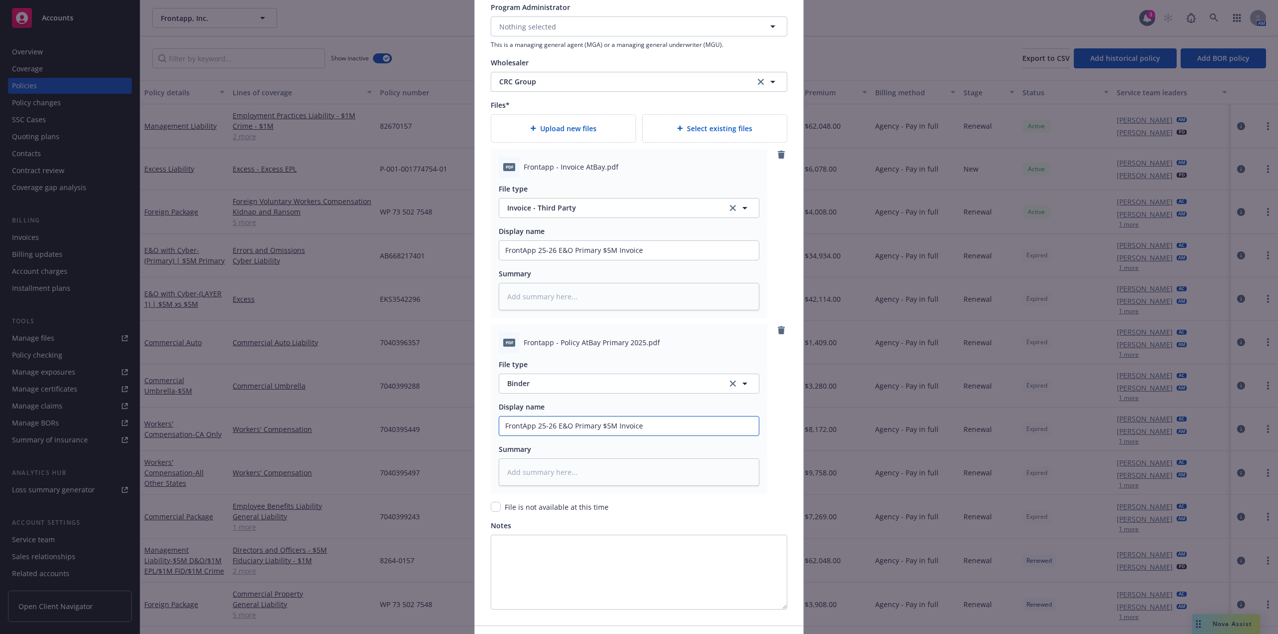
type textarea "x"
type input "FrontApp 25-26 E&O Primary $5M B"
type textarea "x"
type input "FrontApp 25-26 E&O Primary $5M Bin"
type textarea "x"
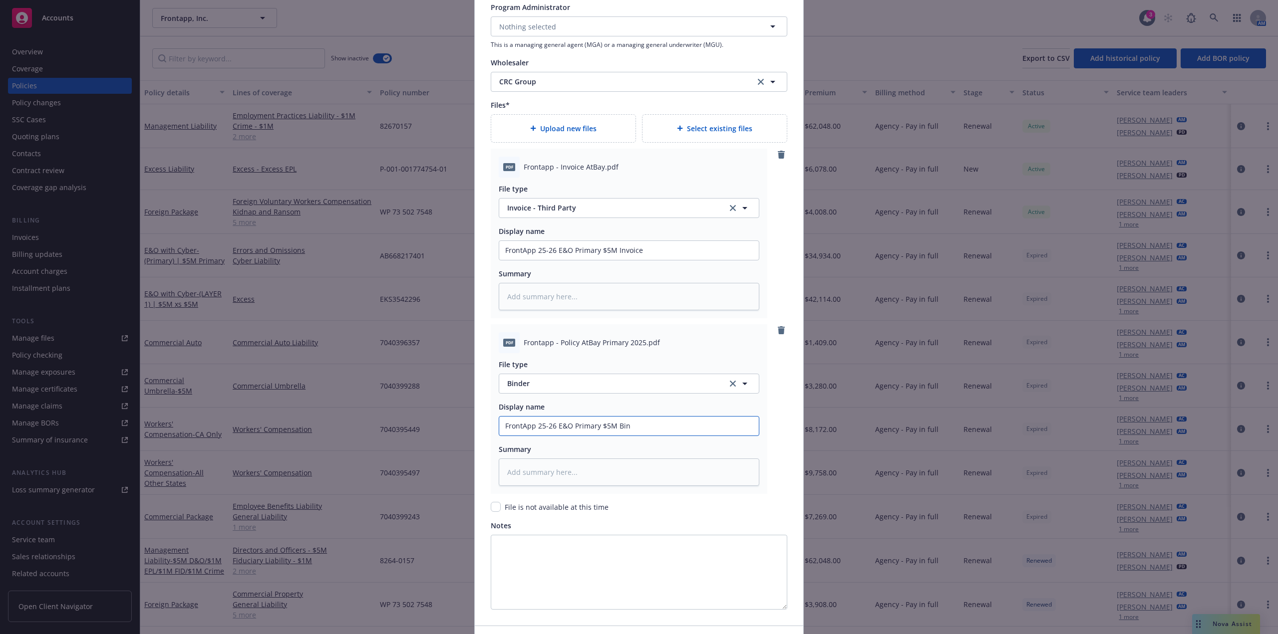
type input "FrontApp 25-26 E&O Primary $5M Bind"
type textarea "x"
type input "FrontApp 25-26 E&O Primary $5M Binde"
type textarea "x"
drag, startPoint x: 653, startPoint y: 425, endPoint x: 379, endPoint y: 425, distance: 274.5
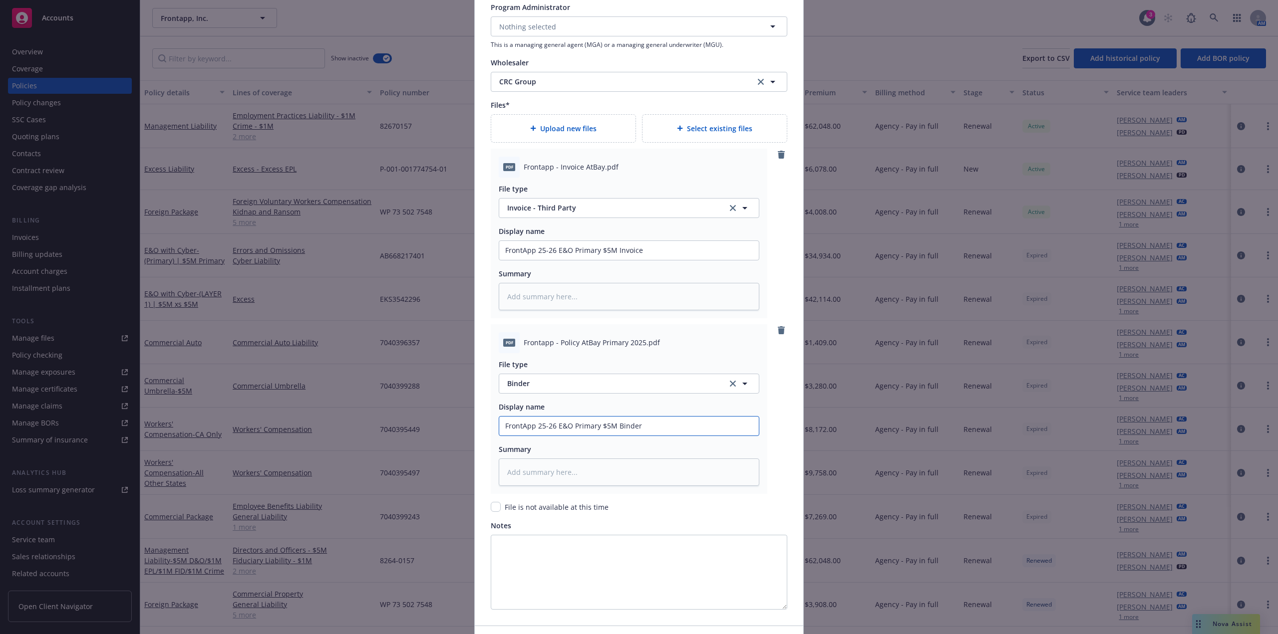
click at [379, 425] on div "Create renewal policy with incumbent Policy number* AB668217402 Policy number n…" at bounding box center [639, 317] width 1278 height 634
type input "FrontApp 25-26 E&O Primary $5M Binder"
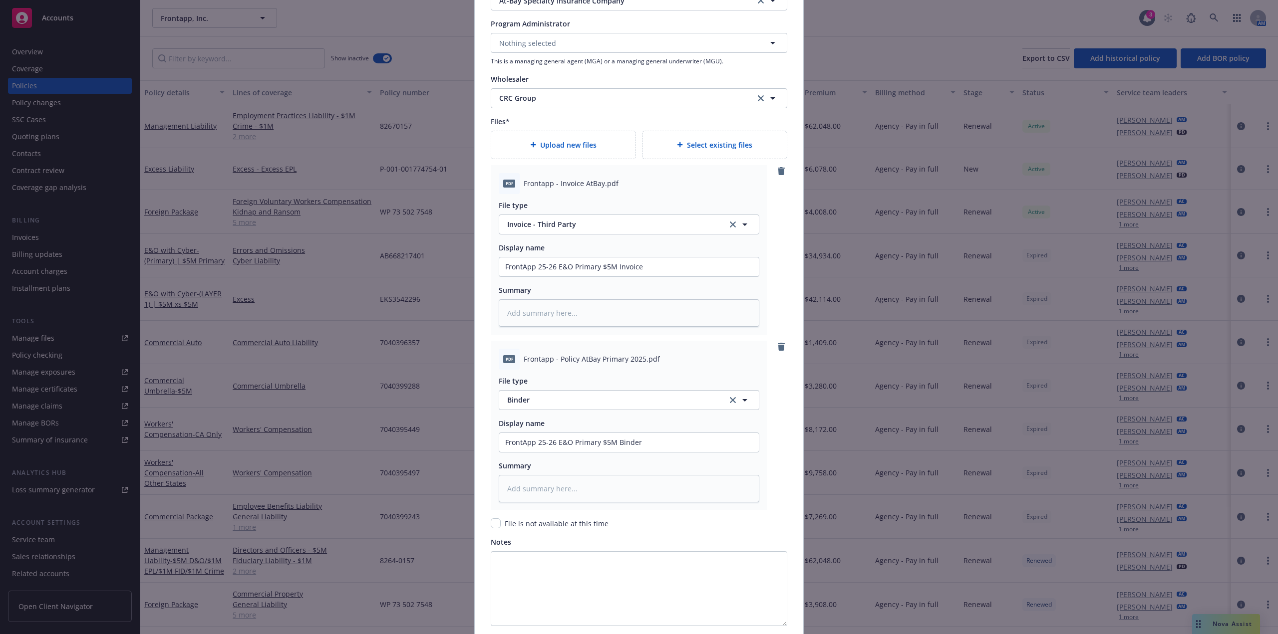
scroll to position [1216, 0]
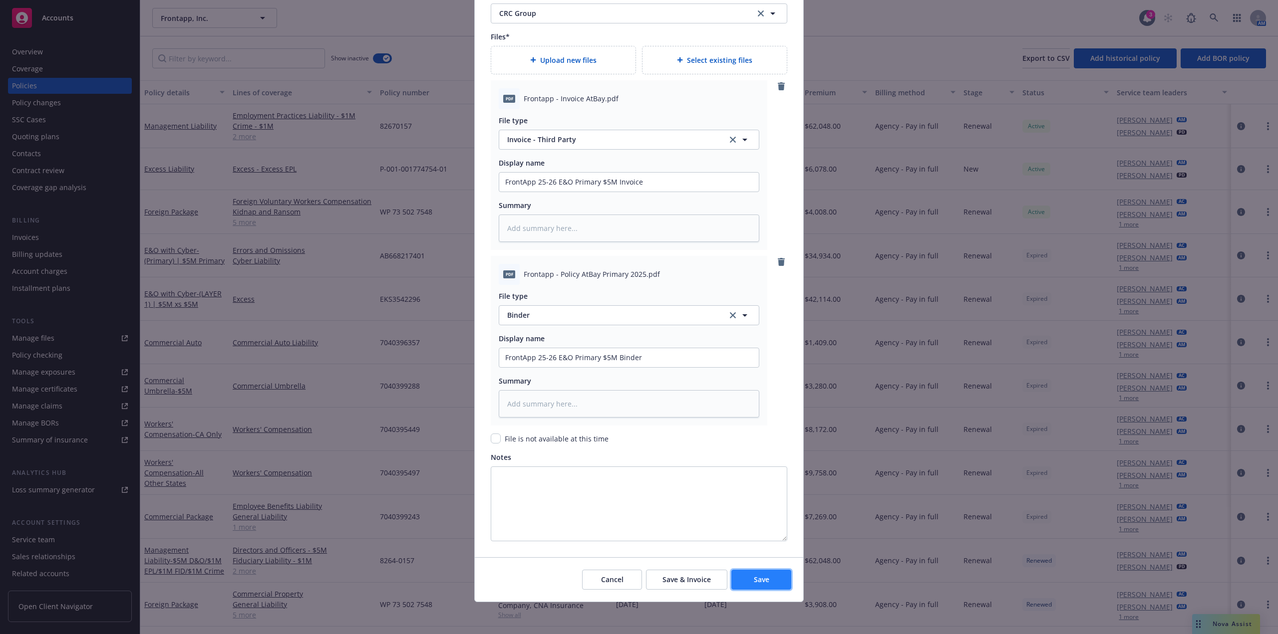
click at [765, 579] on span "Save" at bounding box center [761, 579] width 15 height 9
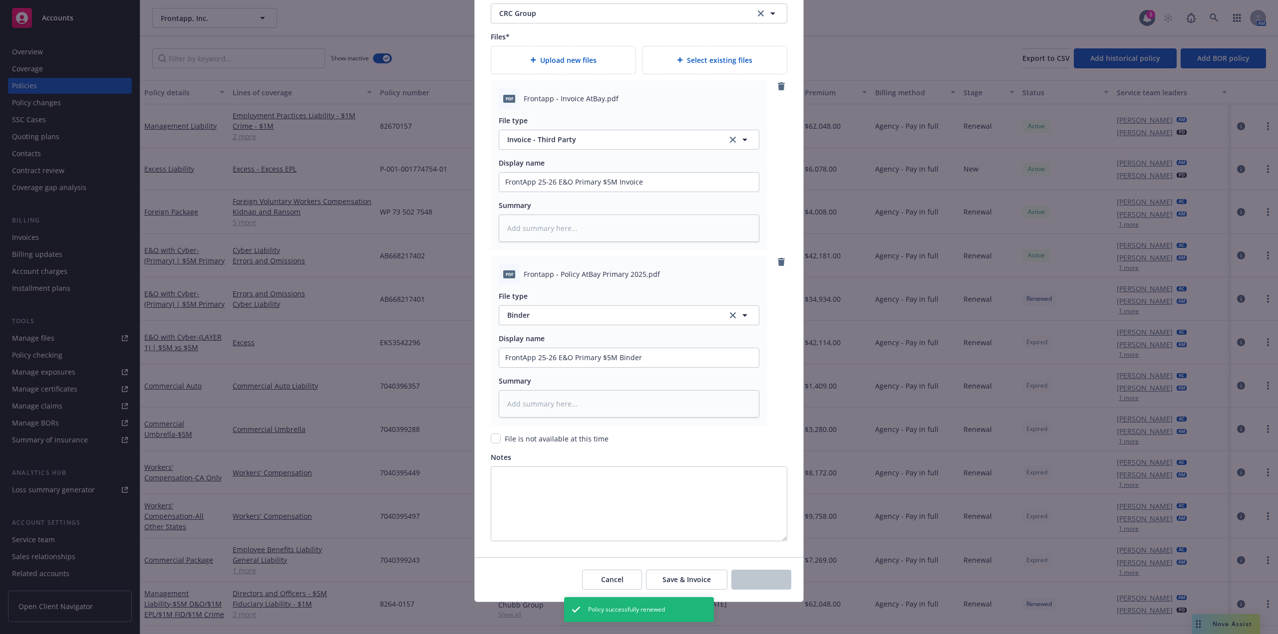
type textarea "x"
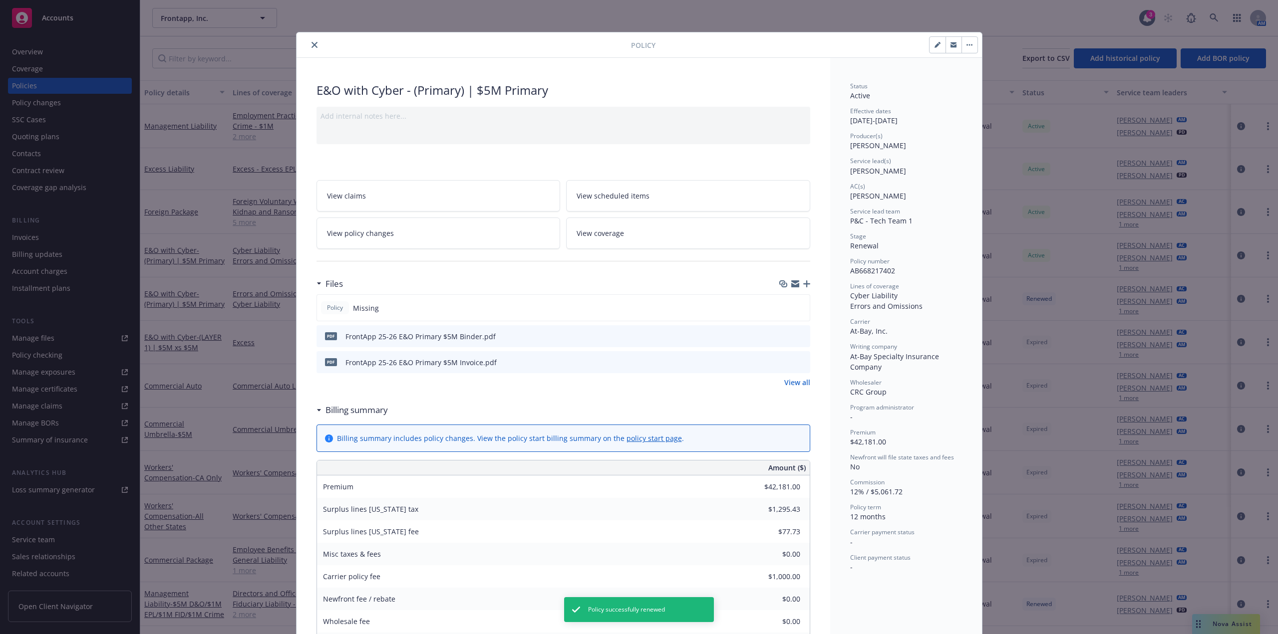
click at [312, 46] on icon "close" at bounding box center [314, 45] width 6 height 6
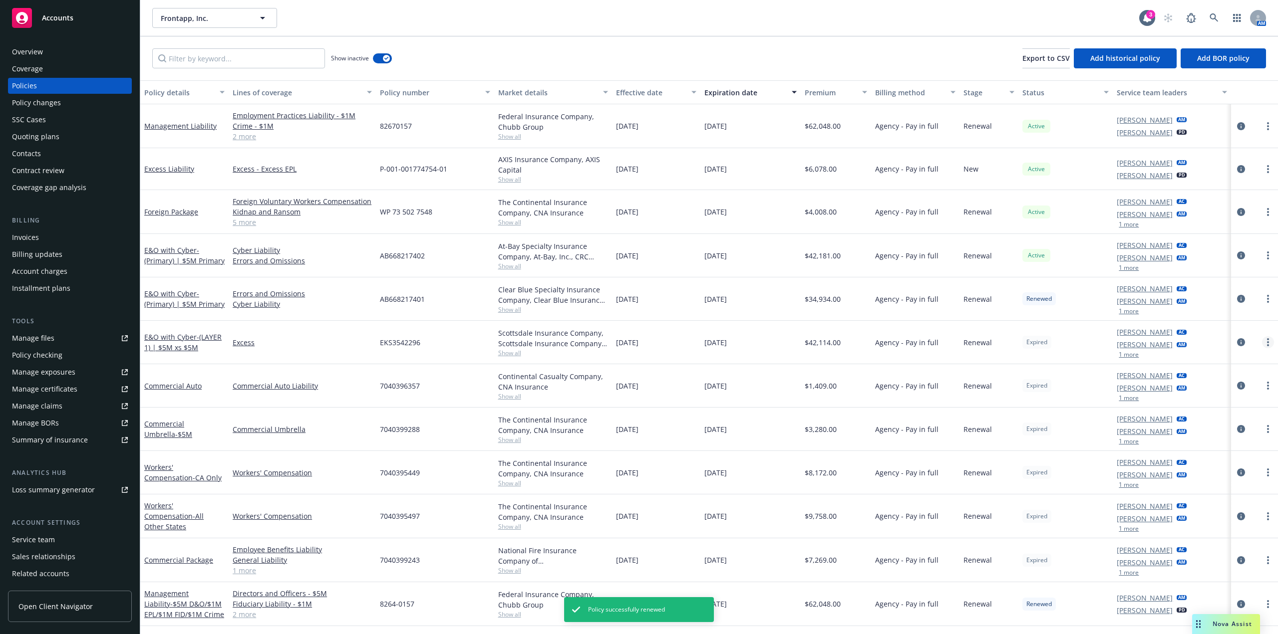
click at [1262, 343] on link "more" at bounding box center [1268, 342] width 12 height 12
click at [1213, 384] on link "Renew with incumbent" at bounding box center [1206, 383] width 117 height 20
select select "12"
select select "CA"
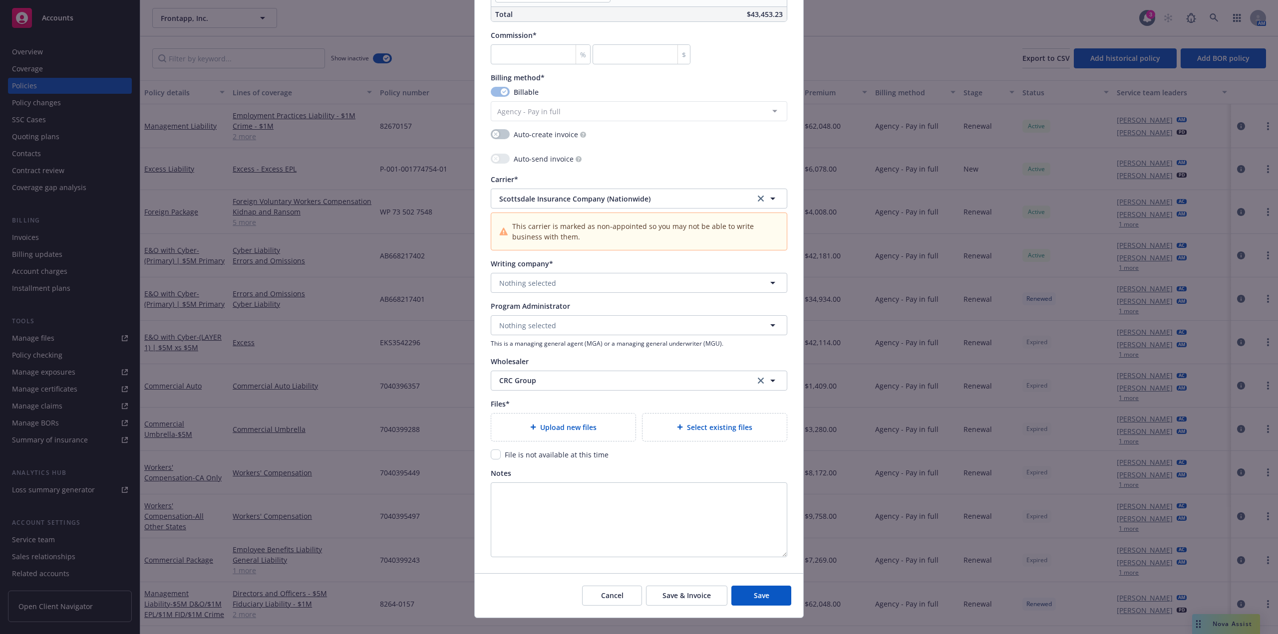
scroll to position [865, 0]
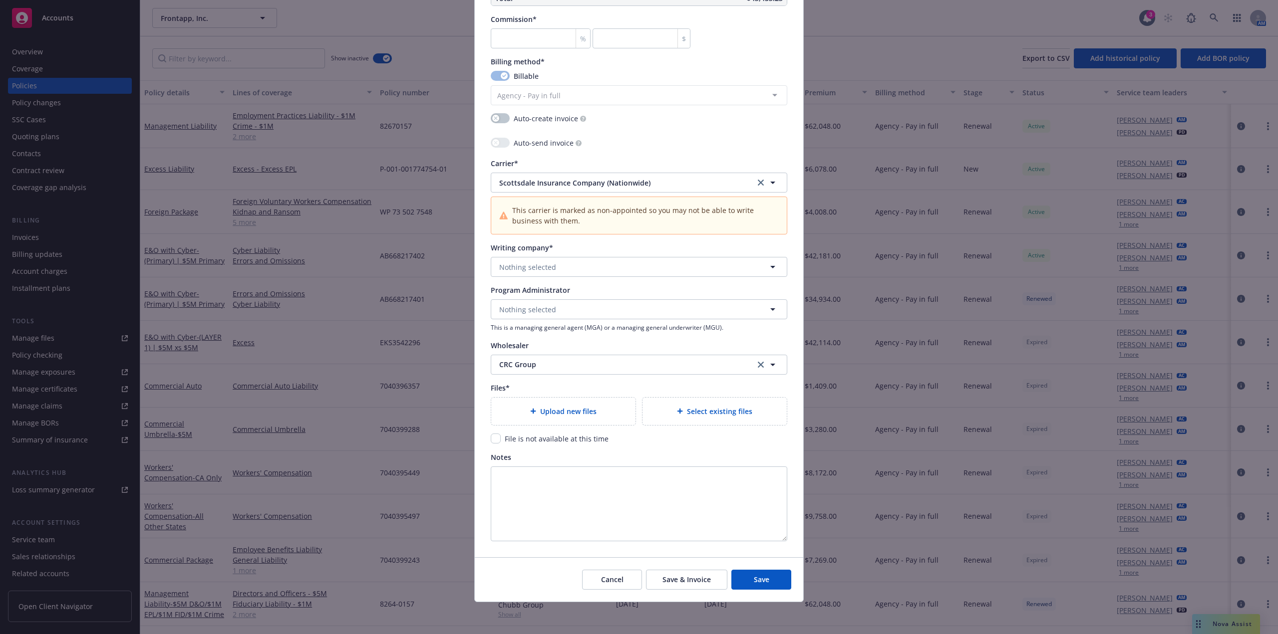
type textarea "x"
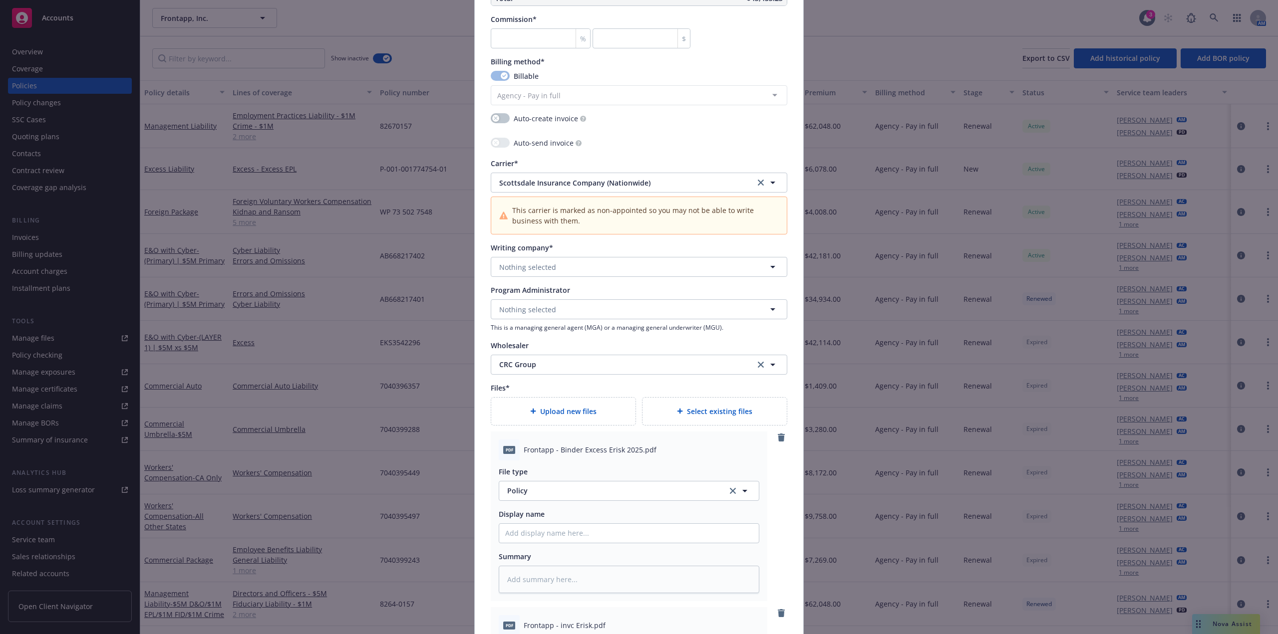
click at [553, 545] on div "File type Policy Policy Display name Summary" at bounding box center [629, 527] width 261 height 133
click at [573, 490] on span "Policy" at bounding box center [611, 491] width 209 height 10
type input "Binder"
click at [549, 434] on div "Binder" at bounding box center [629, 437] width 248 height 14
click at [570, 528] on input "Policy display name" at bounding box center [629, 533] width 260 height 19
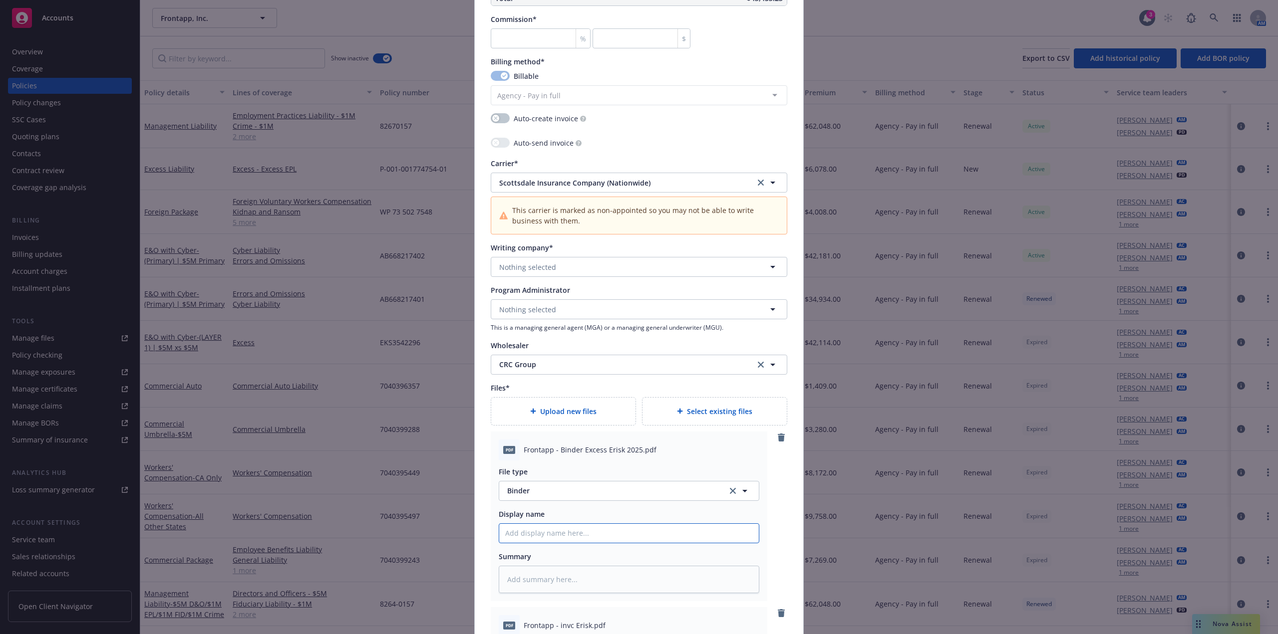
paste input "FrontApp 25-26 E&O XS $5Mx$5M Binder"
type textarea "x"
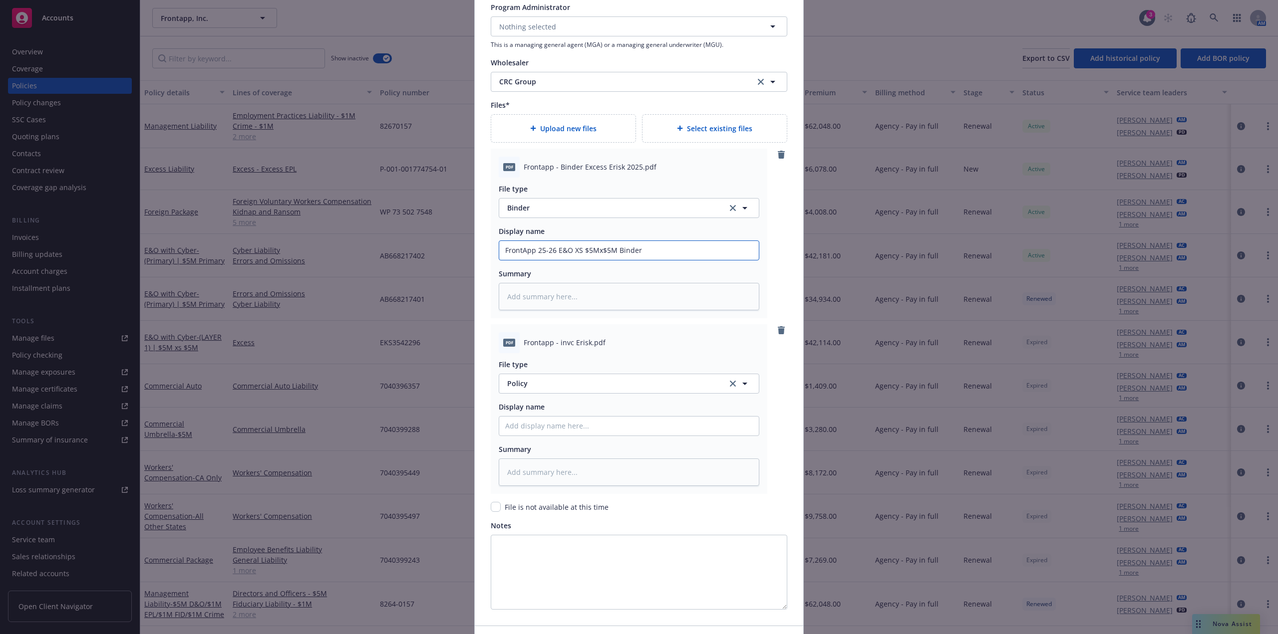
scroll to position [1164, 0]
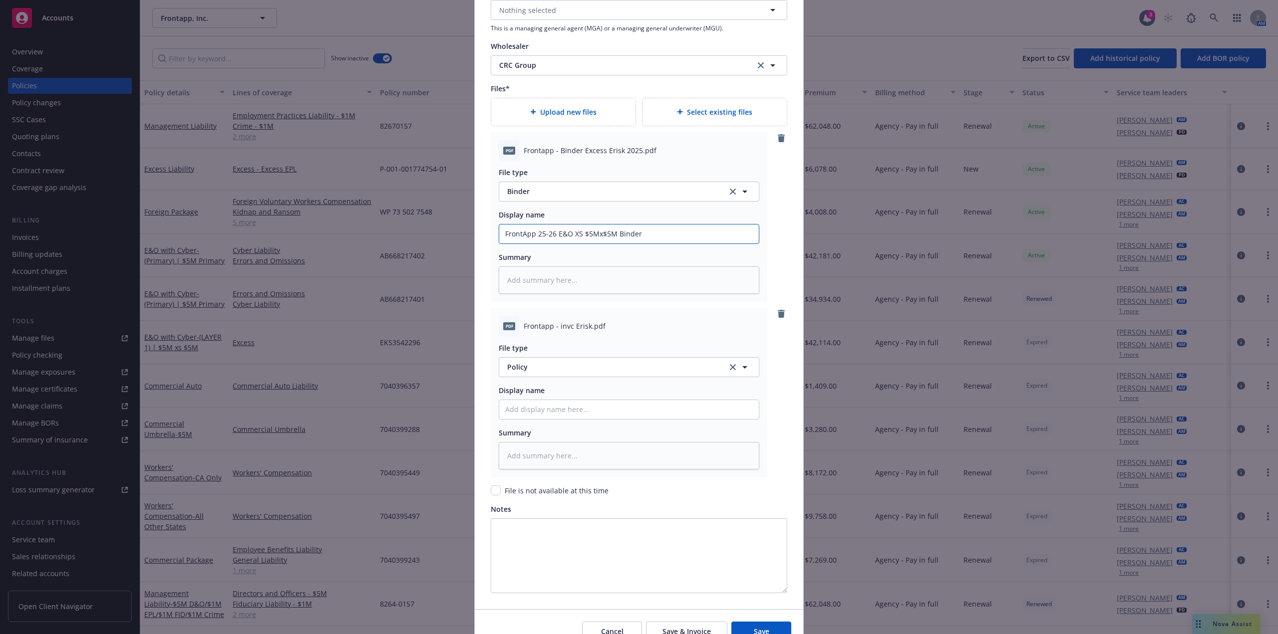
type input "FrontApp 25-26 E&O XS $5Mx$5M Binder"
click at [569, 410] on input "Policy display name" at bounding box center [629, 409] width 260 height 19
paste input "FrontApp 25-26 E&O XS $5Mx$5M Binder"
type textarea "x"
click at [631, 411] on input "FrontApp 25-26 E&O XS $5Mx$5M Binder" at bounding box center [629, 409] width 260 height 19
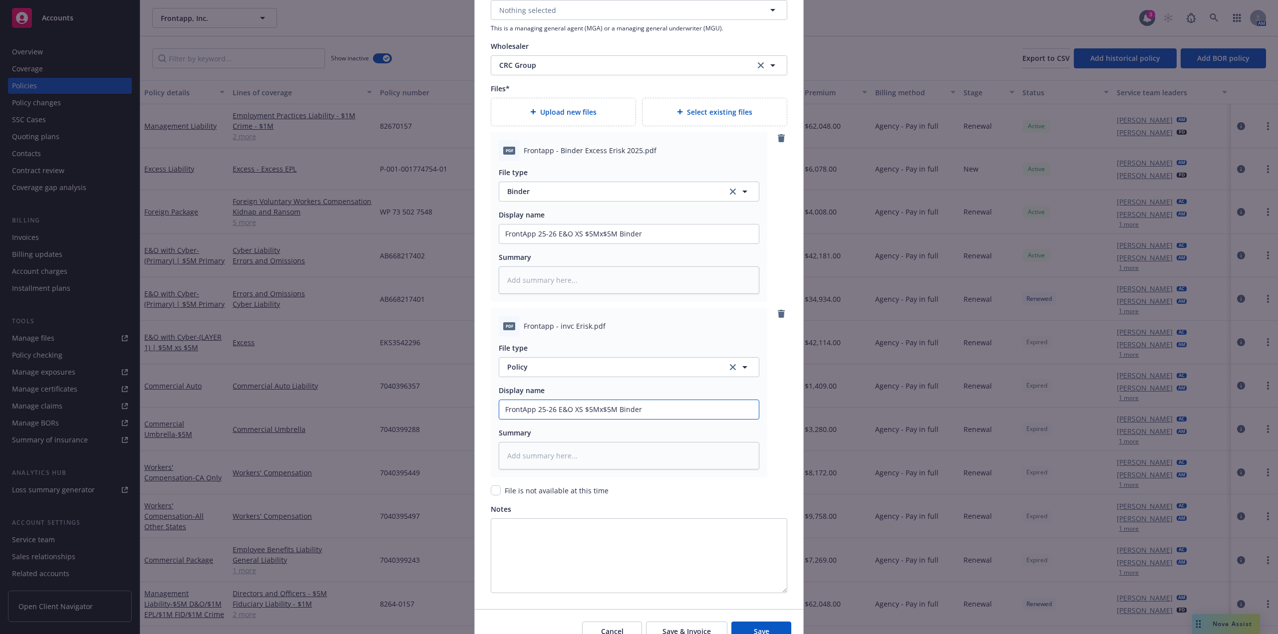
click at [631, 411] on input "FrontApp 25-26 E&O XS $5Mx$5M Binder" at bounding box center [629, 409] width 260 height 19
type input "FrontApp 25-26 E&O XS $5Mx$5M I"
type textarea "x"
type input "FrontApp 25-26 E&O XS $5Mx$5M In"
type textarea "x"
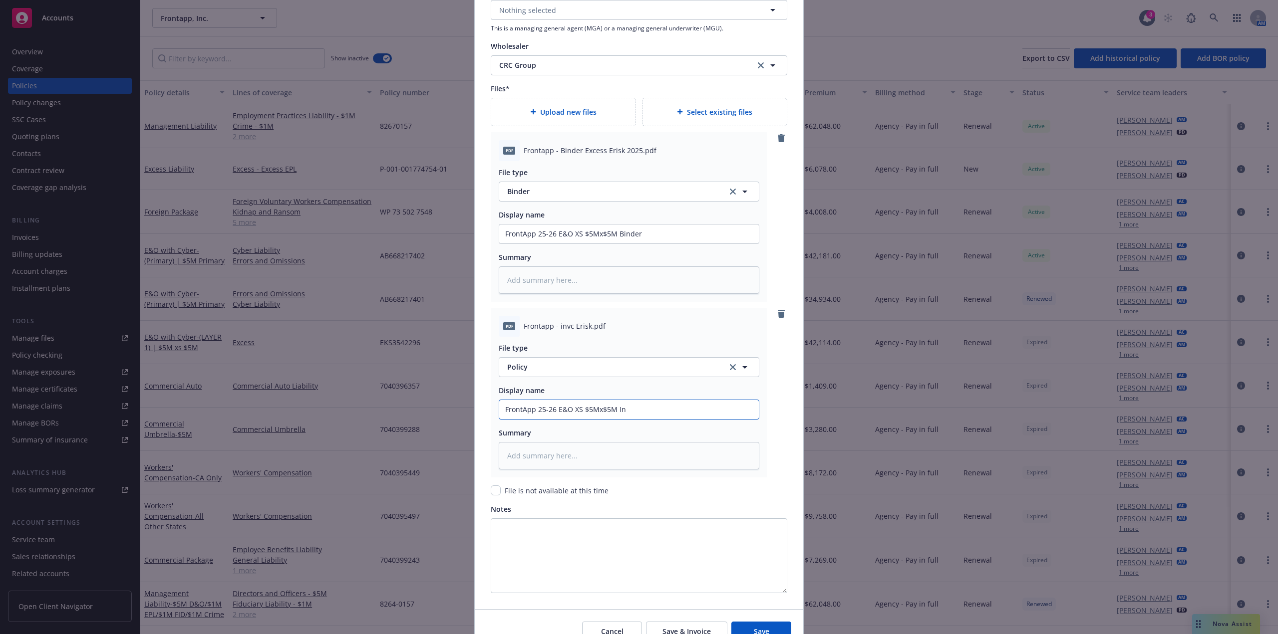
type input "FrontApp 25-26 E&O XS $5Mx$5M Inv"
type textarea "x"
type input "FrontApp 25-26 E&O XS $5Mx$5M Invo"
type textarea "x"
type input "FrontApp 25-26 E&O XS $5Mx$5M Invoi"
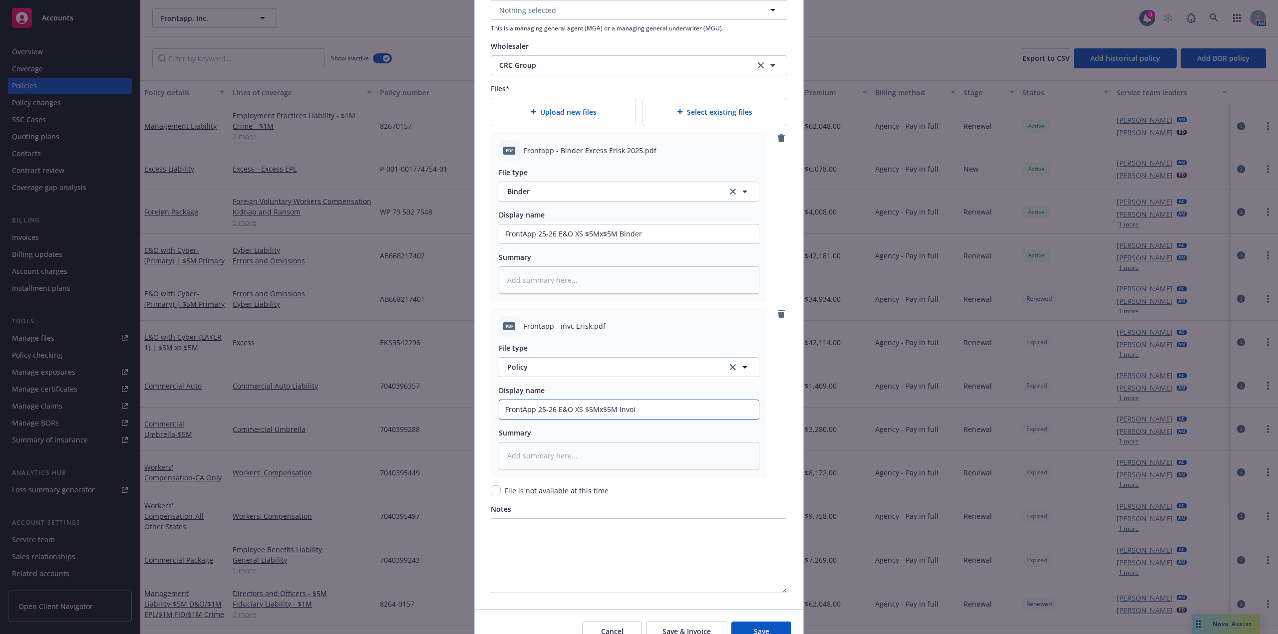
type textarea "x"
type input "FrontApp 25-26 E&O XS $5Mx$5M Invoic"
type textarea "x"
type input "FrontApp 25-26 E&O XS $5Mx$5M Invoice"
click at [565, 368] on span "Policy" at bounding box center [611, 367] width 209 height 10
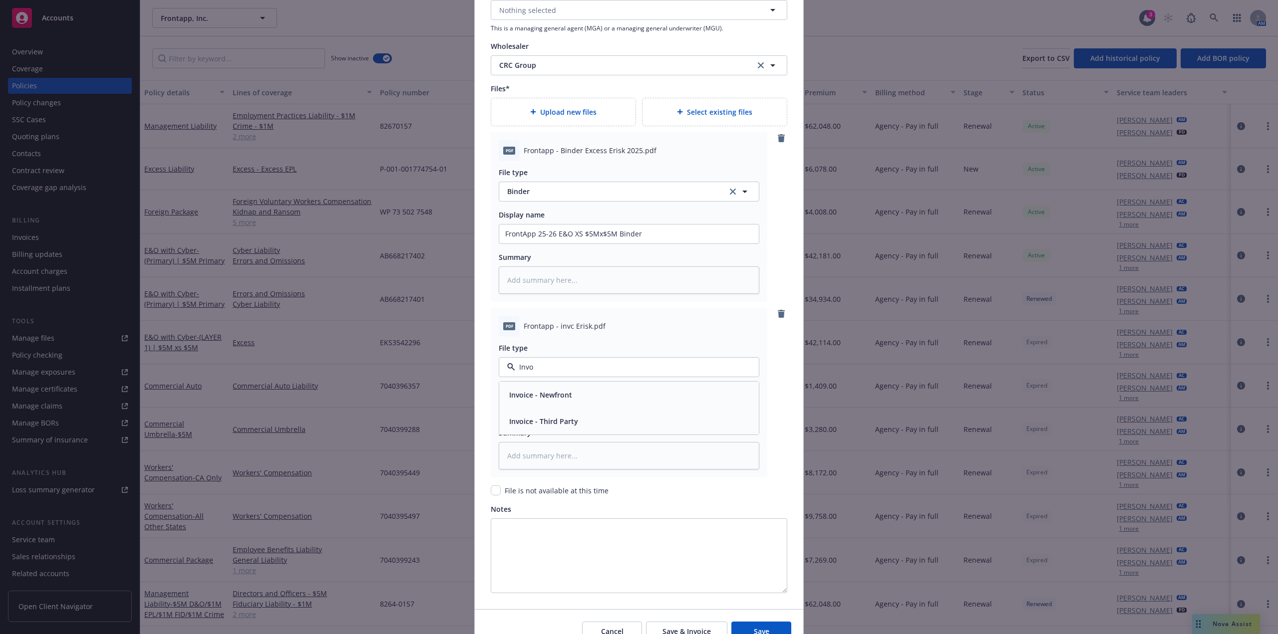
type input "Invoi"
click at [586, 427] on div "Invoice - Third Party" at bounding box center [629, 421] width 248 height 14
type textarea "x"
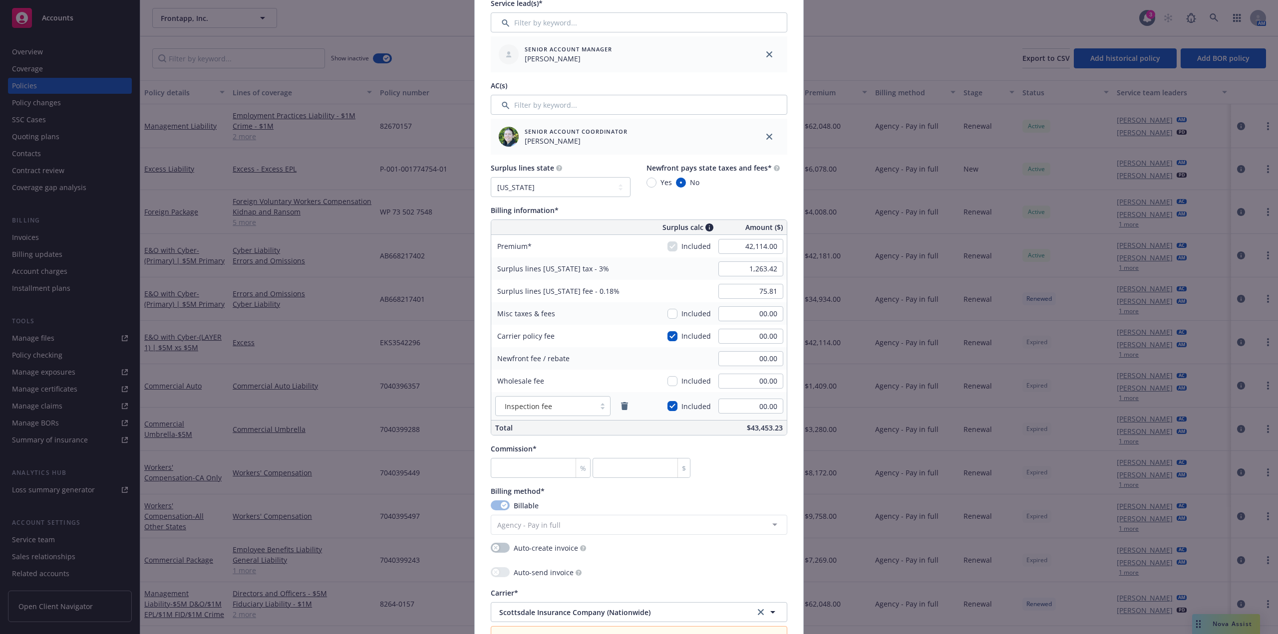
scroll to position [366, 0]
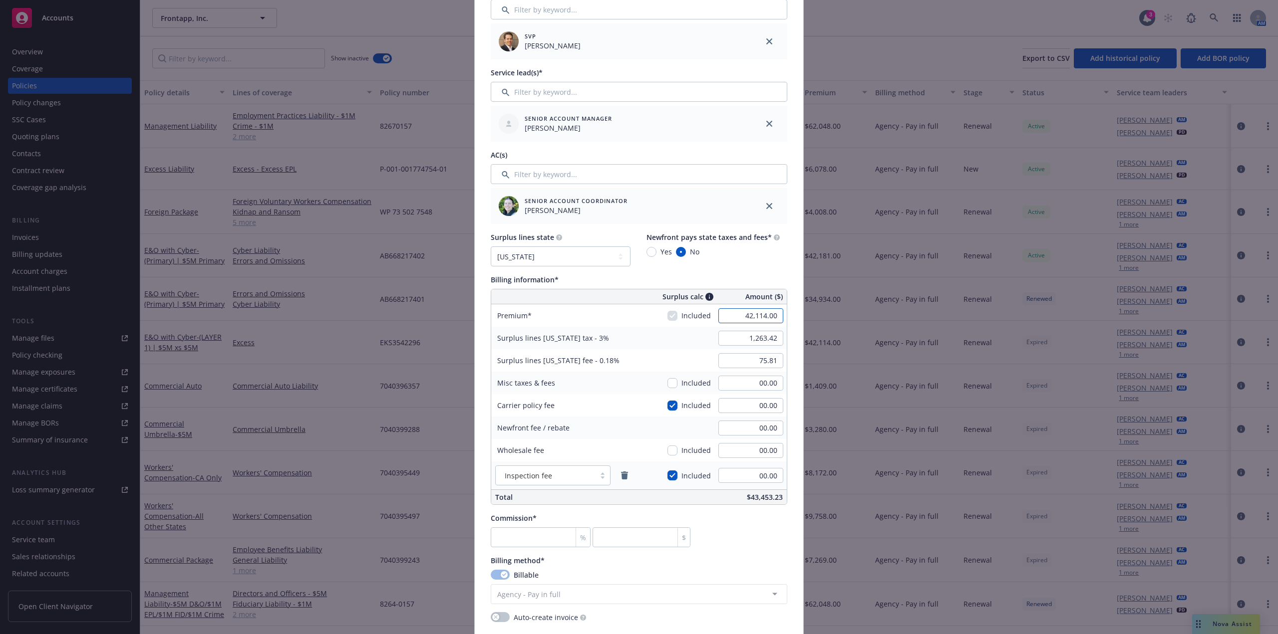
click at [760, 317] on input "42,114.00" at bounding box center [750, 315] width 65 height 15
paste input "6,399"
type input "46,399.00"
type textarea "x"
type input "1,391.97"
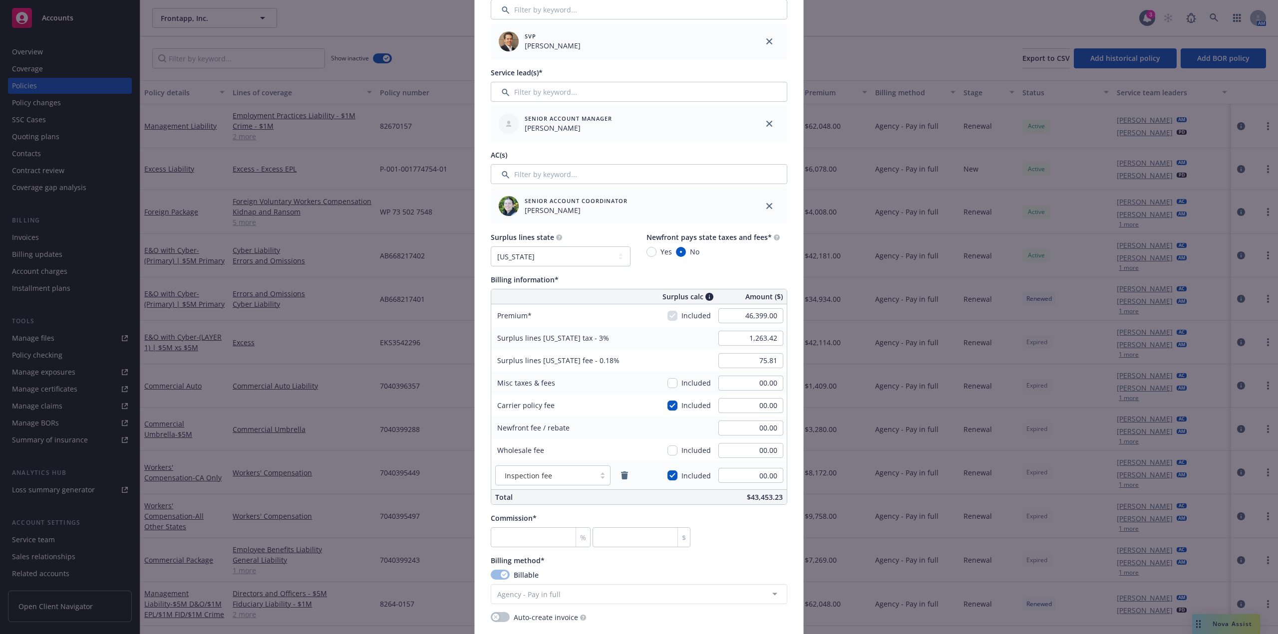
type input "83.52"
click at [747, 538] on div "Commission* % $" at bounding box center [639, 530] width 296 height 34
click at [523, 543] on input "number" at bounding box center [541, 538] width 100 height 20
type textarea "x"
type input "1"
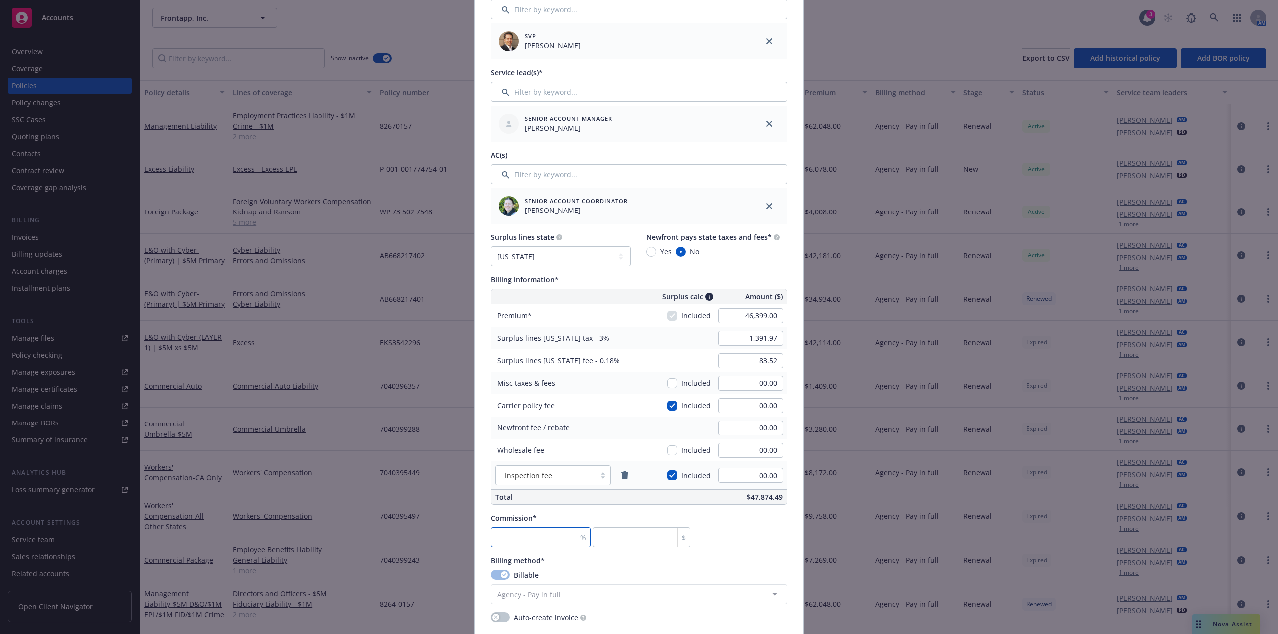
type input "463.99"
type textarea "x"
type input "12"
type input "5567.88"
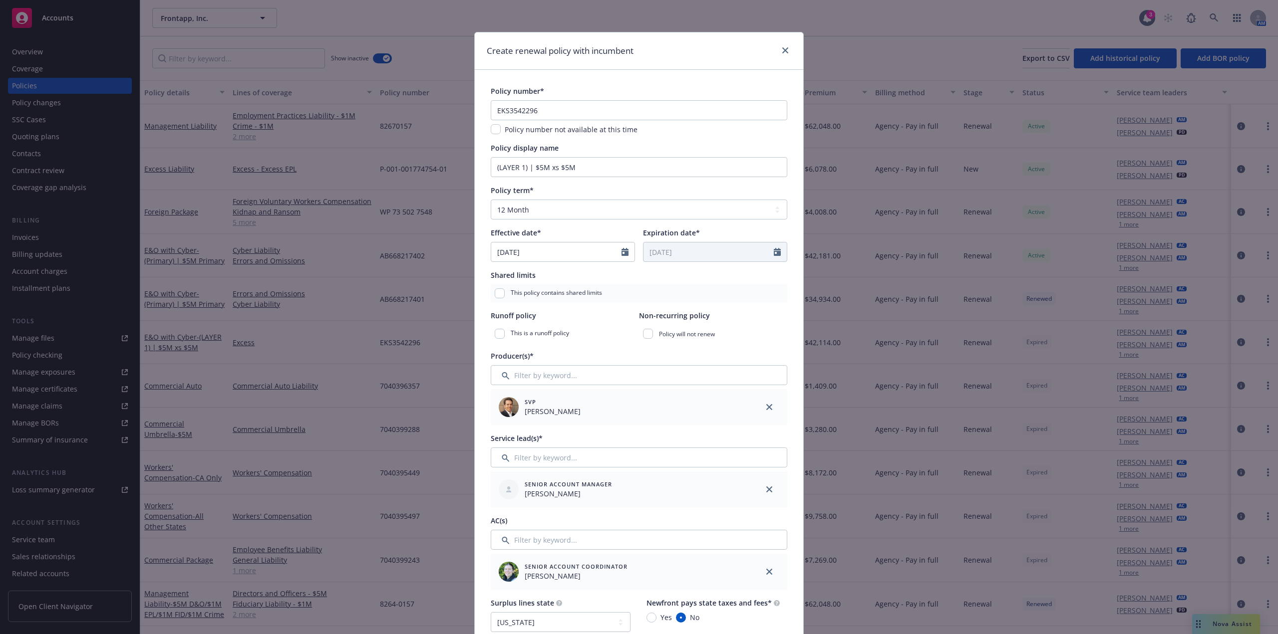
type input "12"
drag, startPoint x: 433, startPoint y: 112, endPoint x: 421, endPoint y: 111, distance: 12.0
click at [421, 111] on div "Create renewal policy with incumbent Policy number* EKS3542296 Policy number no…" at bounding box center [639, 317] width 1278 height 634
paste input "91181"
type textarea "x"
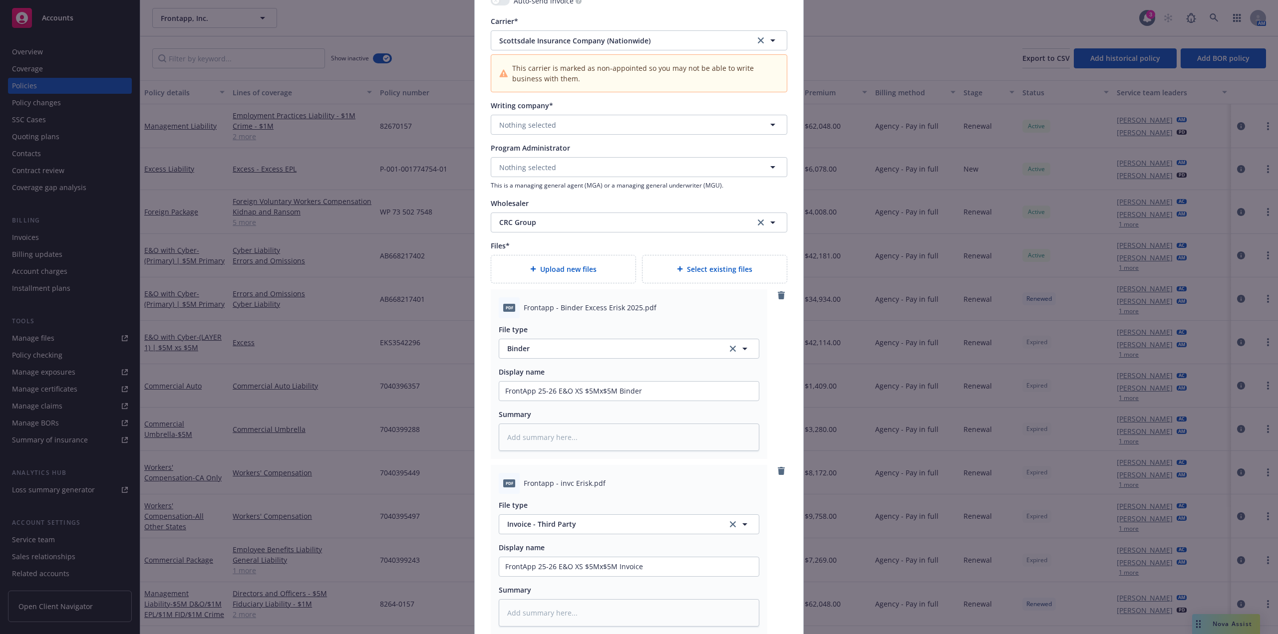
scroll to position [848, 0]
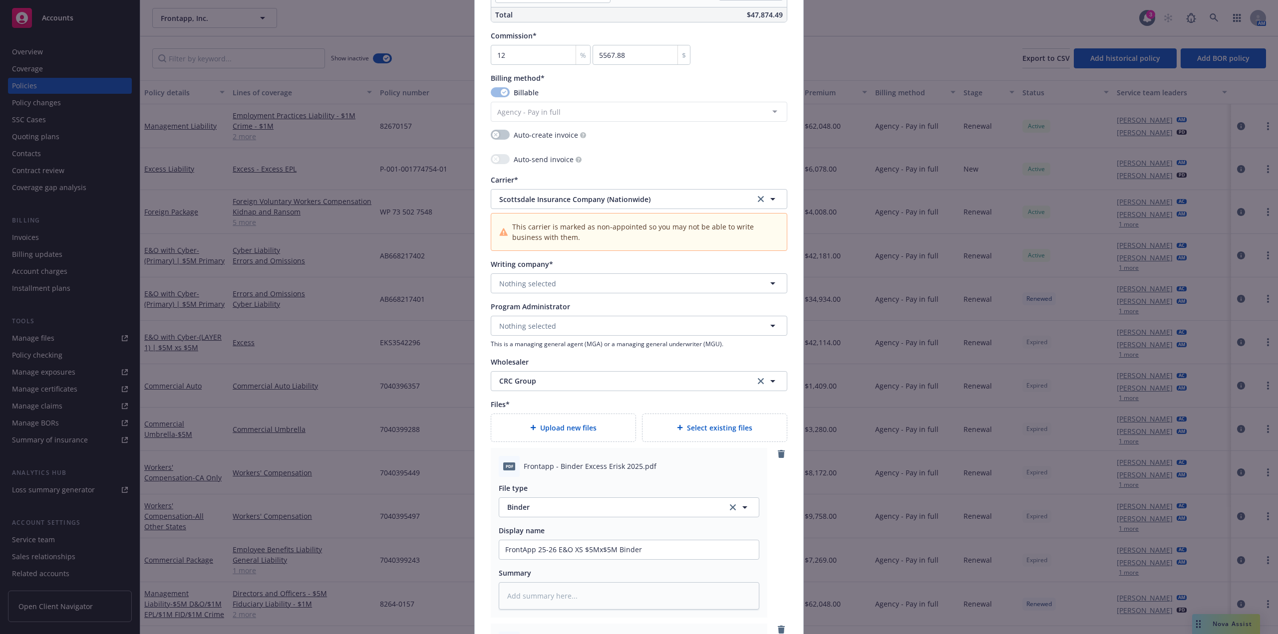
type input "EKS3591181"
click at [596, 284] on button "Nothing selected" at bounding box center [639, 283] width 296 height 20
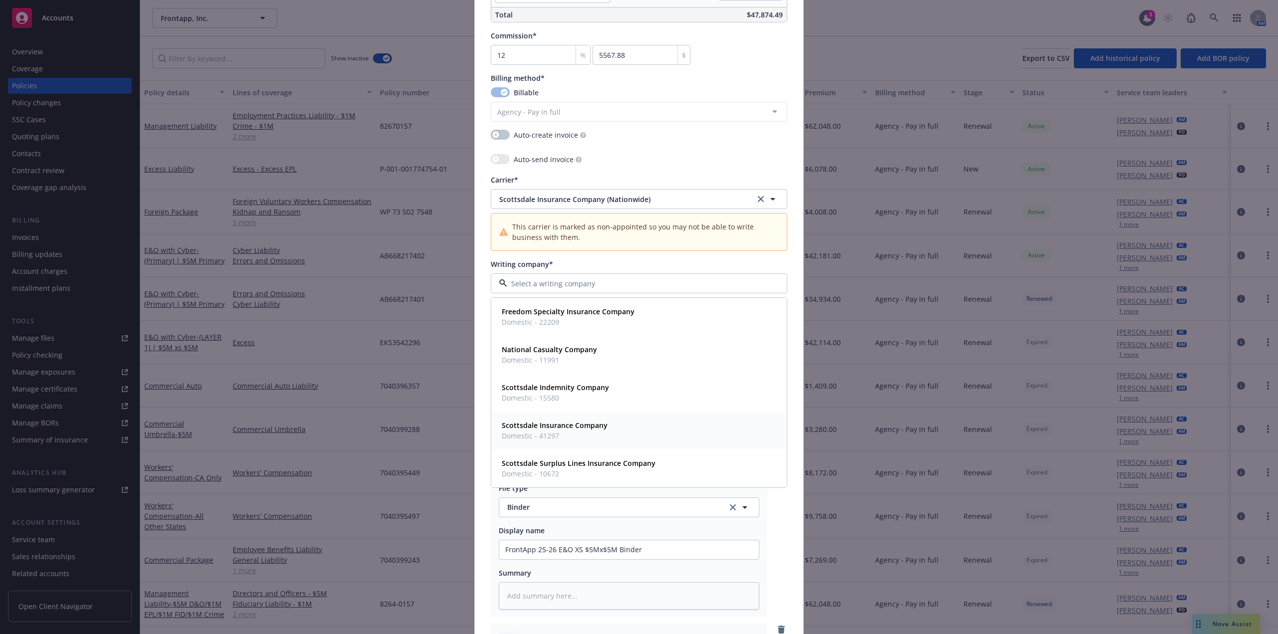
click at [606, 436] on div "Scottsdale Insurance Company Domestic - 41297" at bounding box center [639, 430] width 282 height 25
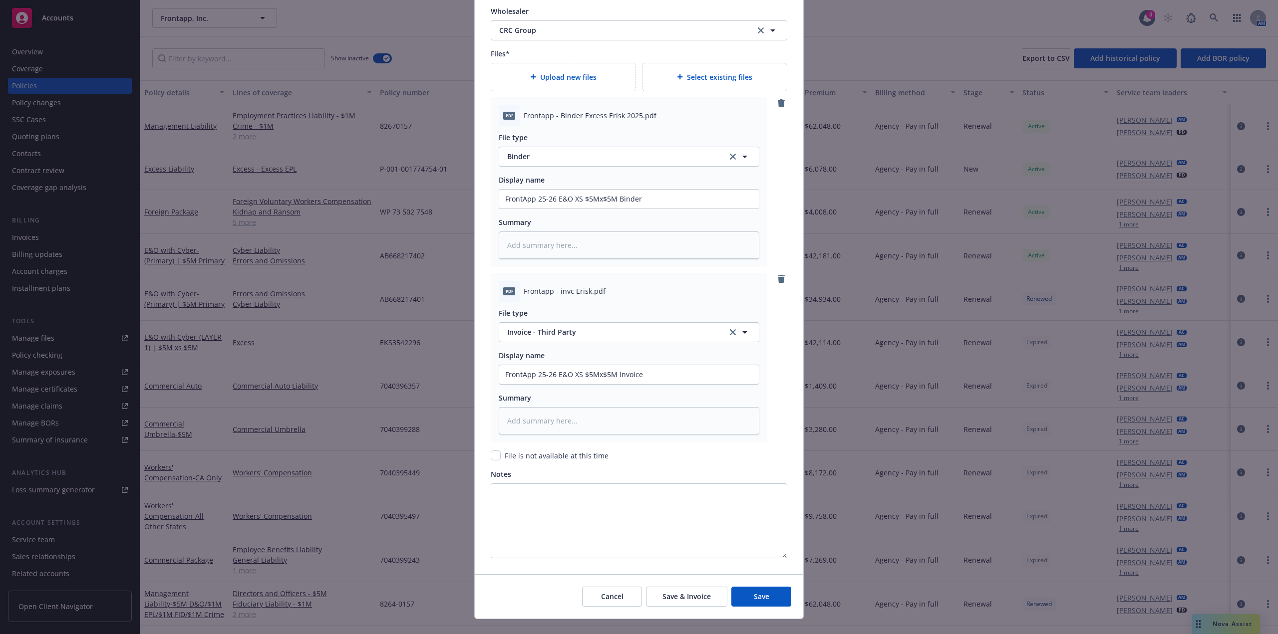
scroll to position [1216, 0]
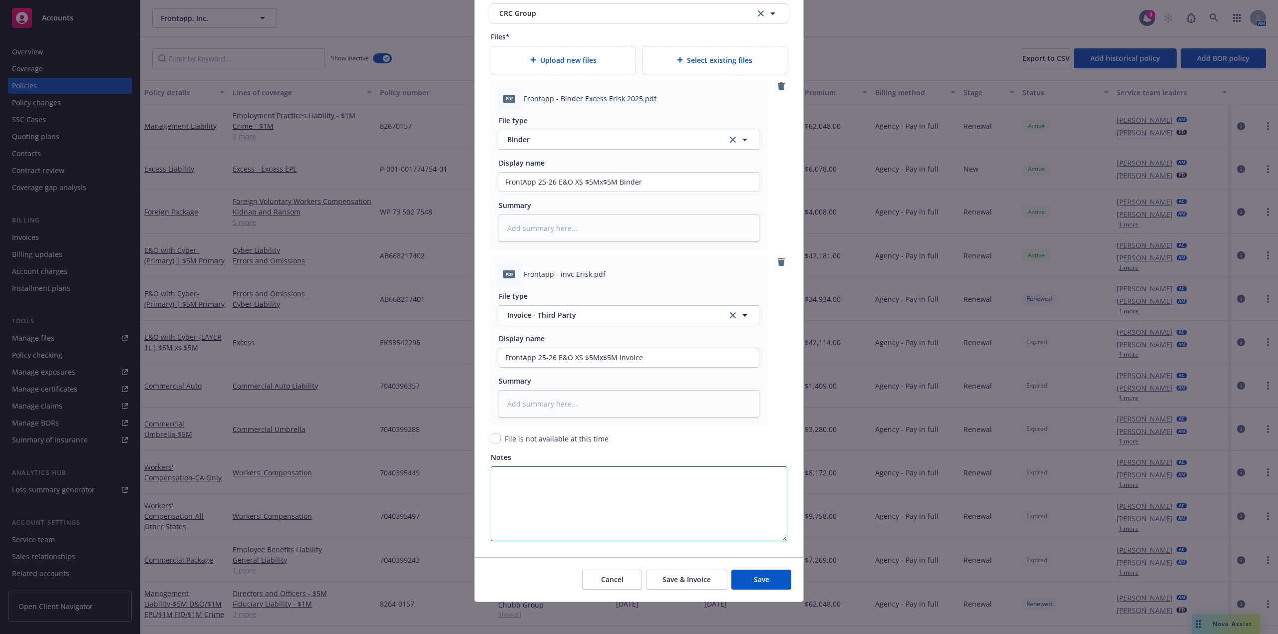
click at [602, 512] on textarea "Notes" at bounding box center [639, 504] width 296 height 75
paste textarea "William Krahl <WKrahl@CRCGroup.com>"
type textarea "x"
type textarea "William Krahl <WKrahl@CRCGroup.com>"
click at [737, 579] on button "Save" at bounding box center [761, 580] width 60 height 20
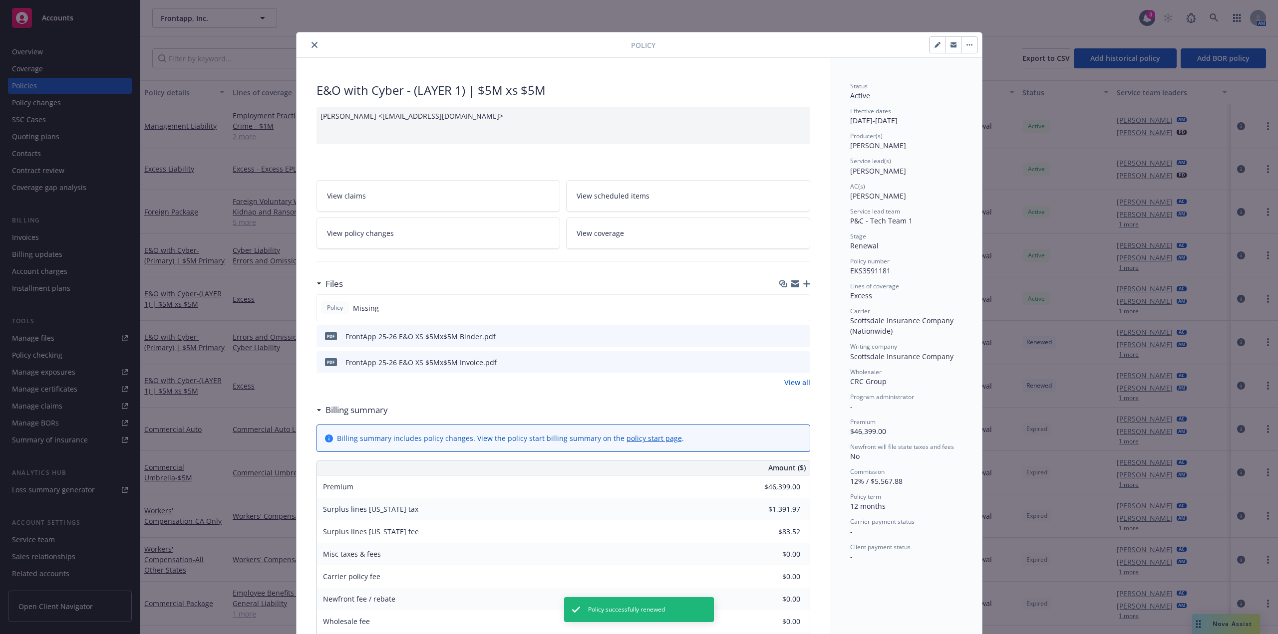
click at [312, 46] on icon "close" at bounding box center [314, 45] width 6 height 6
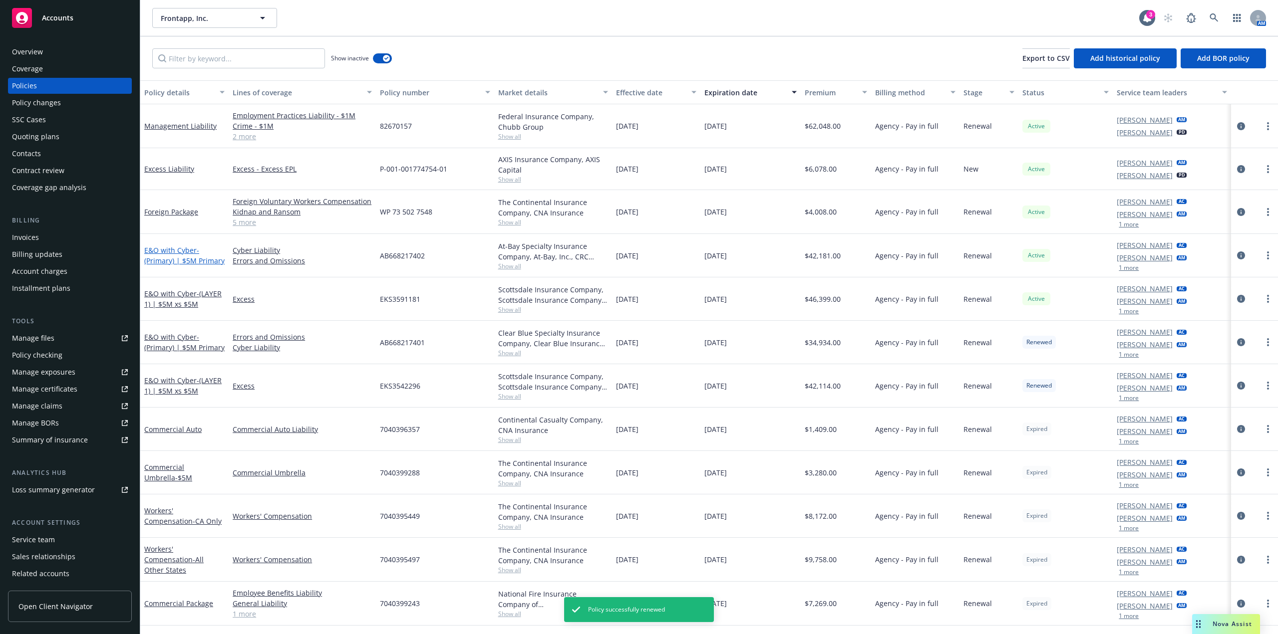
click at [182, 258] on span "- (Primary) | $5M Primary" at bounding box center [184, 256] width 80 height 20
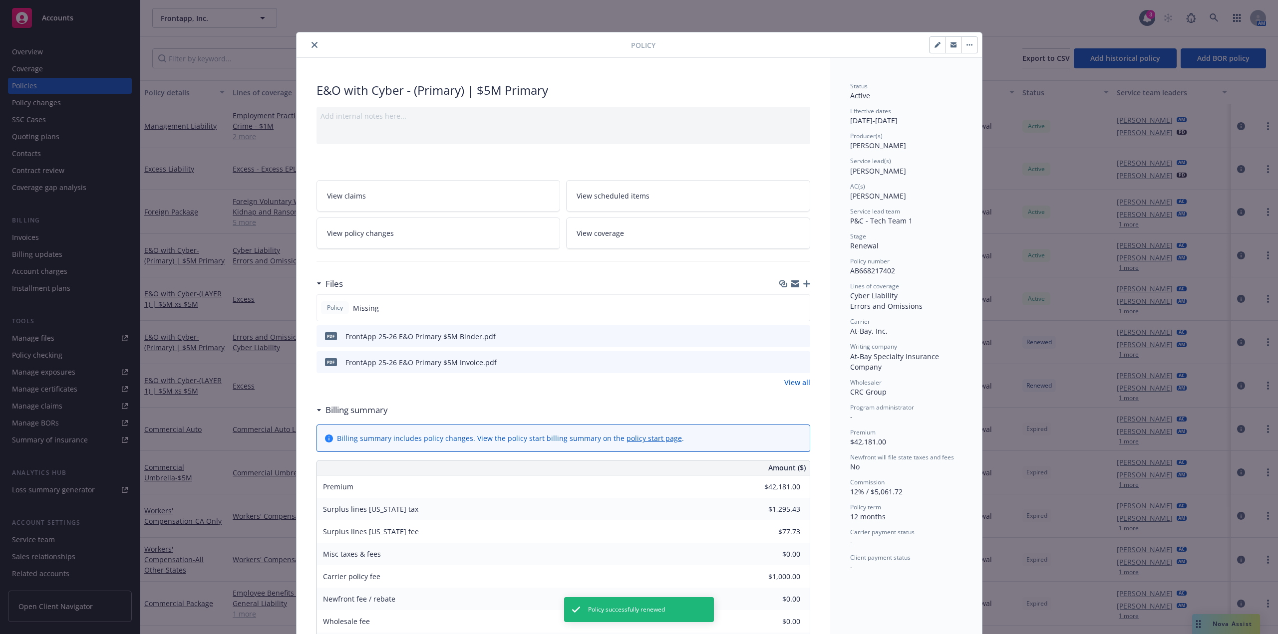
scroll to position [30, 0]
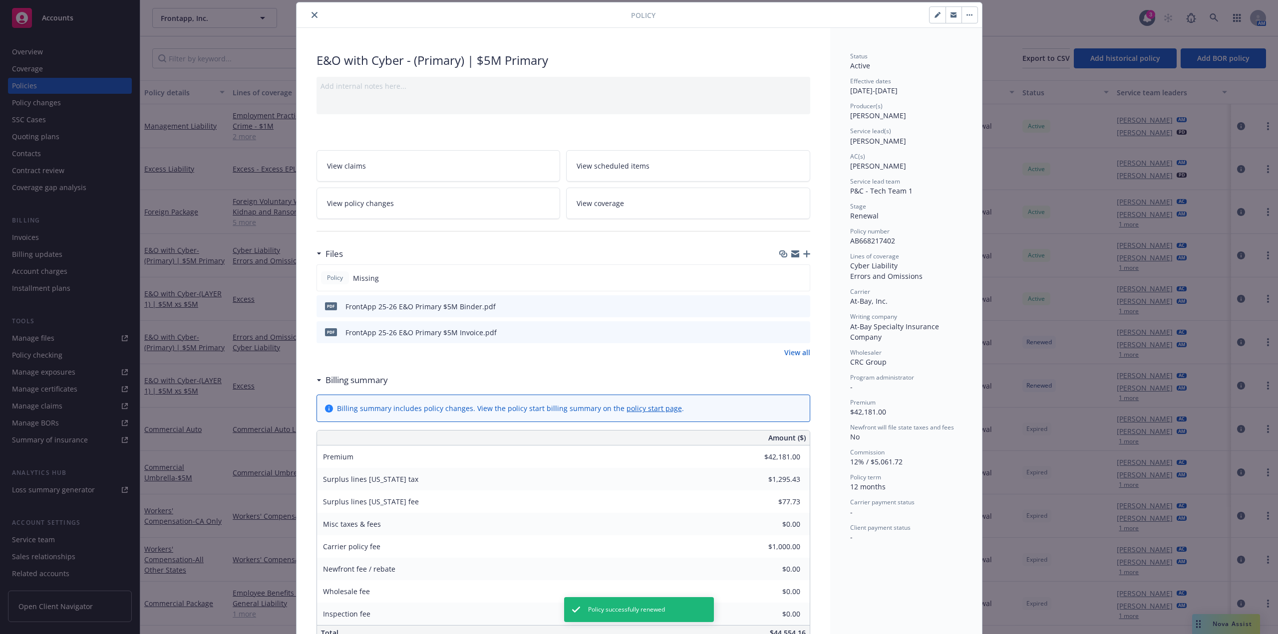
click at [431, 109] on div "Add internal notes here..." at bounding box center [563, 95] width 494 height 37
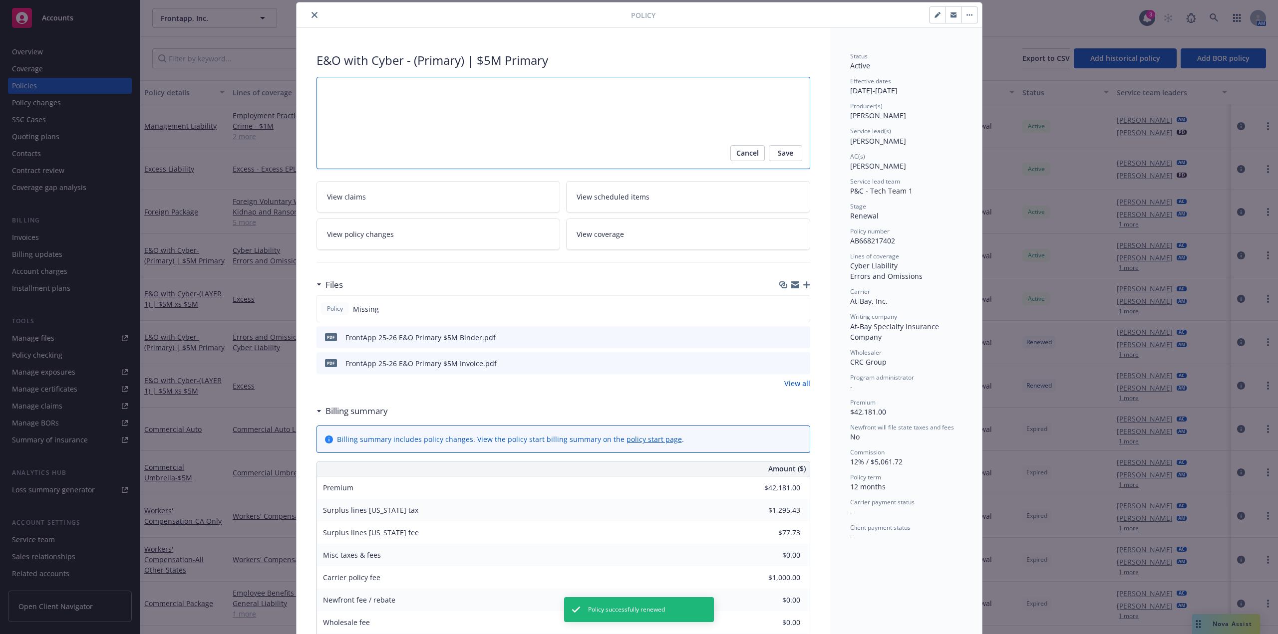
click at [400, 96] on textarea at bounding box center [563, 123] width 494 height 92
paste textarea "William Krahl <WKrahl@CRCGroup.com>"
type textarea "x"
type textarea "William Krahl <WKrahl@CRCGroup.com>"
click at [778, 156] on span "Save" at bounding box center [785, 153] width 15 height 16
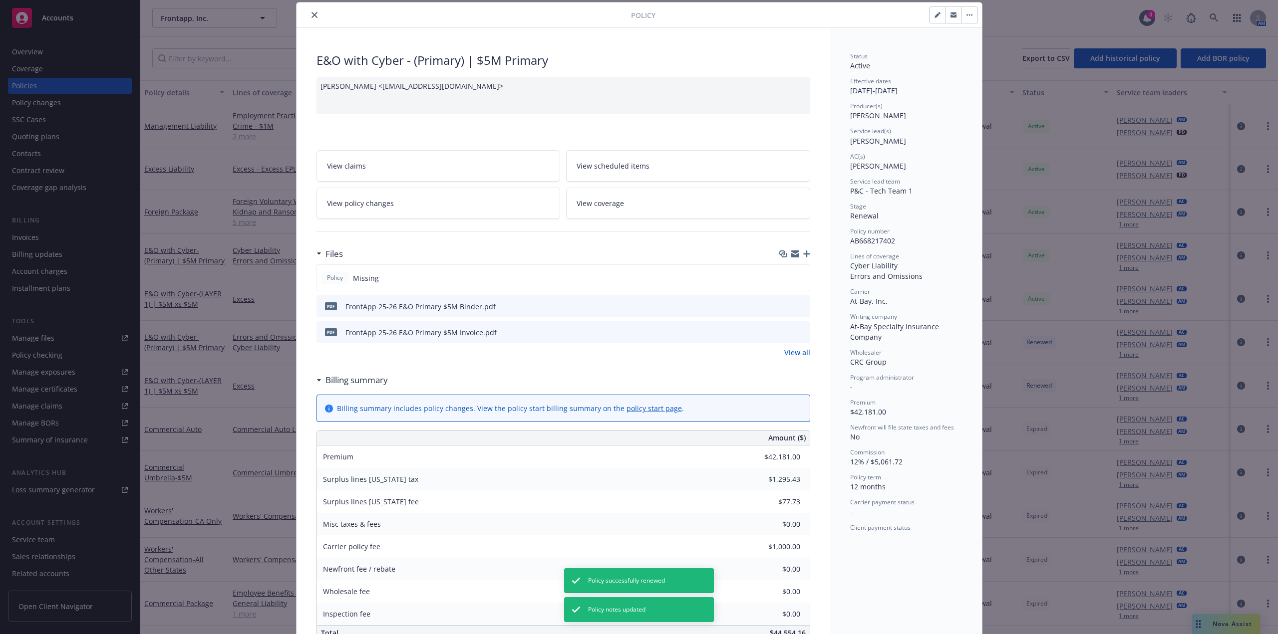
click at [311, 15] on icon "close" at bounding box center [314, 15] width 6 height 6
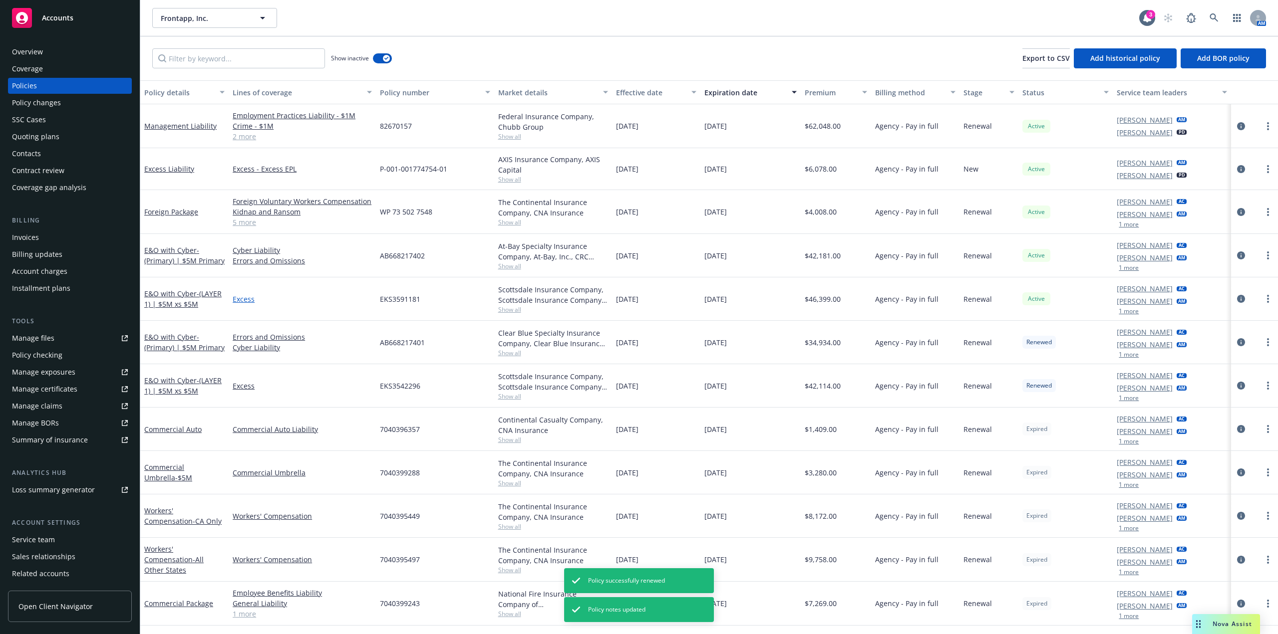
click at [245, 297] on link "Excess" at bounding box center [302, 299] width 139 height 10
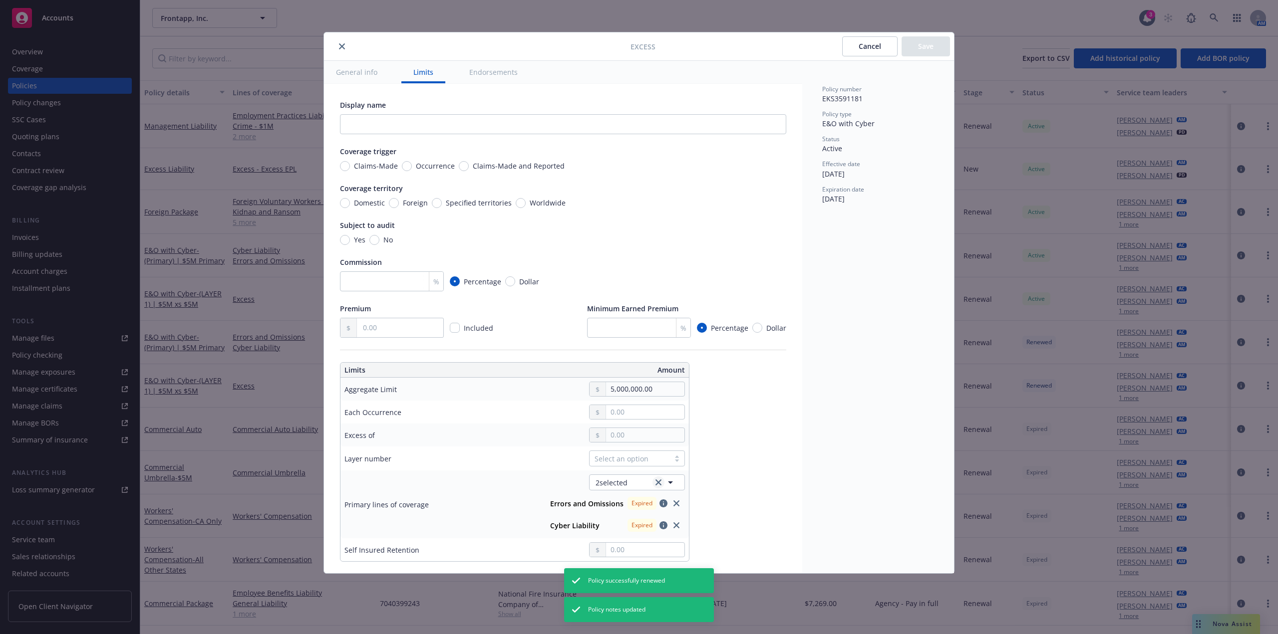
click at [659, 485] on icon "clear selection" at bounding box center [658, 483] width 6 height 6
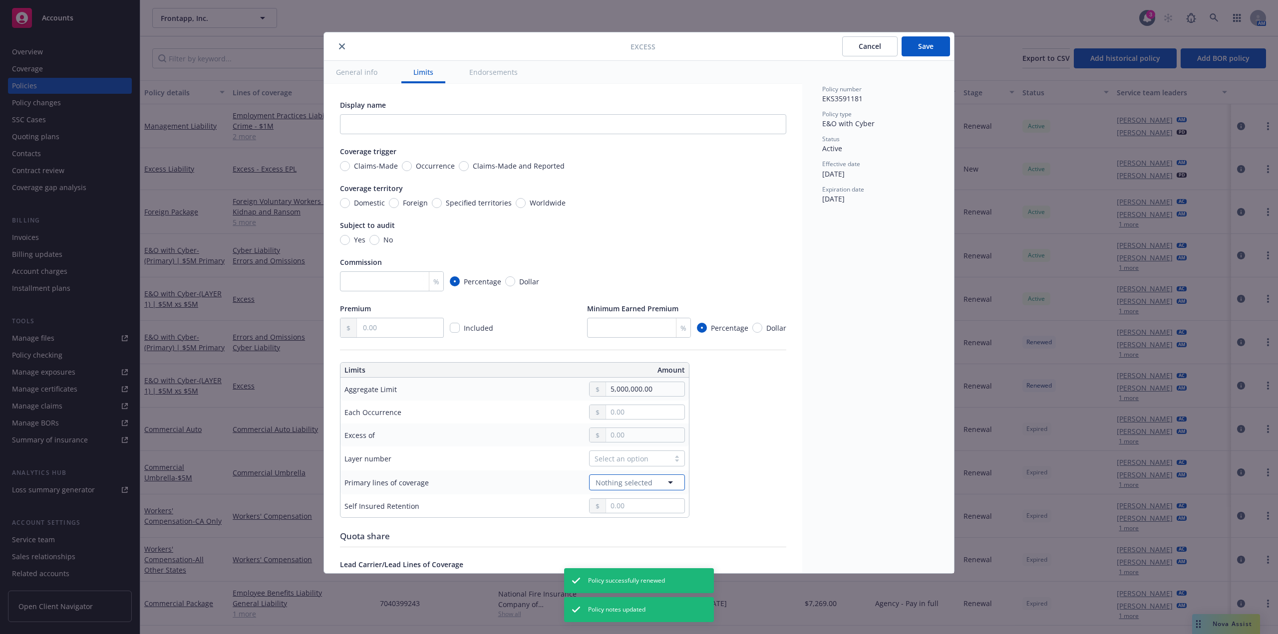
click at [654, 483] on button "Nothing selected" at bounding box center [637, 483] width 96 height 16
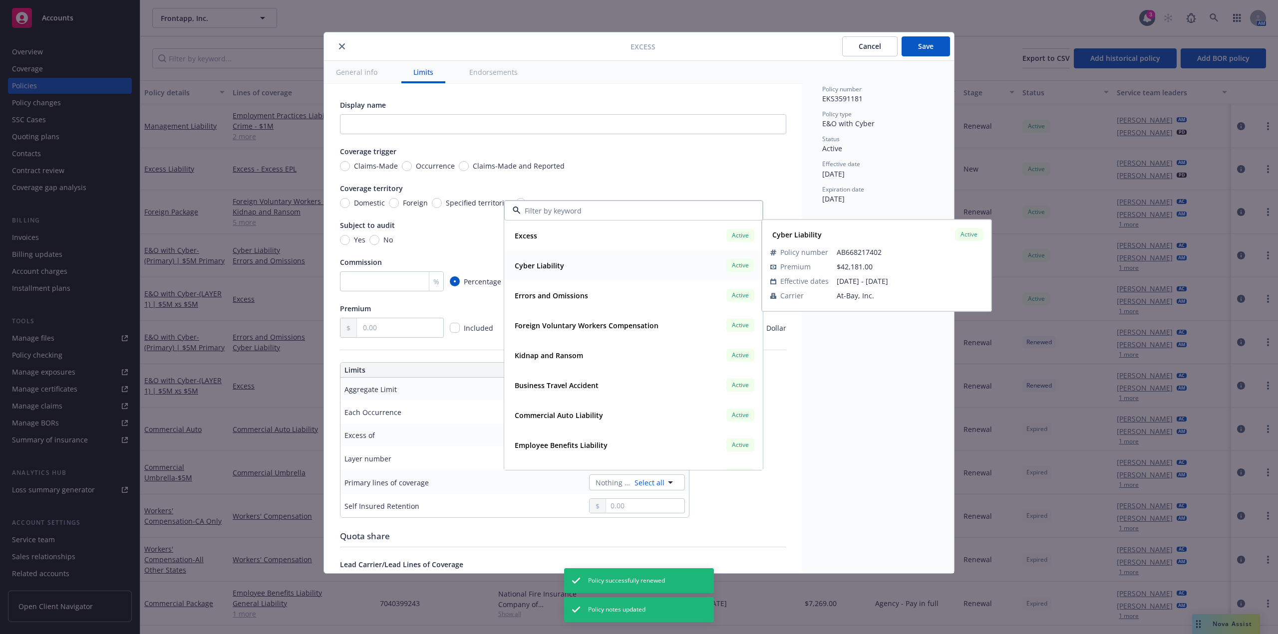
click at [692, 266] on div "Cyber Liability Active" at bounding box center [634, 265] width 246 height 17
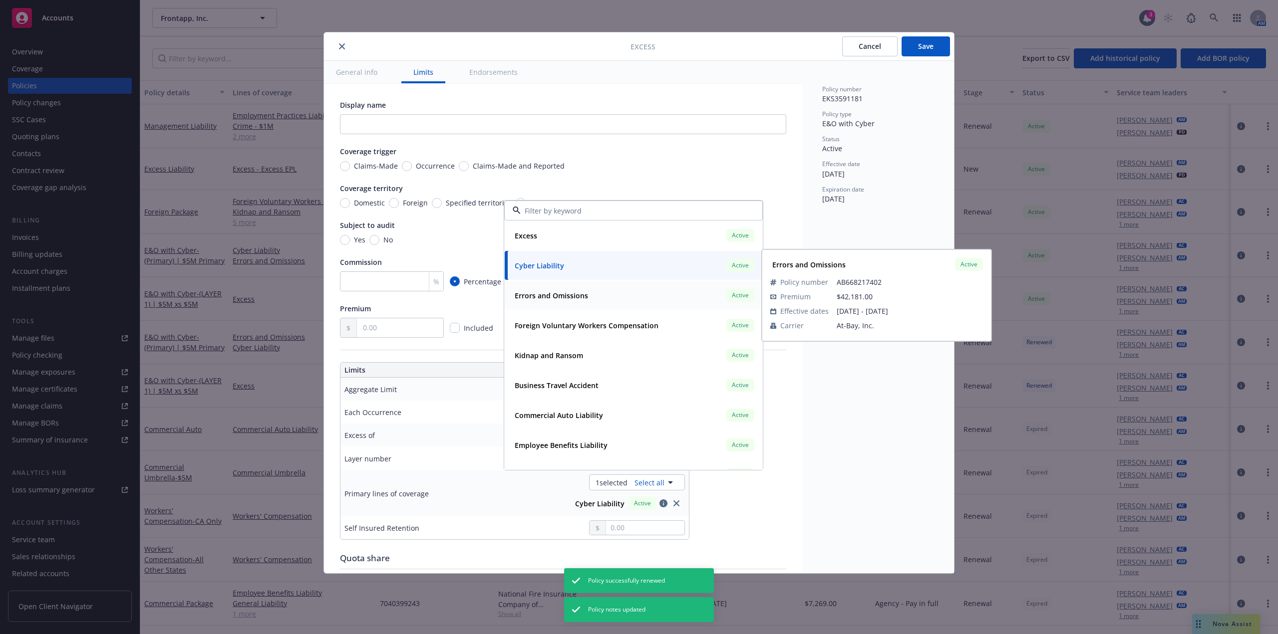
click at [642, 293] on div "Errors and Omissions Active" at bounding box center [634, 295] width 246 height 17
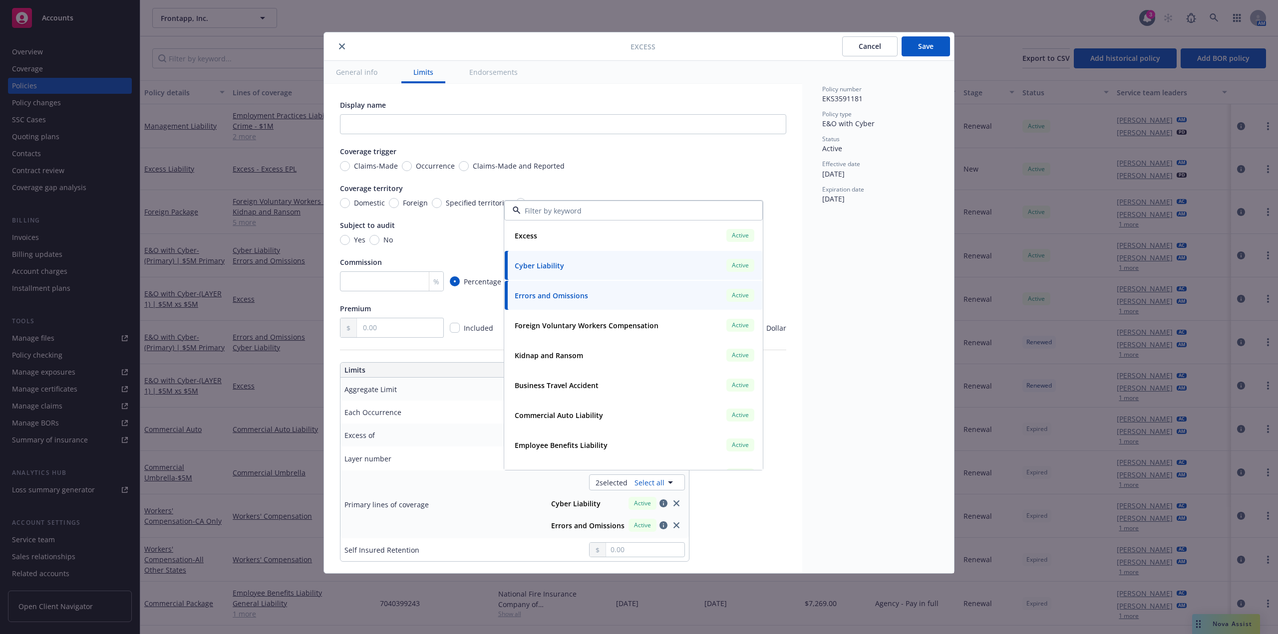
click at [876, 447] on div "Policy number EKS3591181 Policy type E&O with Cyber Status Active Effective dat…" at bounding box center [878, 317] width 152 height 513
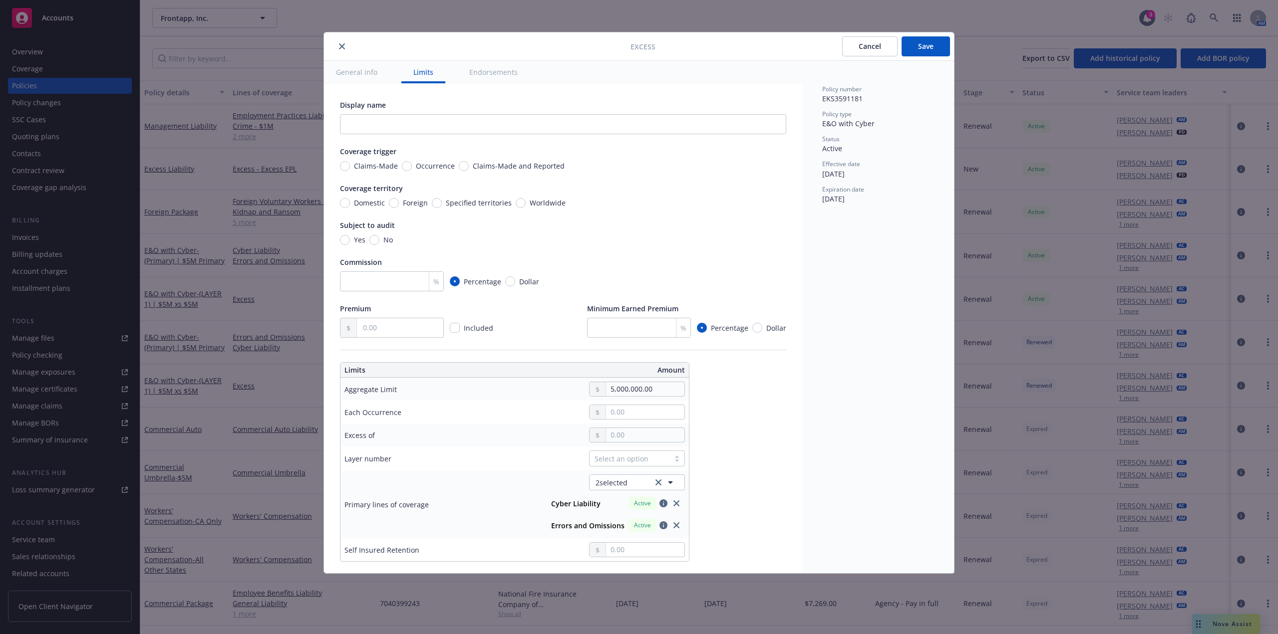
click at [648, 405] on div at bounding box center [637, 412] width 96 height 15
click at [636, 413] on input "text" at bounding box center [645, 412] width 78 height 14
click at [779, 427] on div "Display name Coverage trigger Claims-Made Occurrence Claims-Made and Reported C…" at bounding box center [563, 531] width 478 height 894
click at [639, 434] on input "text" at bounding box center [645, 435] width 78 height 14
type textarea "x"
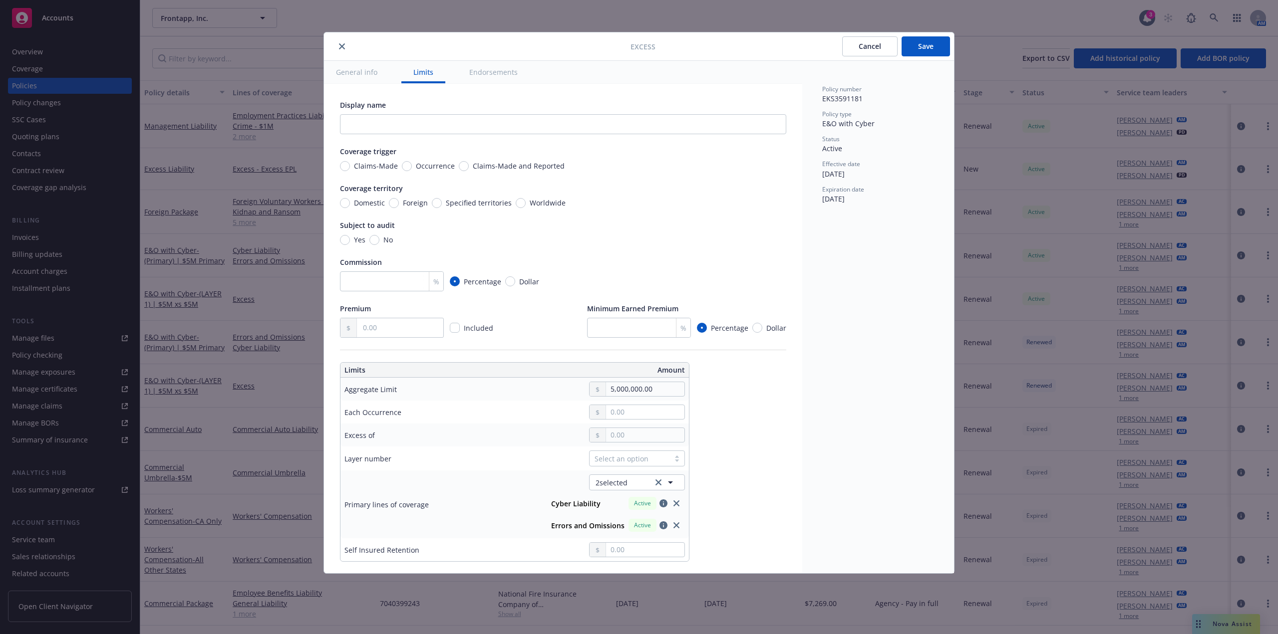
type input "Cyber Liability, Errors and Omissions $5M excess of $5M"
type input "5,000,000.00"
click at [635, 517] on button "$5,000,000.00" at bounding box center [641, 515] width 86 height 18
click at [649, 415] on input "text" at bounding box center [645, 412] width 78 height 14
type textarea "x"
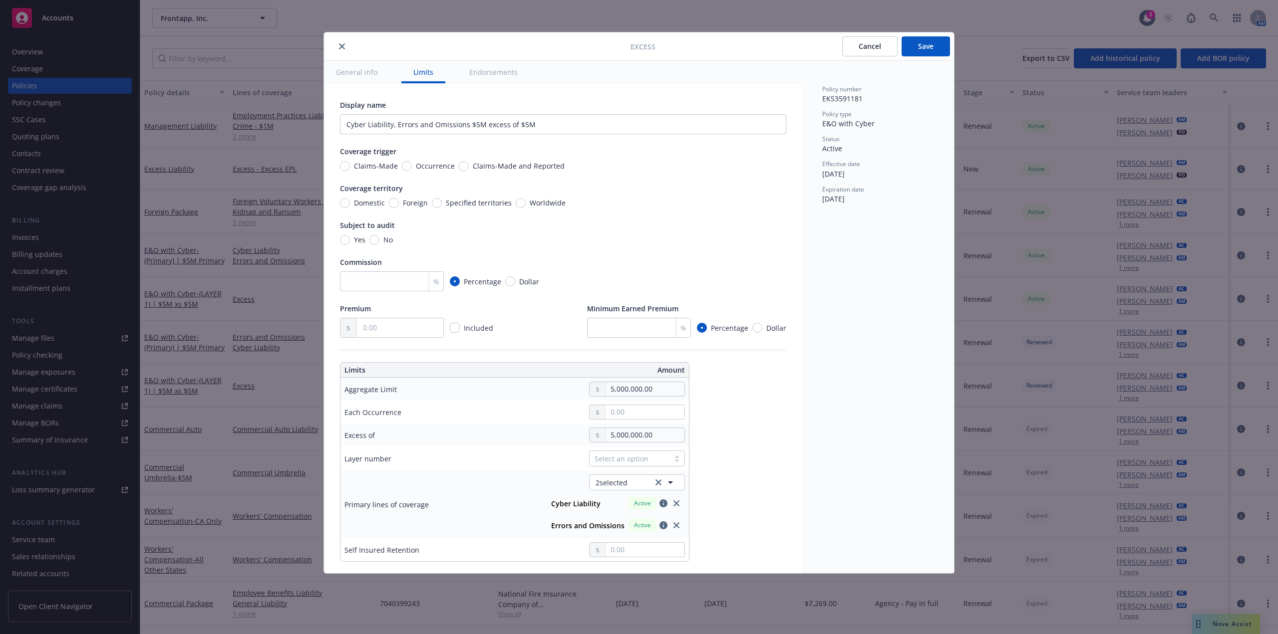
type input "5,000,000.00"
click at [632, 491] on button "$5,000,000.00" at bounding box center [641, 492] width 86 height 18
click at [375, 241] on input "No" at bounding box center [374, 240] width 10 height 10
radio input "true"
type textarea "x"
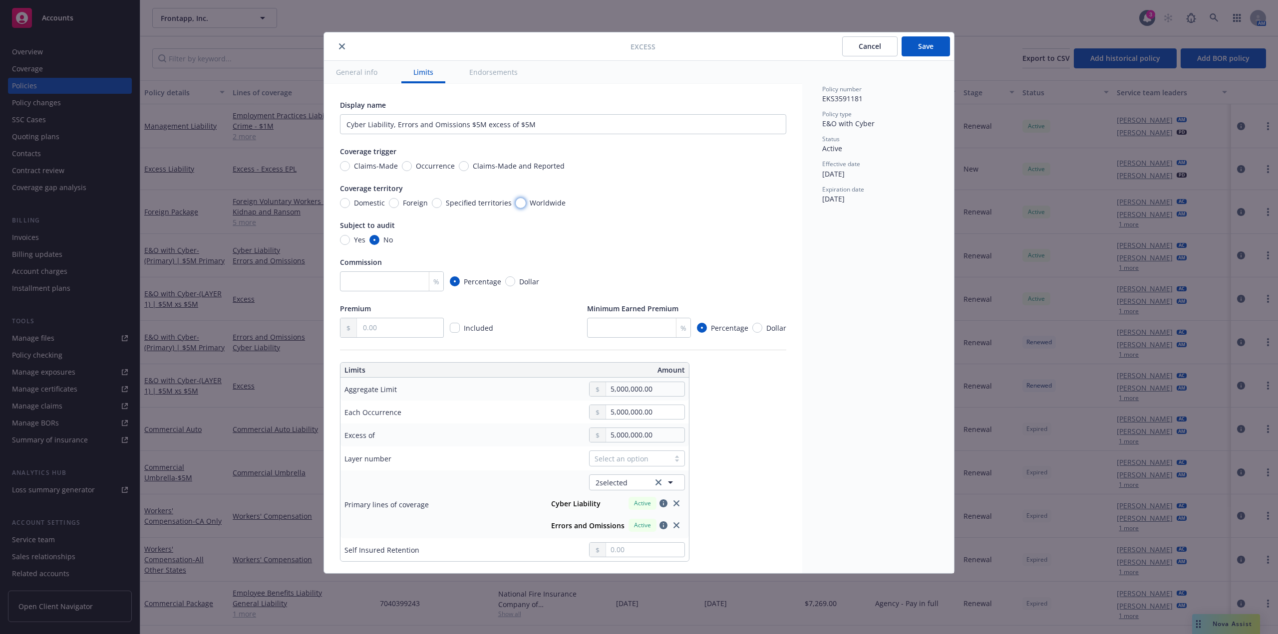
click at [520, 203] on input "Worldwide" at bounding box center [521, 203] width 10 height 10
radio input "true"
type textarea "x"
click at [364, 166] on span "Claims-Made" at bounding box center [376, 166] width 44 height 10
click at [350, 166] on input "Claims-Made" at bounding box center [345, 166] width 10 height 10
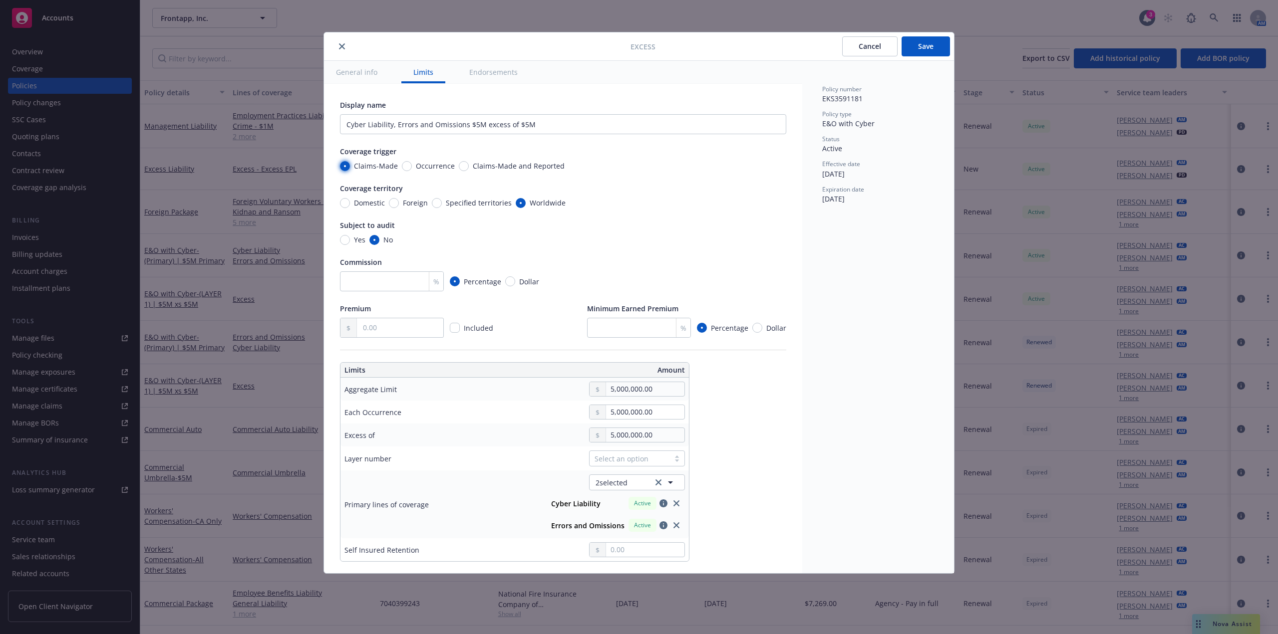
radio input "true"
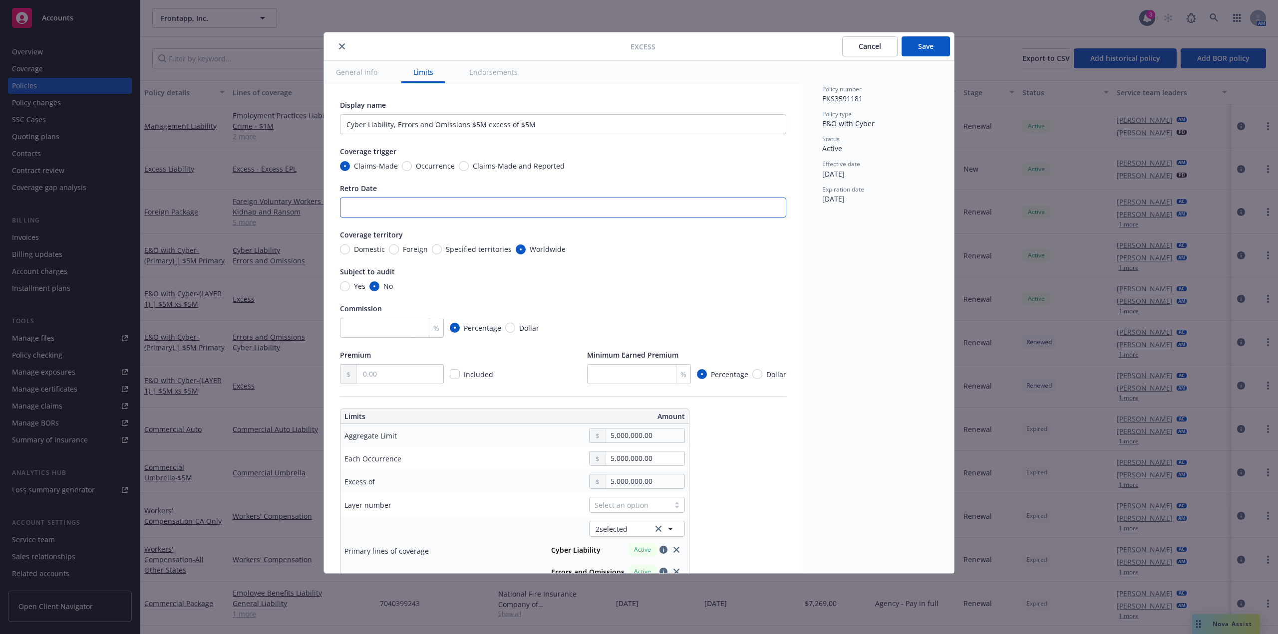
click at [388, 208] on input "Retro Date" at bounding box center [563, 208] width 446 height 20
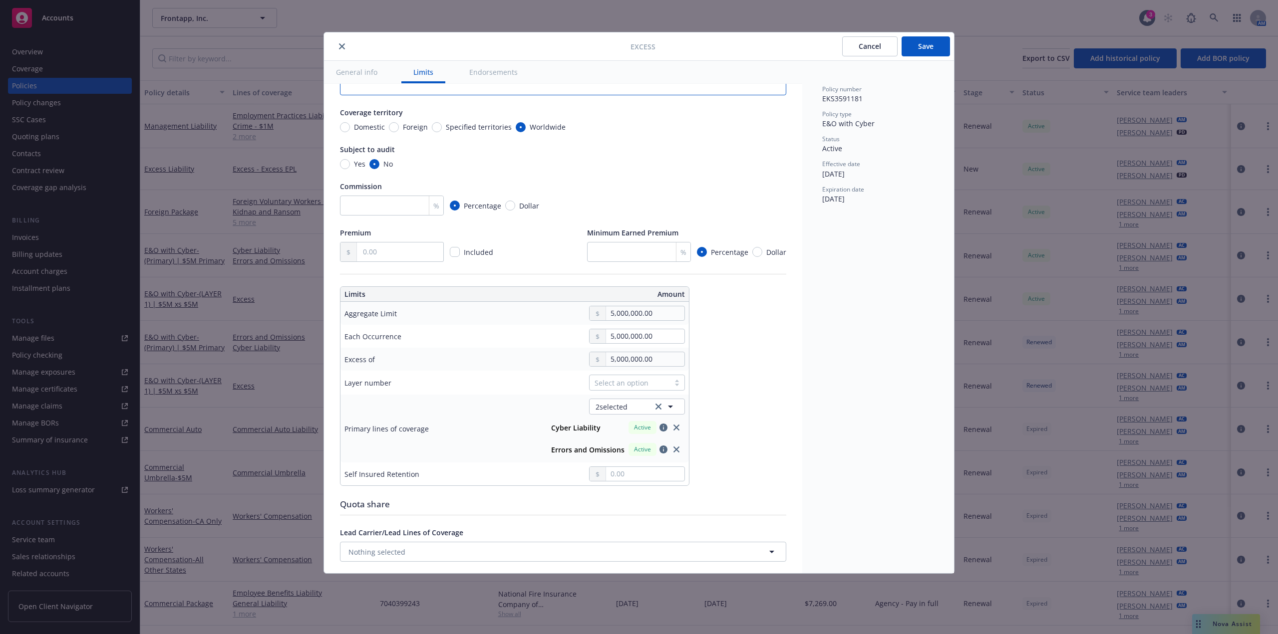
scroll to position [50, 0]
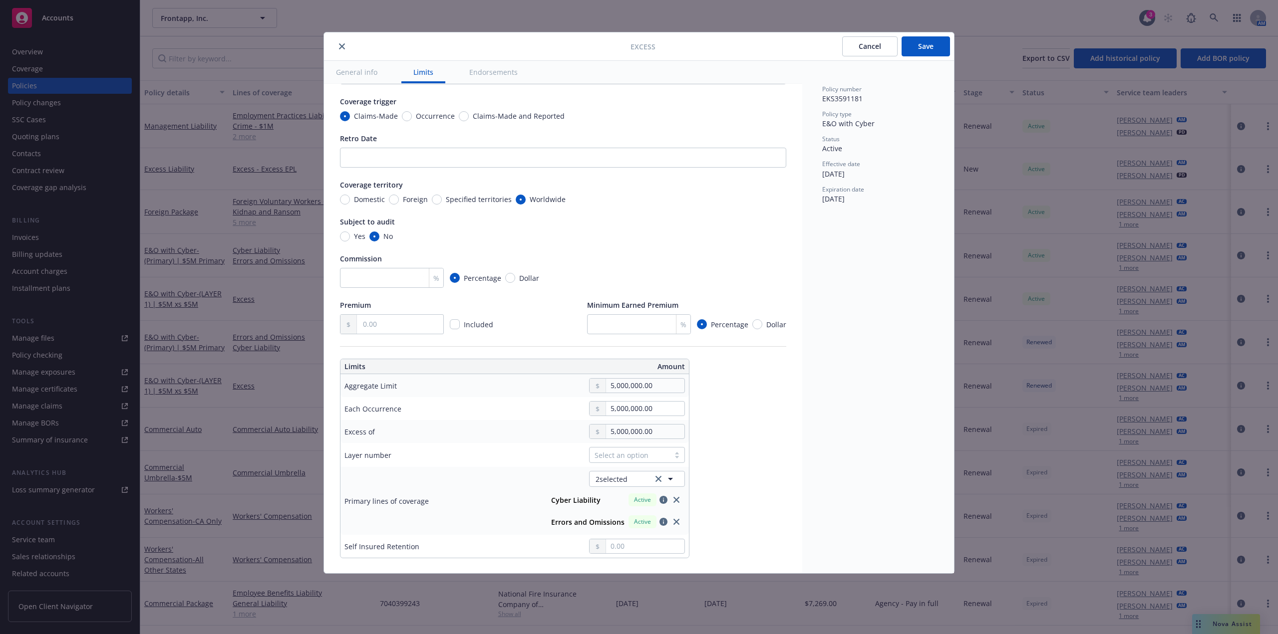
click at [623, 455] on div "Select an option" at bounding box center [629, 455] width 70 height 10
click at [608, 498] on div "01" at bounding box center [637, 497] width 84 height 10
click at [394, 330] on input "text" at bounding box center [400, 324] width 86 height 19
click at [923, 45] on button "Save" at bounding box center [925, 46] width 48 height 20
type textarea "x"
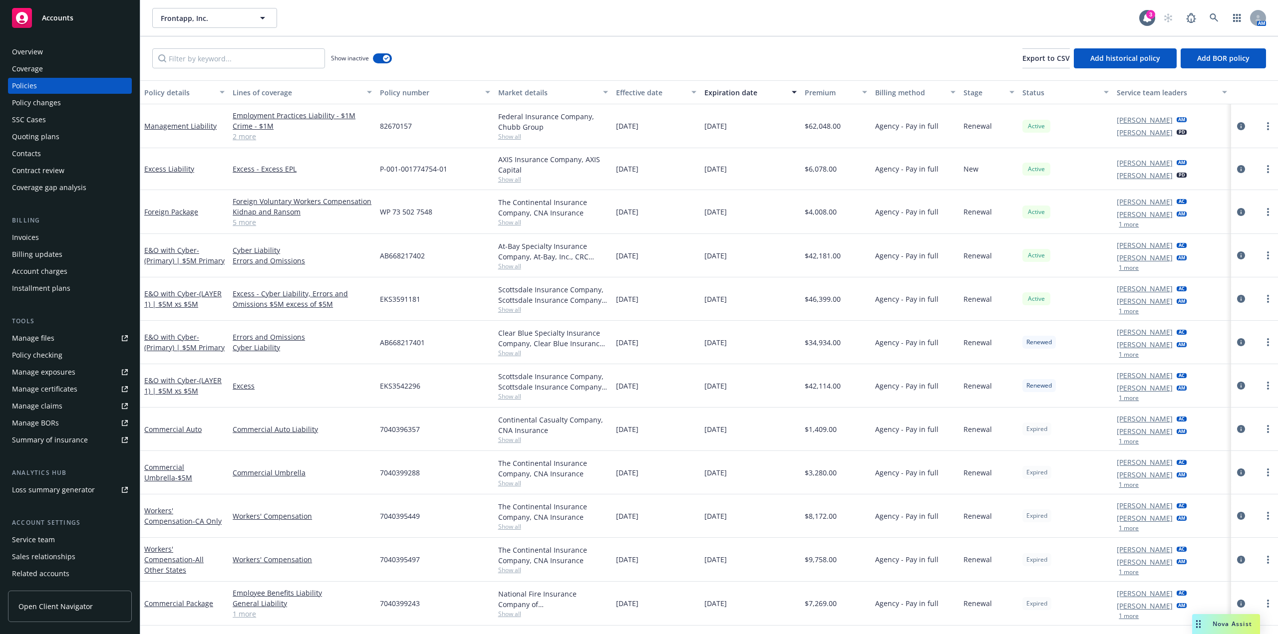
click at [122, 337] on icon at bounding box center [125, 338] width 6 height 6
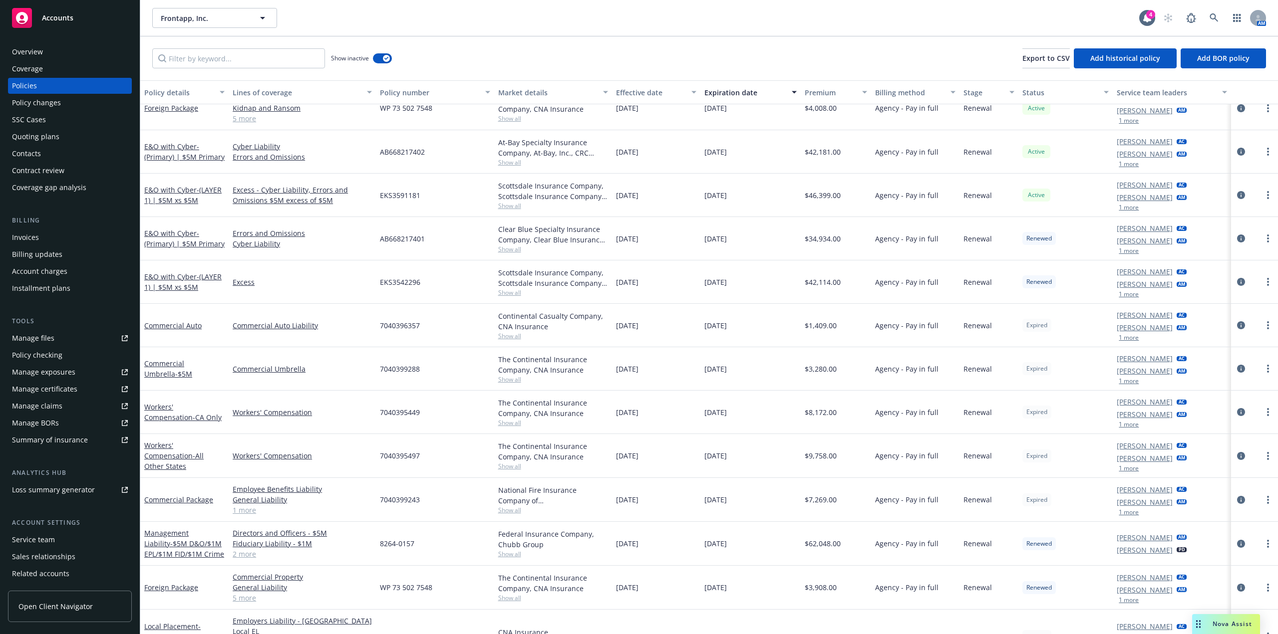
scroll to position [33, 0]
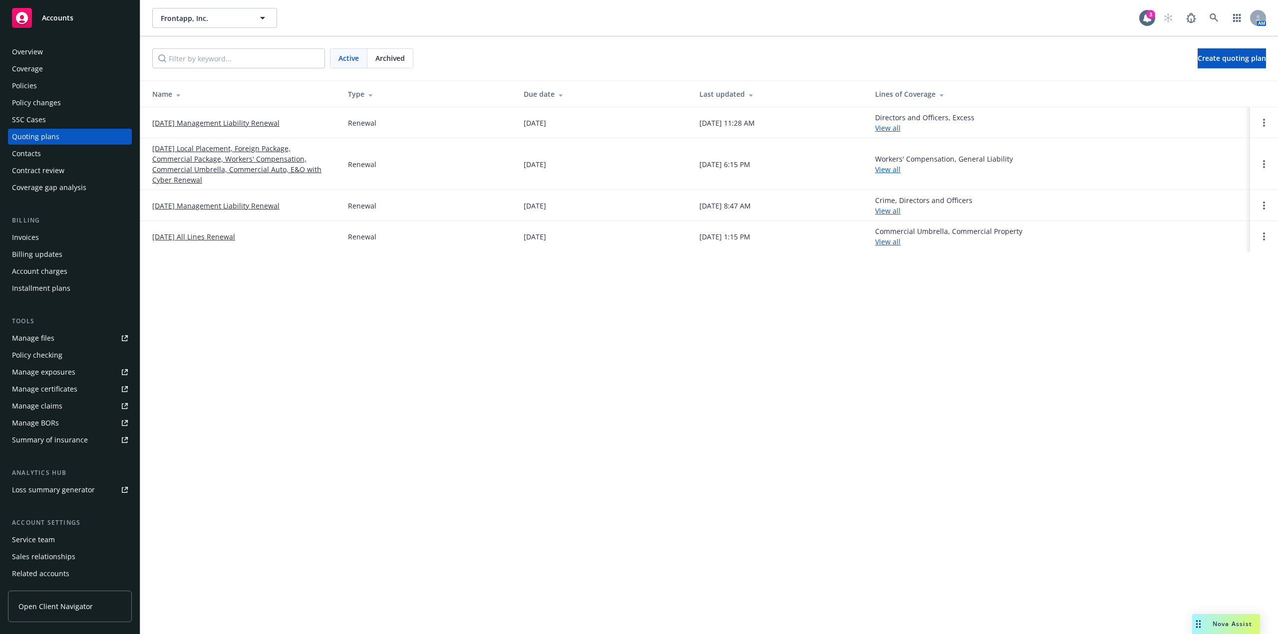
click at [223, 157] on link "09/24/25 Local Placement, Foreign Package, Commercial Package, Workers' Compens…" at bounding box center [242, 164] width 180 height 42
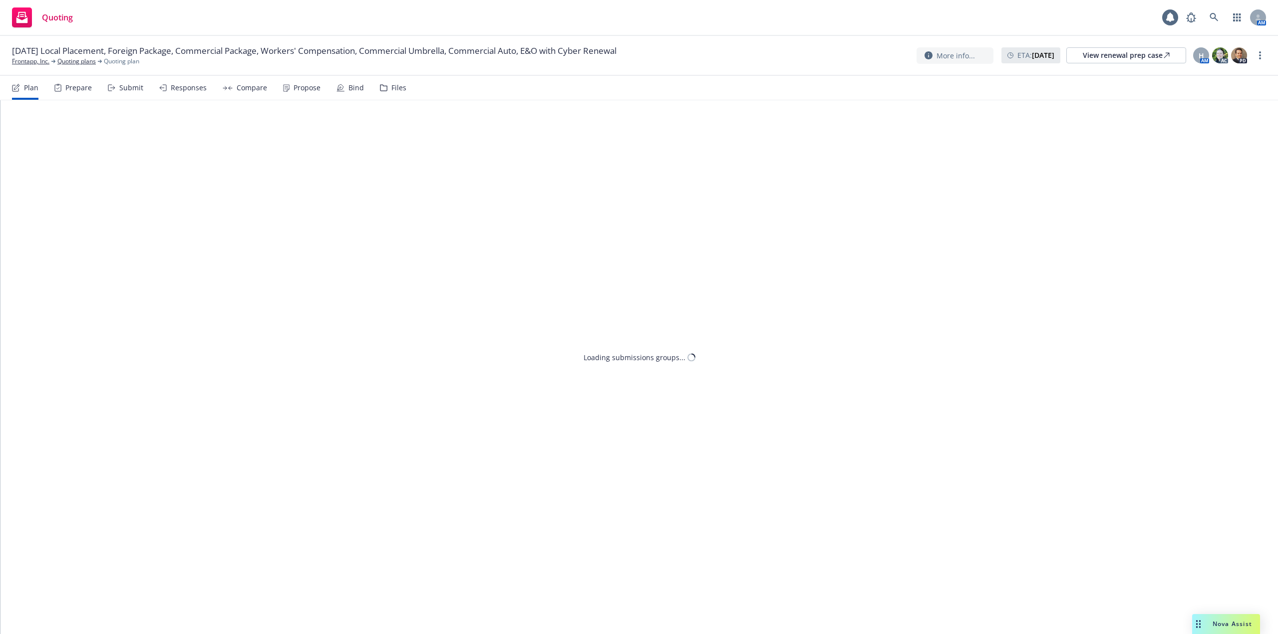
click at [308, 84] on div "Propose" at bounding box center [306, 88] width 27 height 8
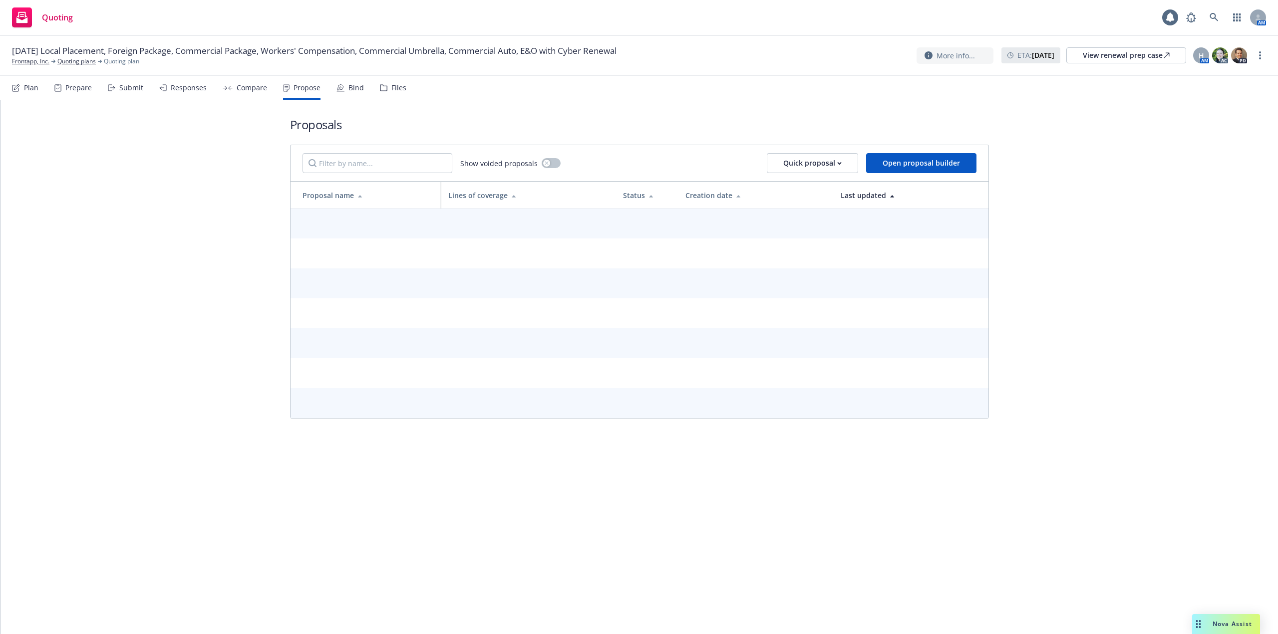
click at [348, 88] on div "Bind" at bounding box center [355, 88] width 15 height 8
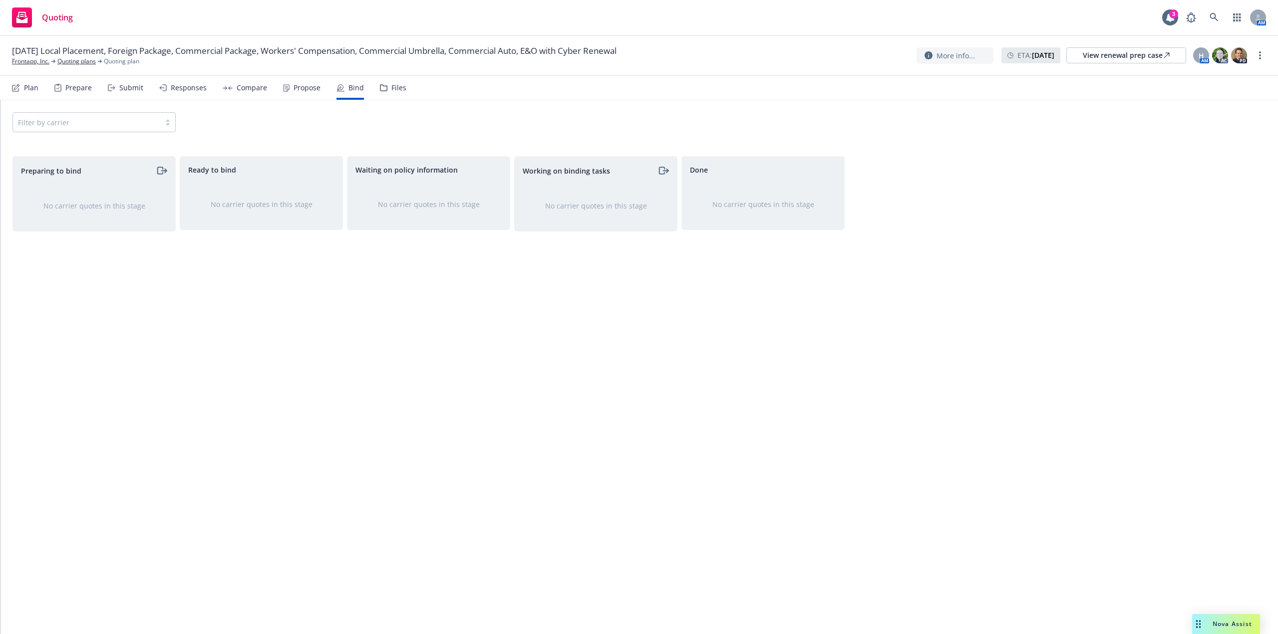
click at [25, 86] on div "Plan" at bounding box center [31, 88] width 14 height 8
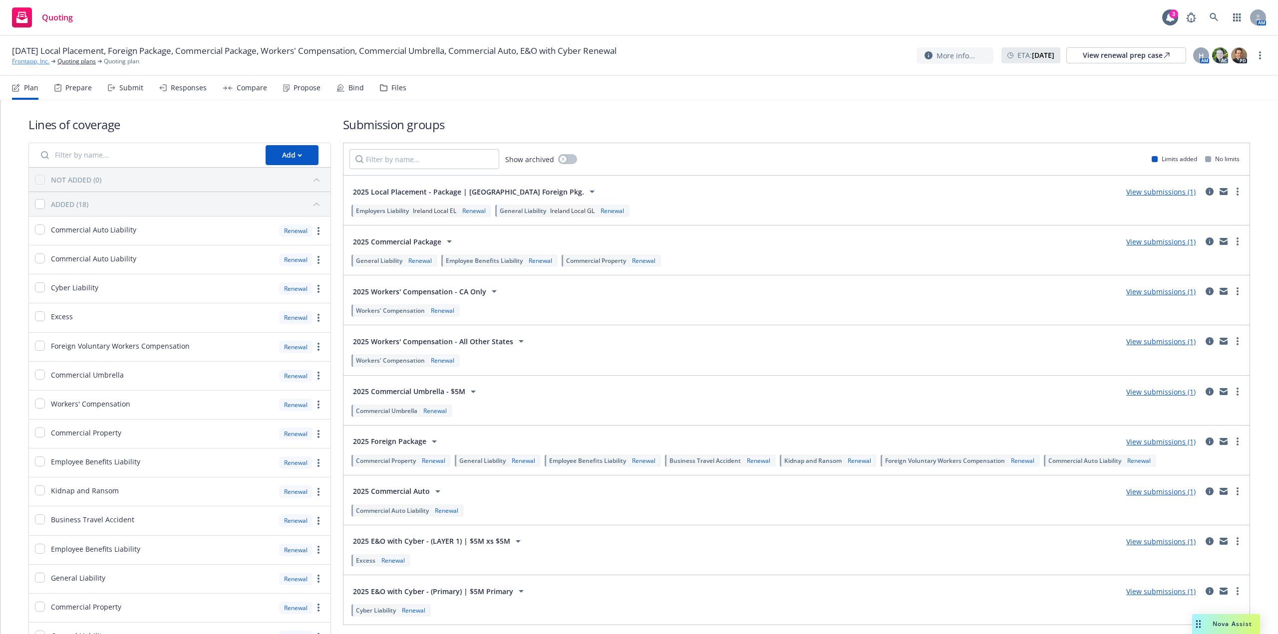
click at [36, 60] on link "Frontapp, Inc." at bounding box center [30, 61] width 37 height 9
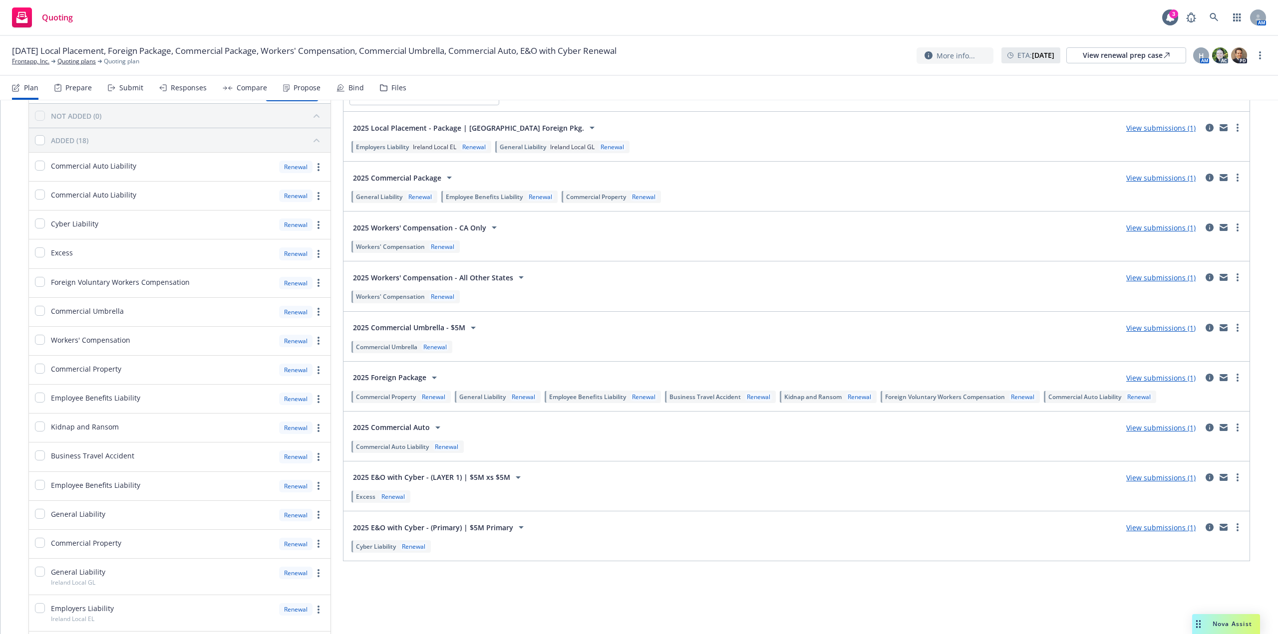
scroll to position [100, 0]
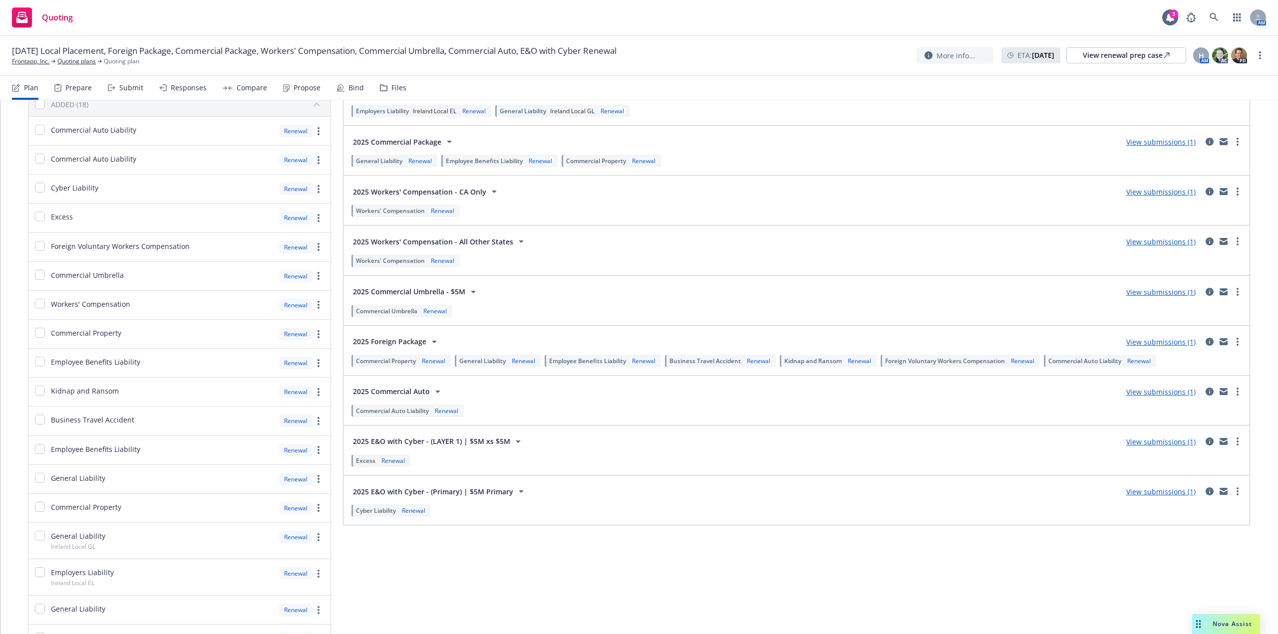
click at [136, 91] on div "Submit" at bounding box center [131, 88] width 24 height 8
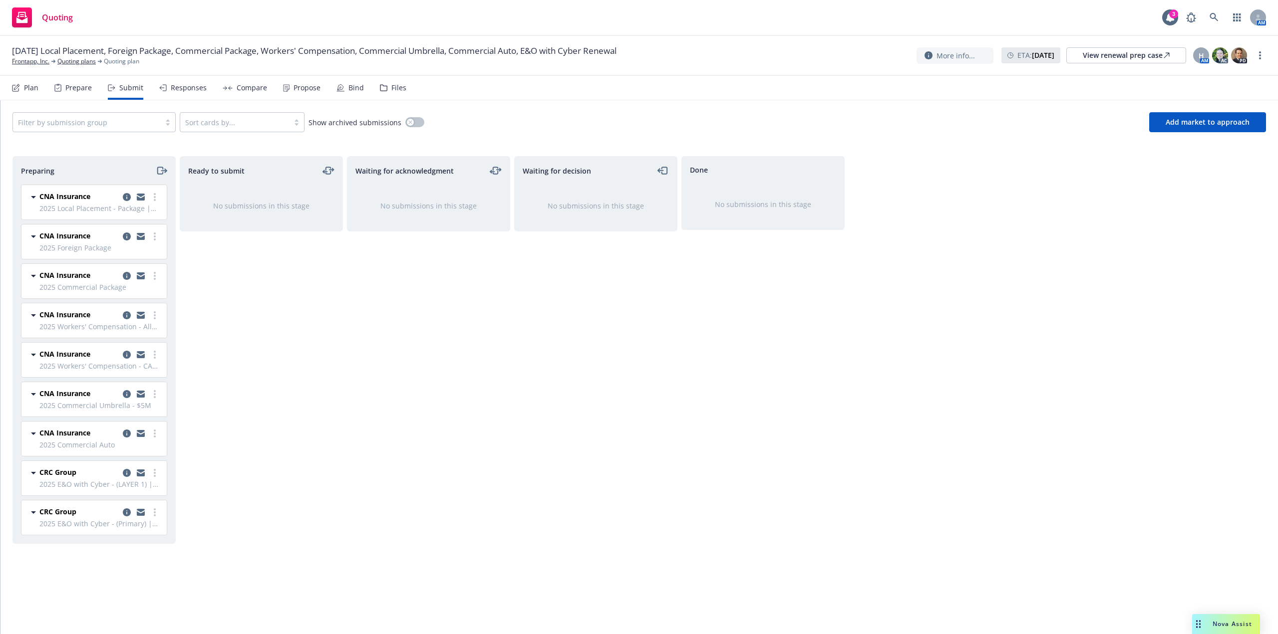
click at [47, 88] on div "Plan Prepare Submit Responses Compare Propose Bind Files" at bounding box center [209, 88] width 394 height 24
click at [23, 90] on div "Plan" at bounding box center [25, 88] width 26 height 24
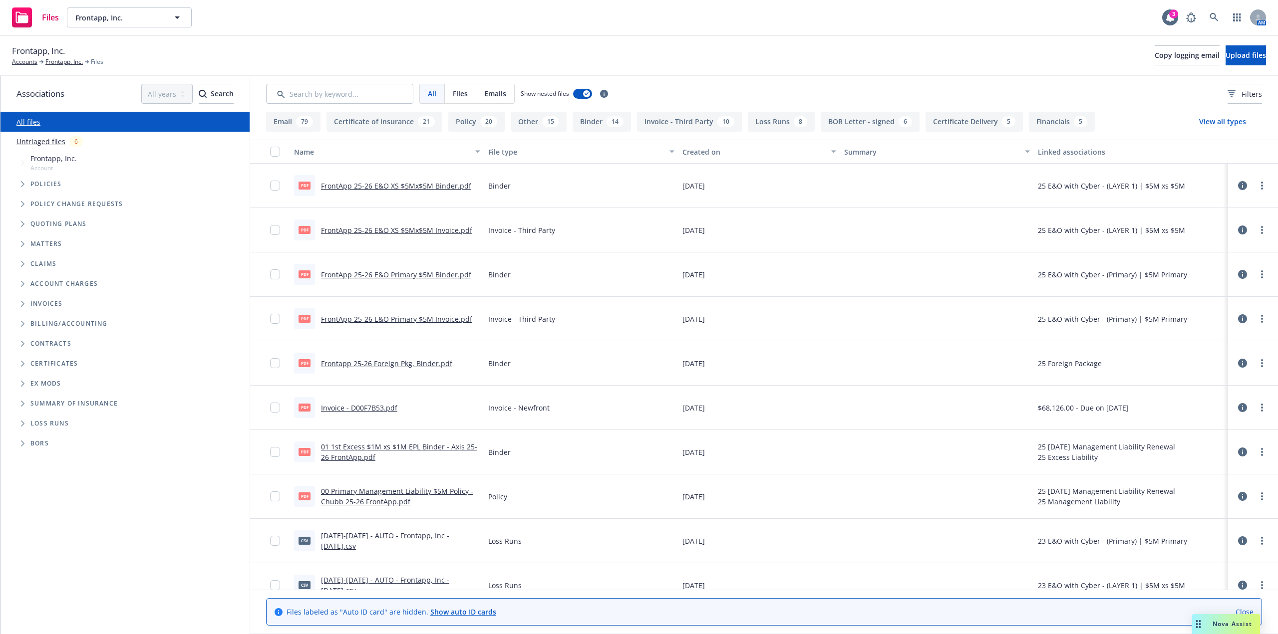
click at [50, 145] on link "Untriaged files" at bounding box center [40, 141] width 49 height 10
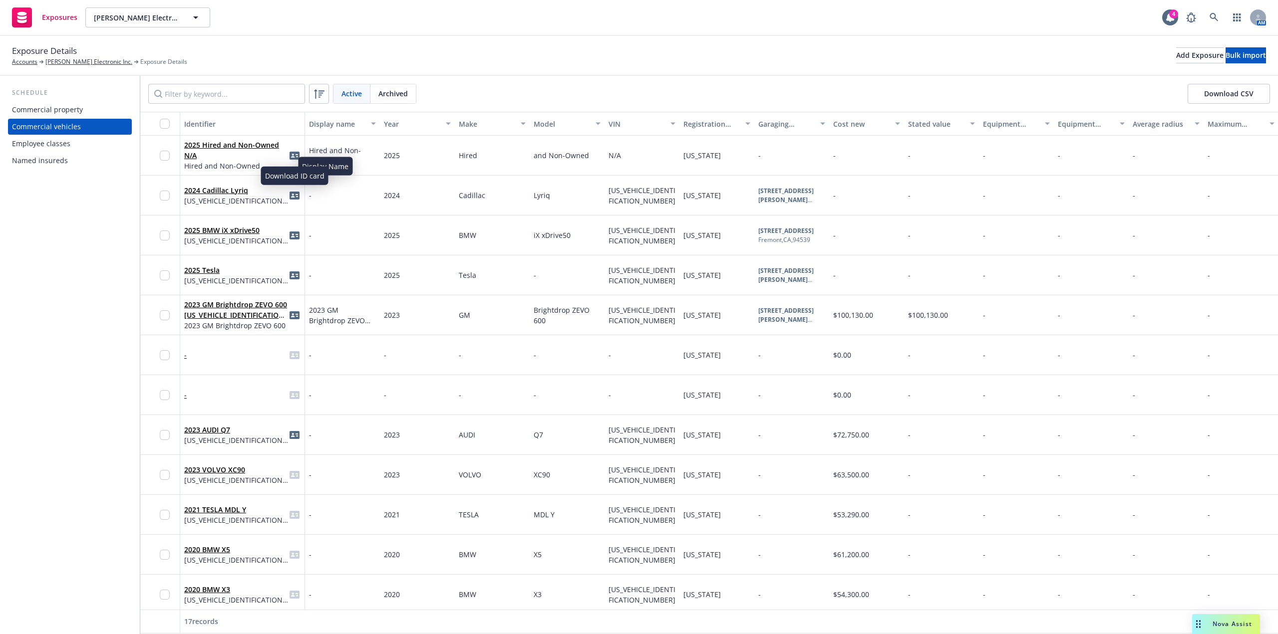
click at [293, 156] on icon "idCard" at bounding box center [294, 156] width 10 height 8
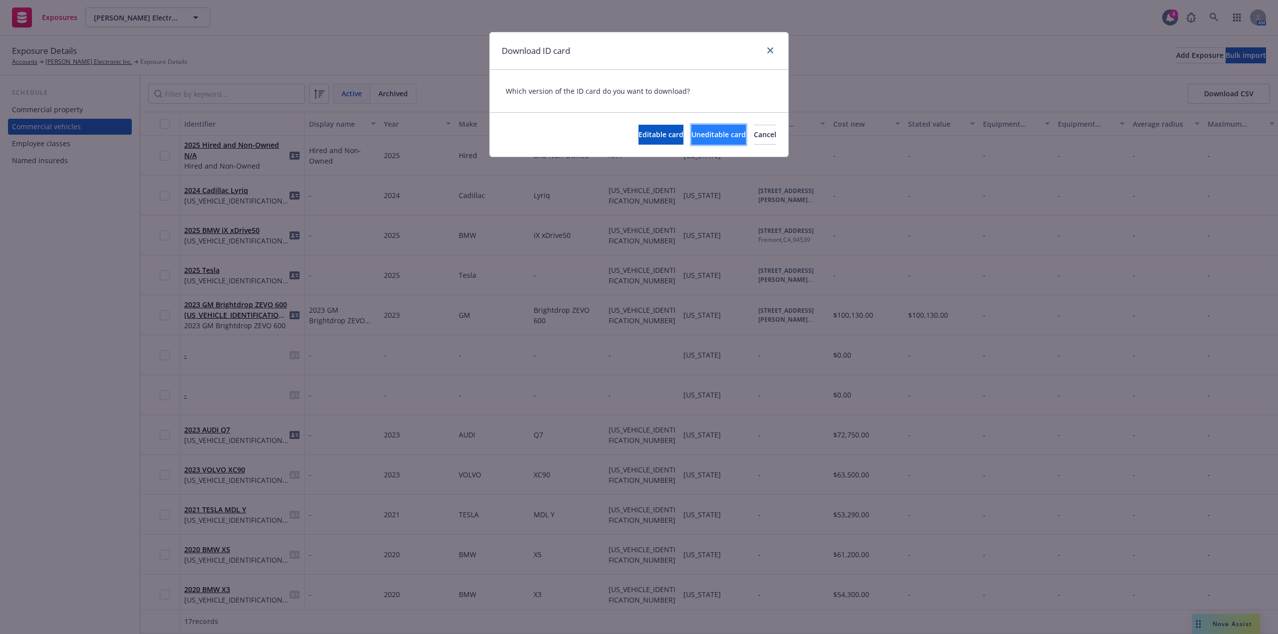
click at [691, 135] on span "Uneditable card" at bounding box center [718, 134] width 54 height 9
